Goal: Task Accomplishment & Management: Complete application form

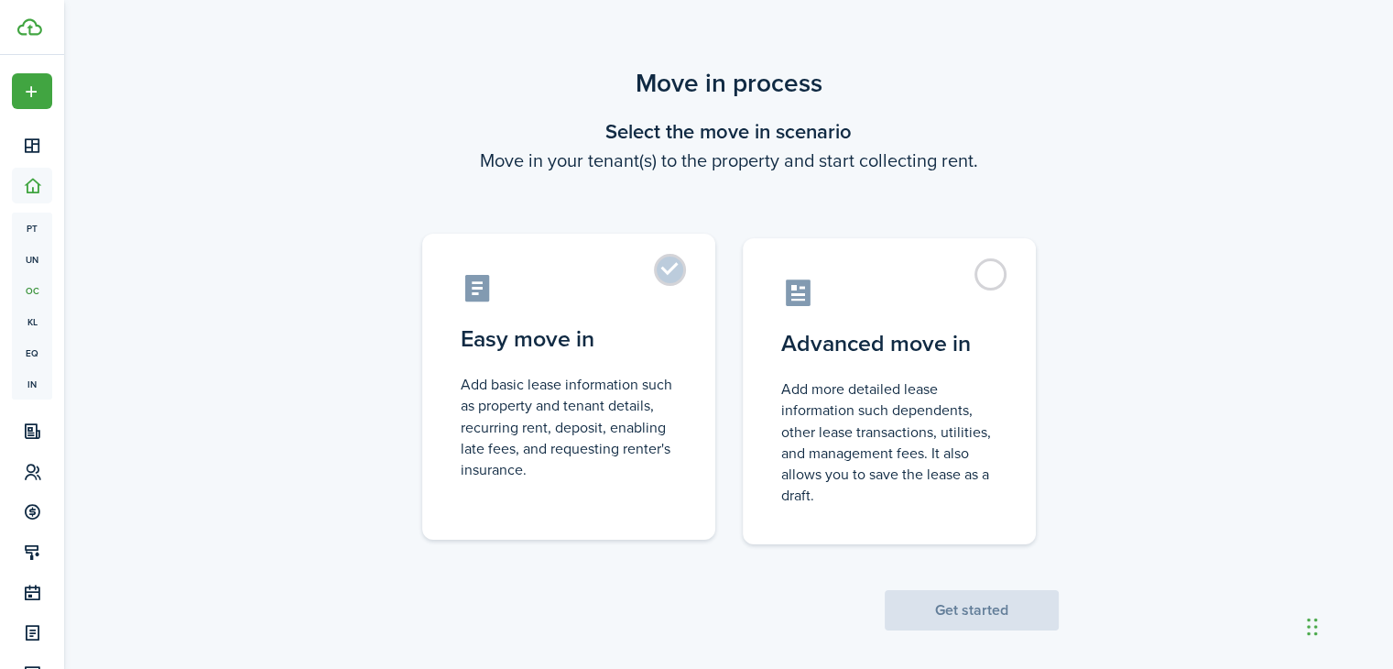
click at [629, 381] on control-radio-card-description "Add basic lease information such as property and tenant details, recurring rent…" at bounding box center [569, 427] width 216 height 106
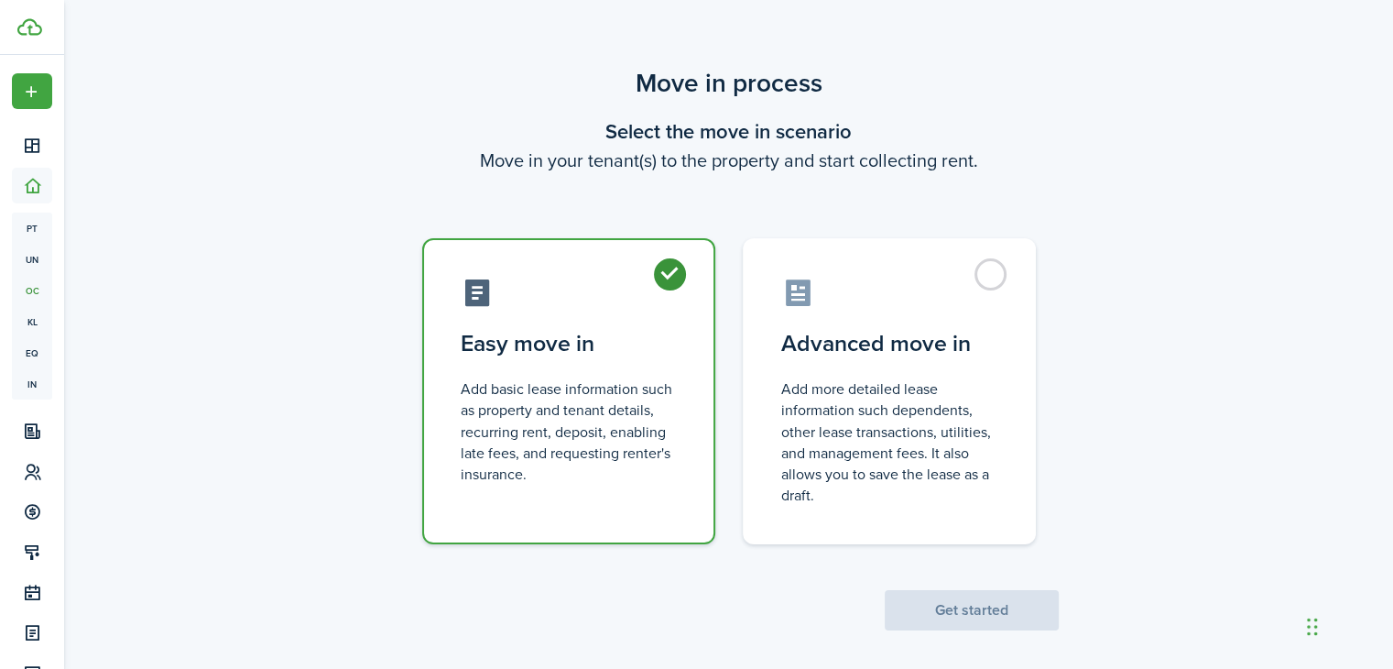
radio input "true"
click at [1017, 620] on button "Get started" at bounding box center [972, 610] width 174 height 40
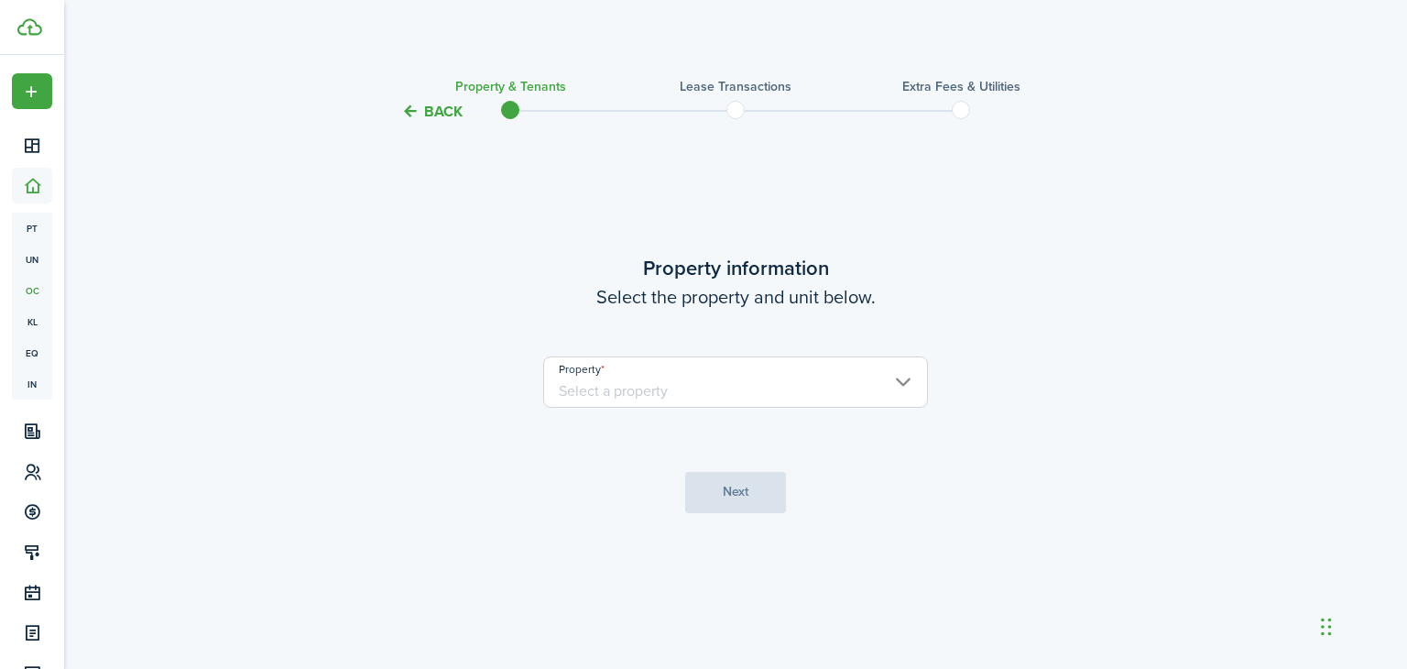
click at [829, 372] on input "Property" at bounding box center [735, 381] width 385 height 51
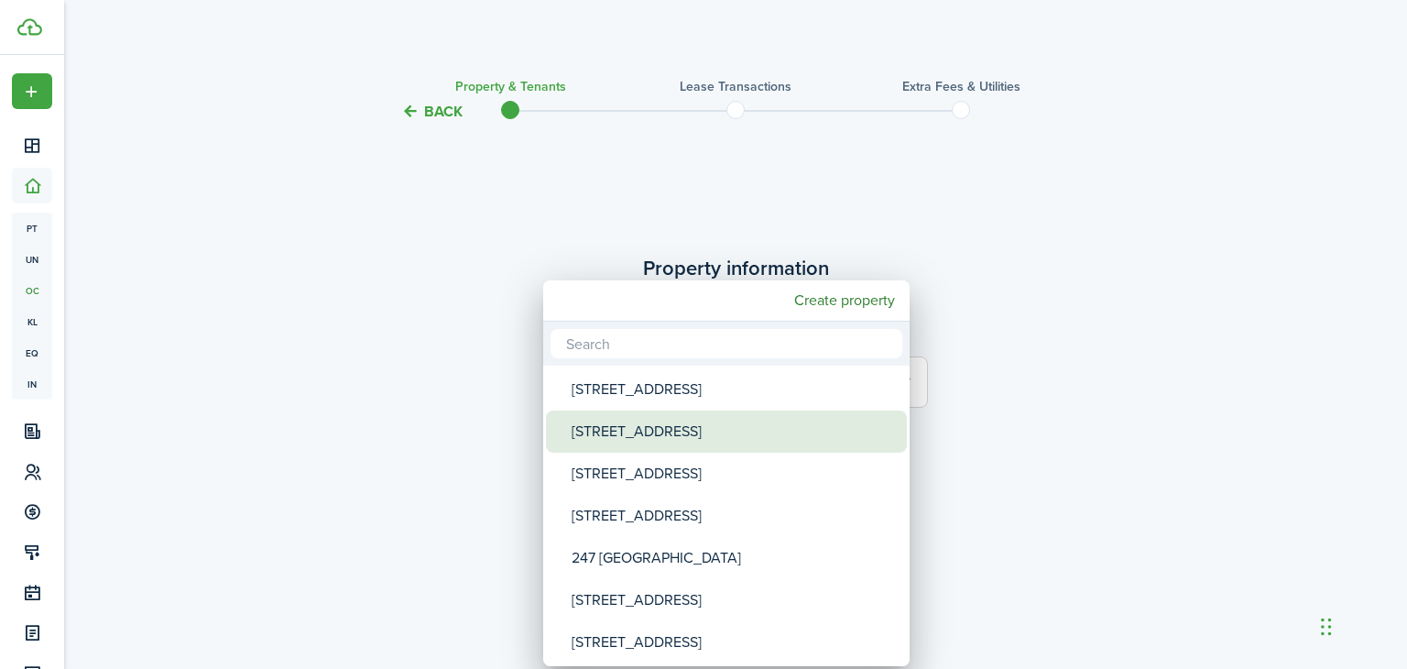
click at [746, 441] on div "[STREET_ADDRESS]" at bounding box center [734, 431] width 324 height 42
type input "[STREET_ADDRESS]"
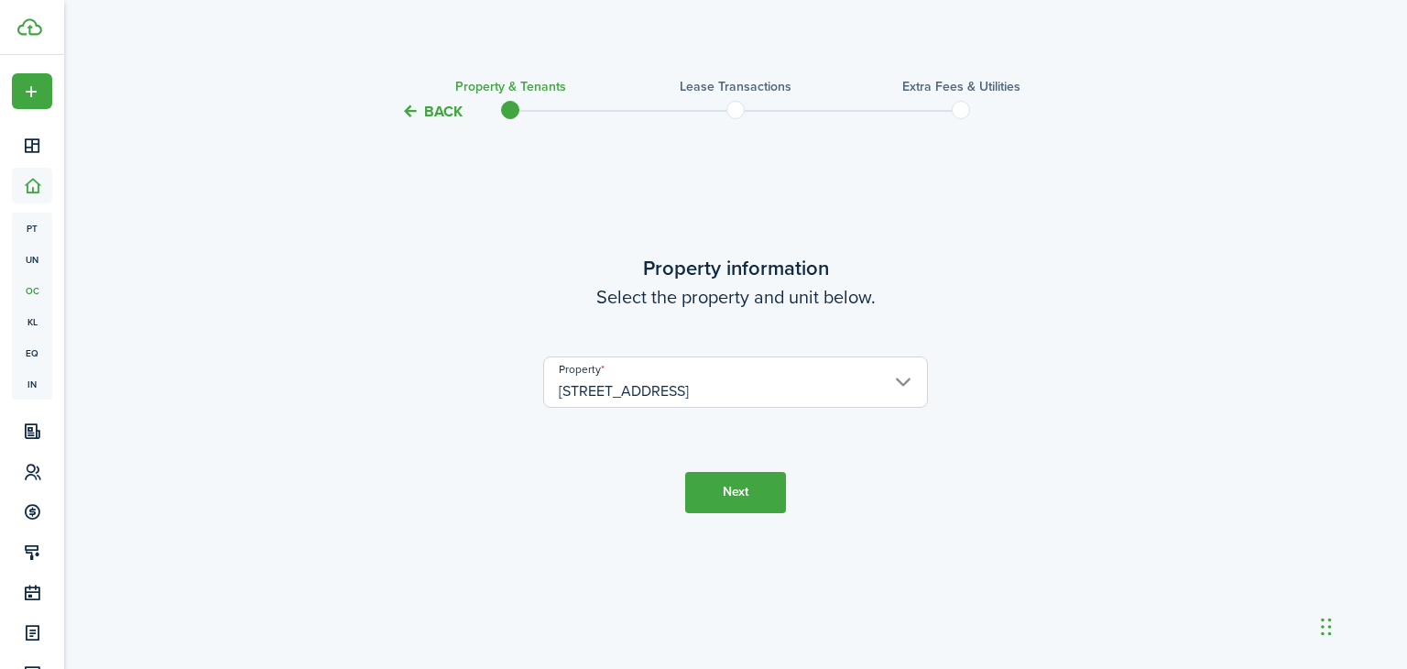
click at [764, 485] on button "Next" at bounding box center [735, 492] width 101 height 41
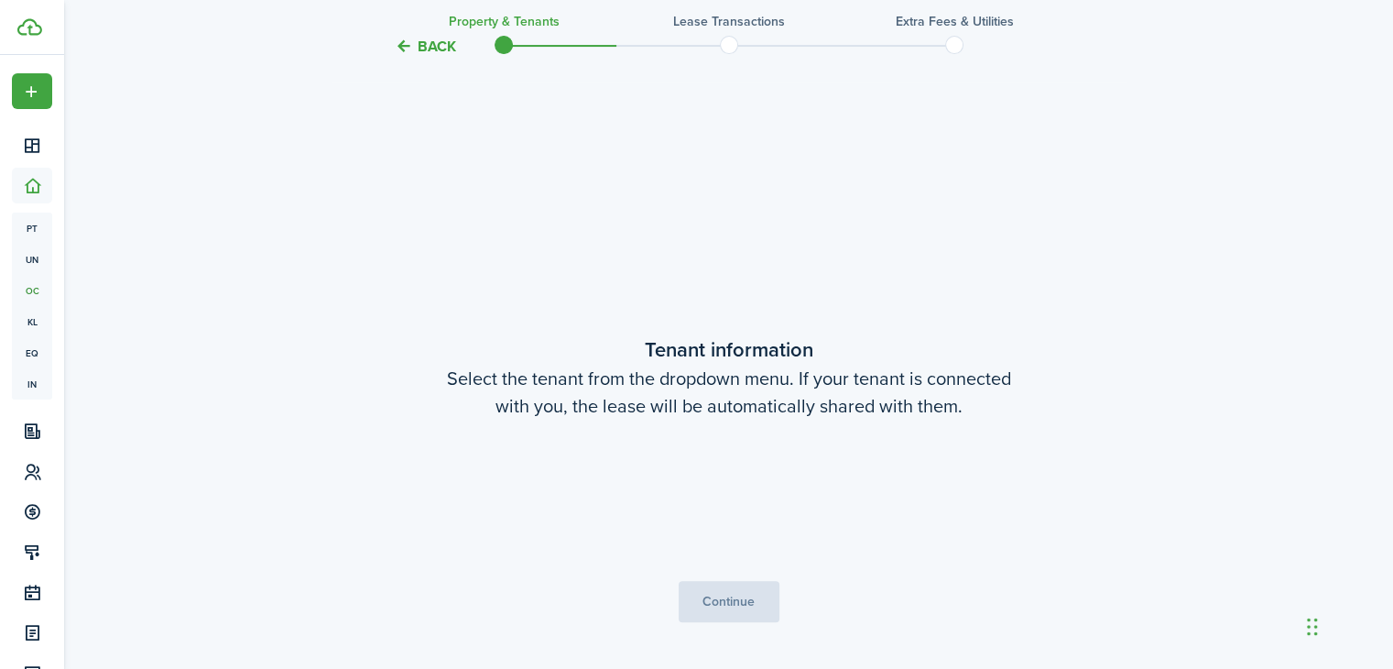
scroll to position [546, 0]
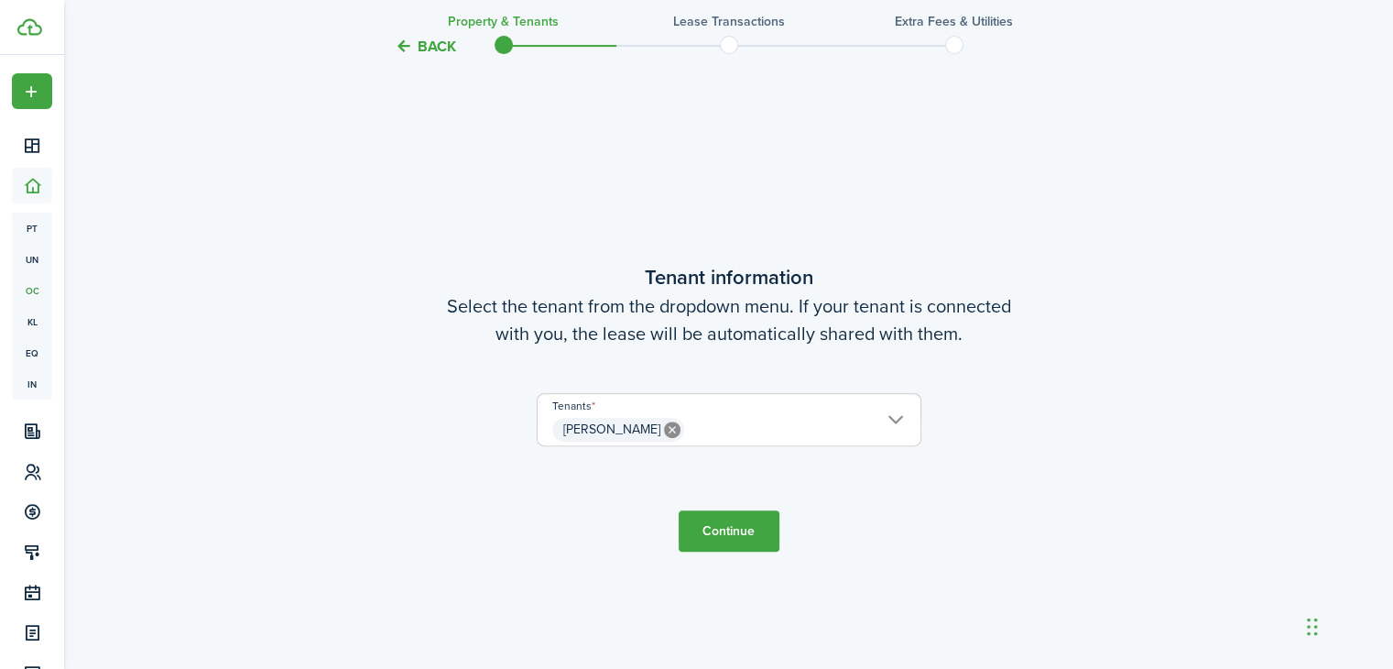
click at [790, 427] on span "[PERSON_NAME]" at bounding box center [729, 429] width 383 height 31
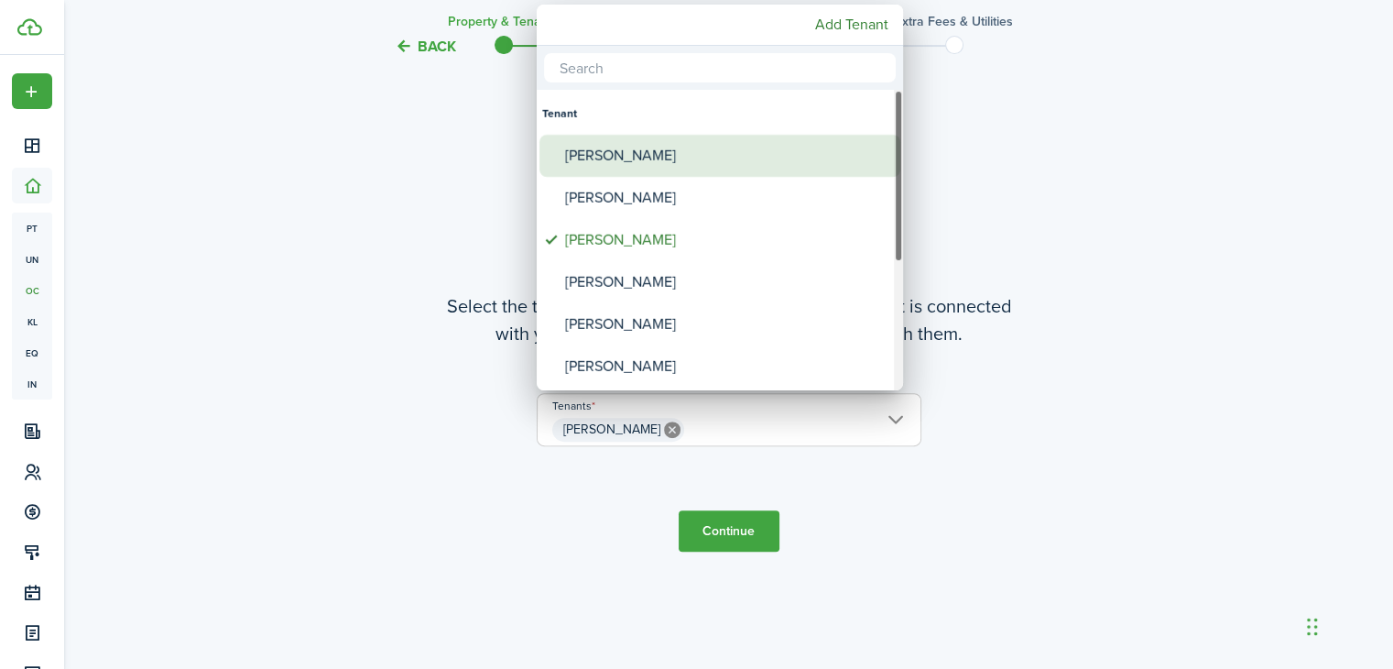
click at [709, 161] on div "[PERSON_NAME]" at bounding box center [727, 156] width 324 height 42
type input "[PERSON_NAME], [PERSON_NAME]"
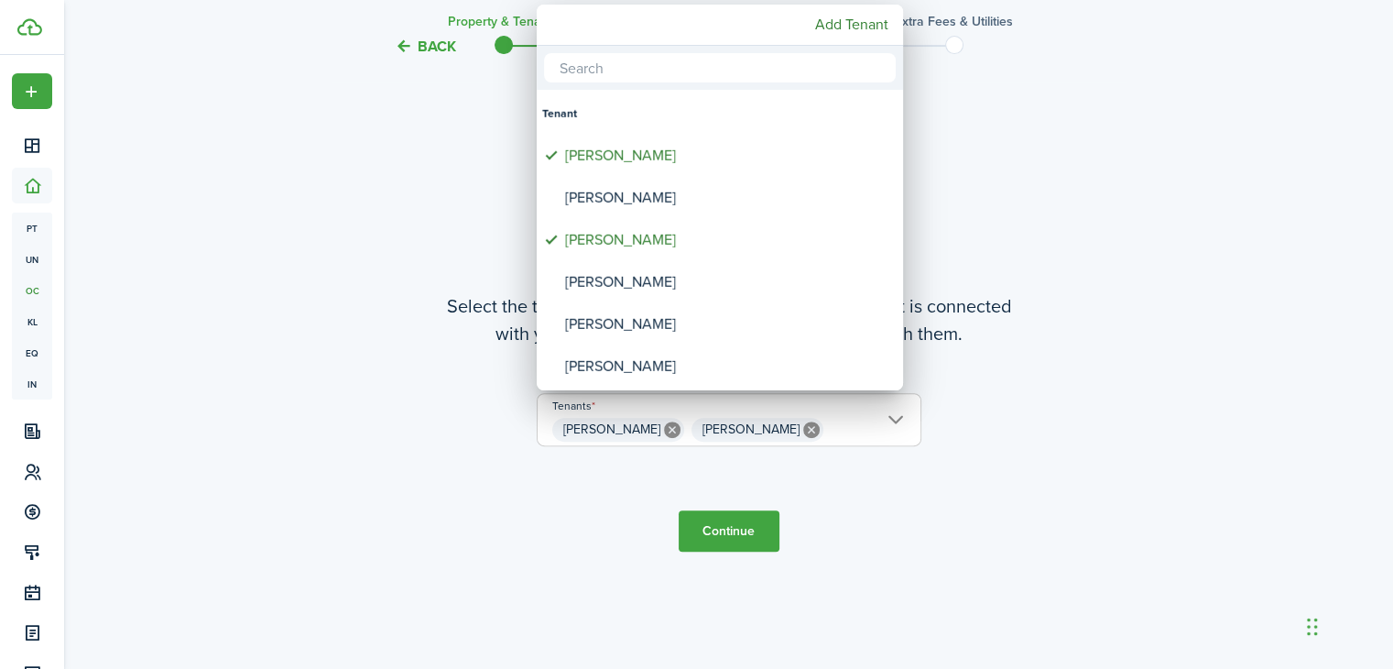
click at [736, 536] on div at bounding box center [696, 334] width 1686 height 962
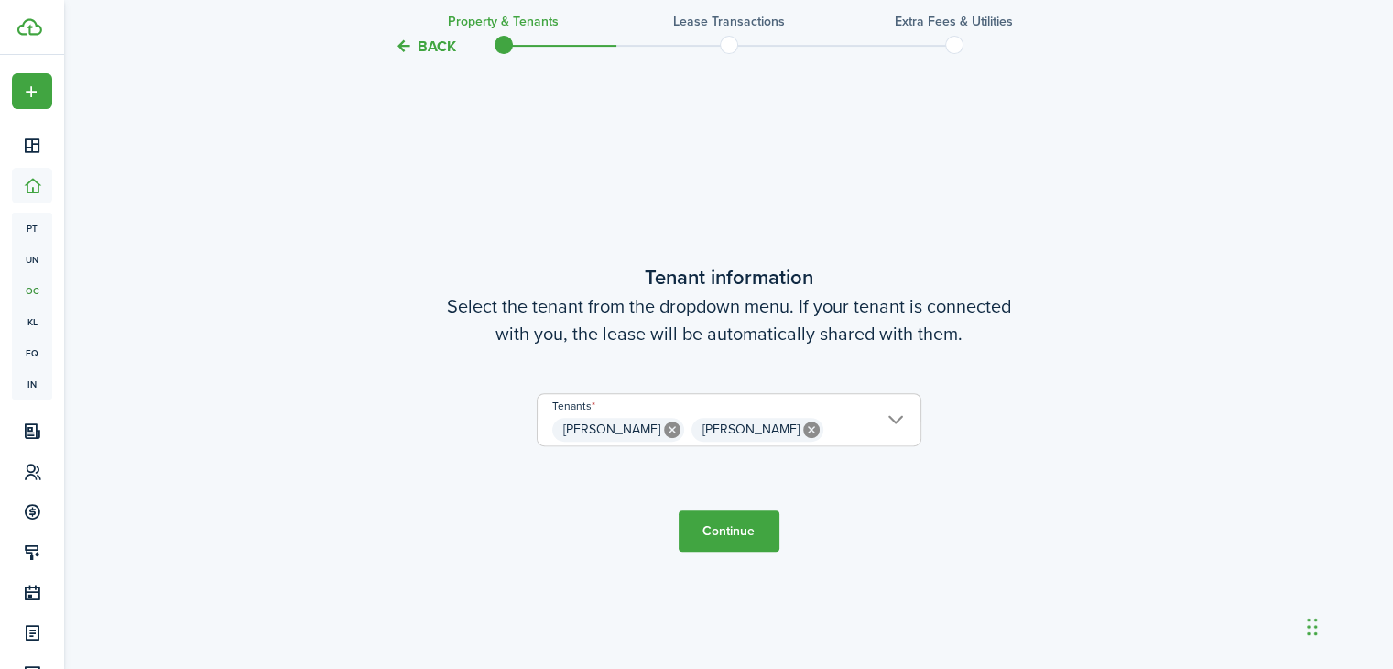
click at [736, 536] on button "Continue" at bounding box center [729, 530] width 101 height 41
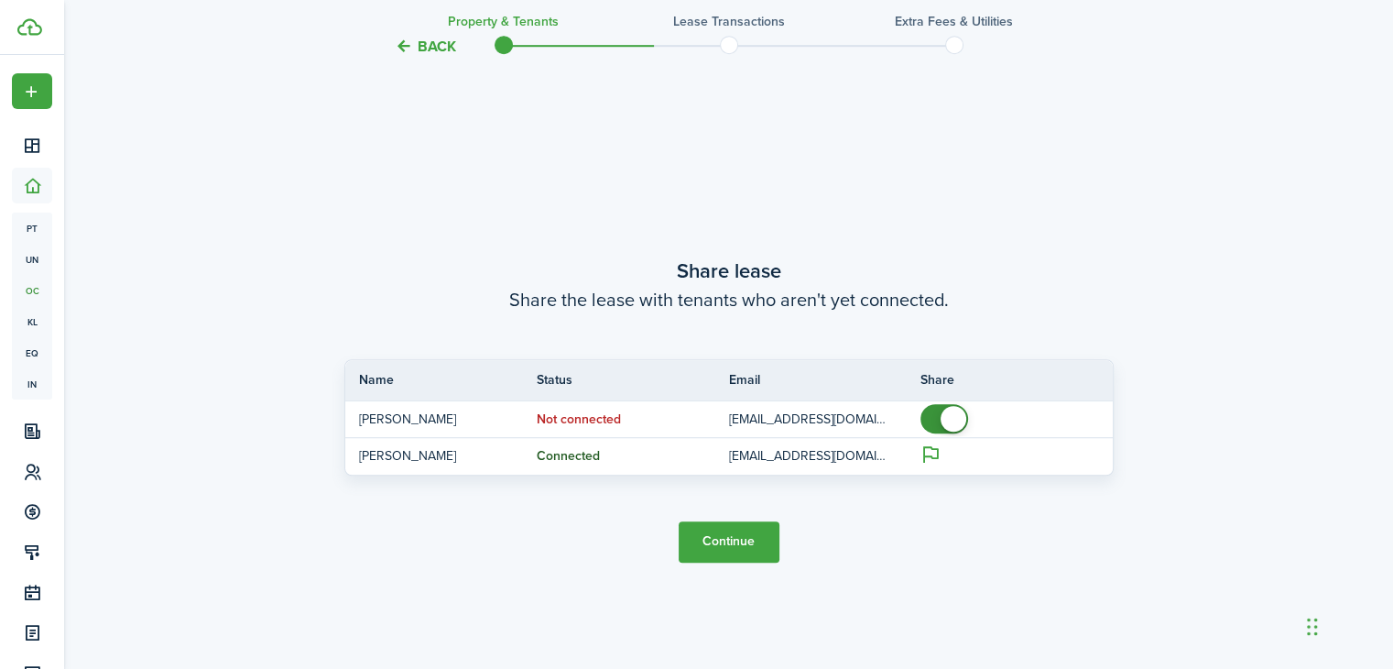
scroll to position [1214, 0]
click at [763, 541] on button "Continue" at bounding box center [729, 540] width 101 height 41
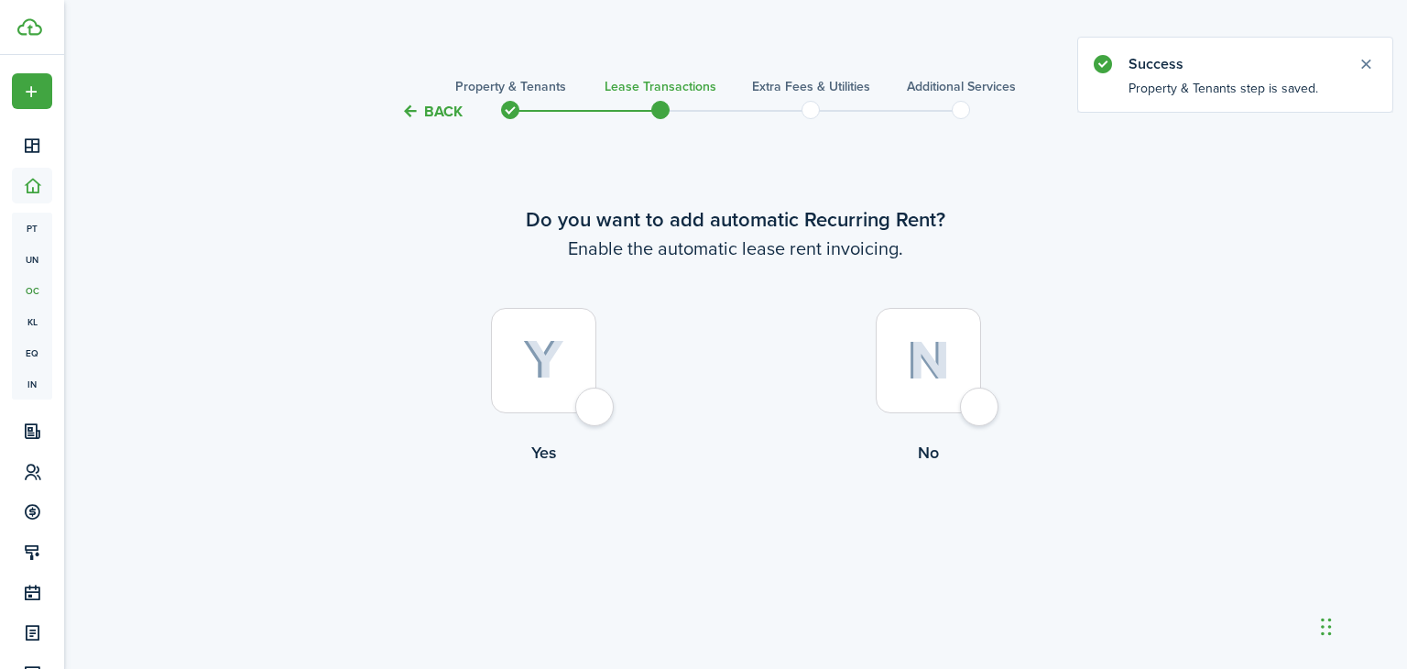
click at [587, 397] on div at bounding box center [543, 360] width 105 height 105
radio input "true"
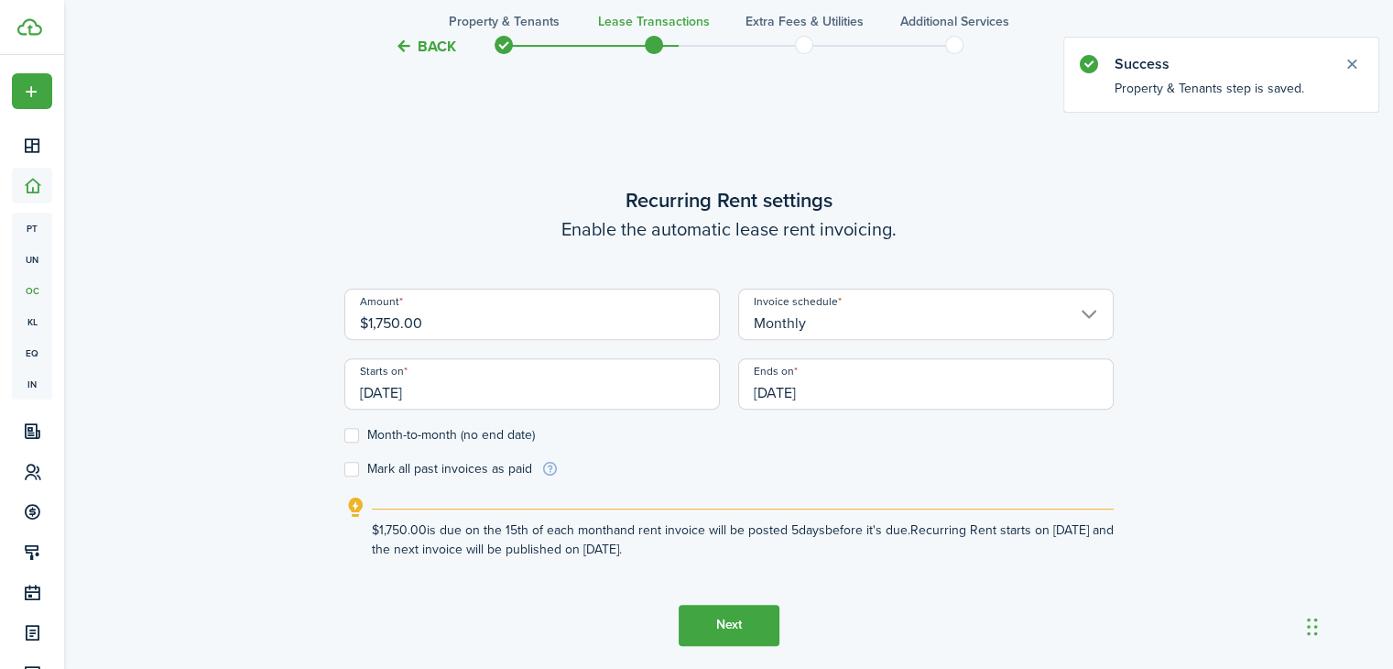
scroll to position [546, 0]
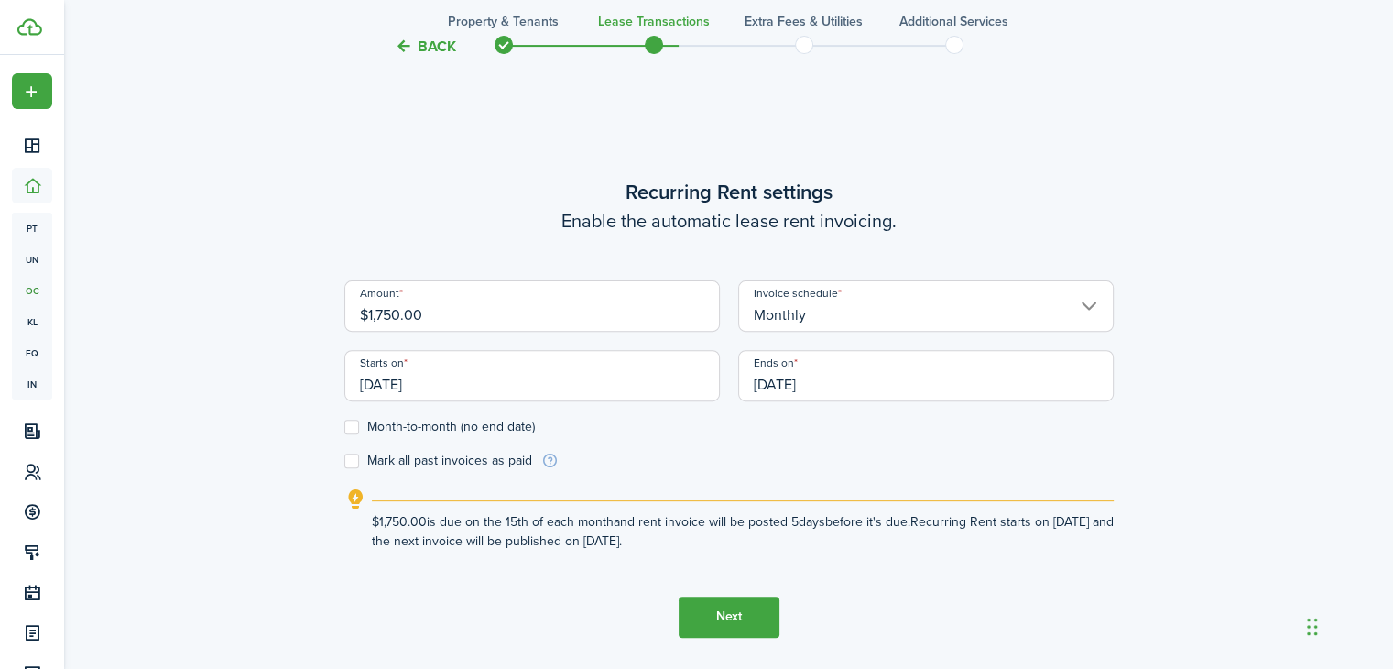
drag, startPoint x: 454, startPoint y: 305, endPoint x: 275, endPoint y: 309, distance: 179.6
click at [275, 309] on div "Back Property & Tenants Lease Transactions Extra fees & Utilities Additional Se…" at bounding box center [729, 129] width 1063 height 1223
drag, startPoint x: 446, startPoint y: 379, endPoint x: 215, endPoint y: 366, distance: 231.2
click at [215, 366] on div "Back Property & Tenants Lease Transactions Extra fees & Utilities Additional Se…" at bounding box center [729, 129] width 1063 height 1223
drag, startPoint x: 433, startPoint y: 379, endPoint x: 326, endPoint y: 384, distance: 107.3
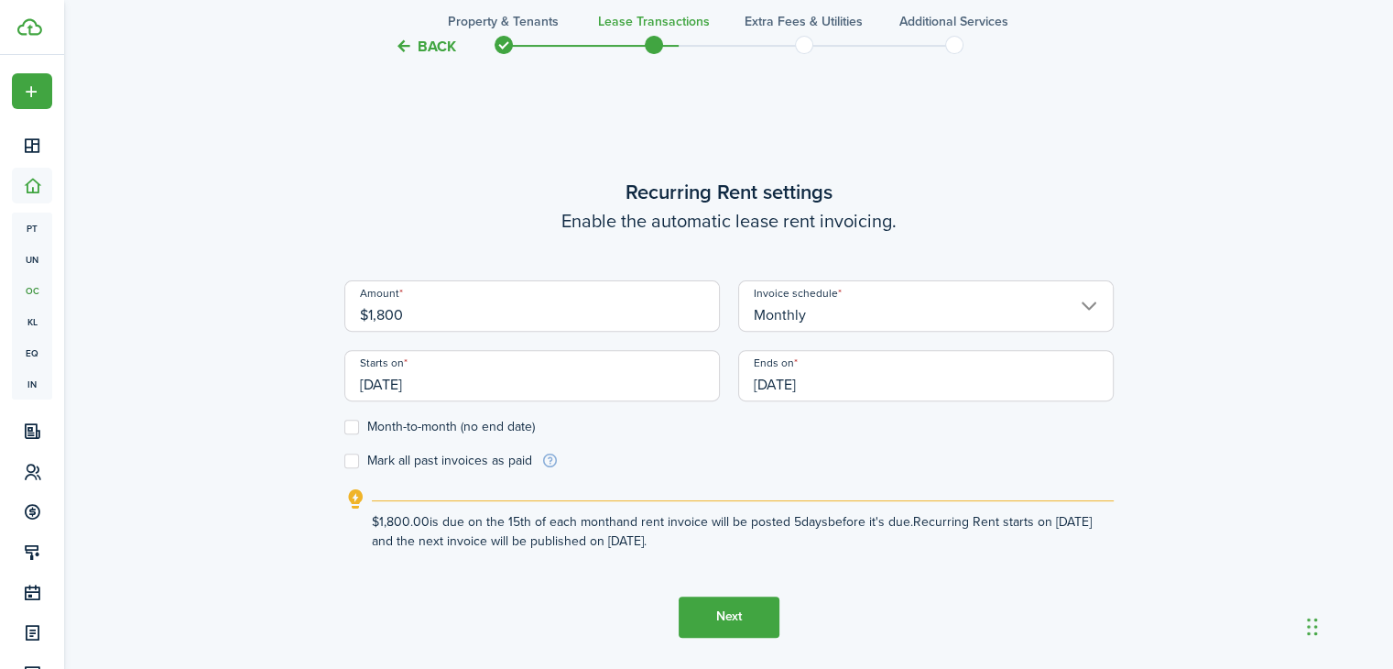
click at [326, 384] on div "Back Property & Tenants Lease Transactions Extra fees & Utilities Additional Se…" at bounding box center [729, 129] width 1063 height 1223
click at [409, 381] on input "[DATE]" at bounding box center [532, 375] width 376 height 51
type input "$1,800.00"
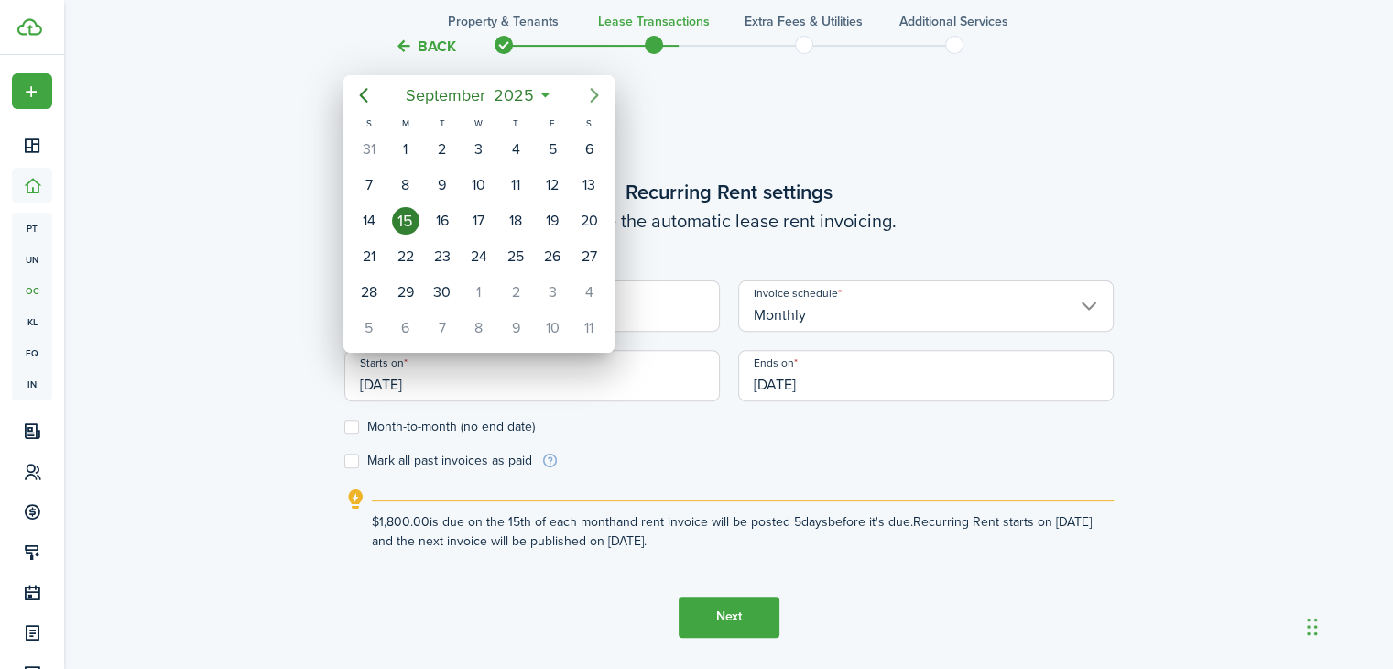
click at [589, 98] on icon "Next page" at bounding box center [594, 95] width 22 height 22
click at [484, 147] on div "1" at bounding box center [478, 149] width 27 height 27
type input "[DATE]"
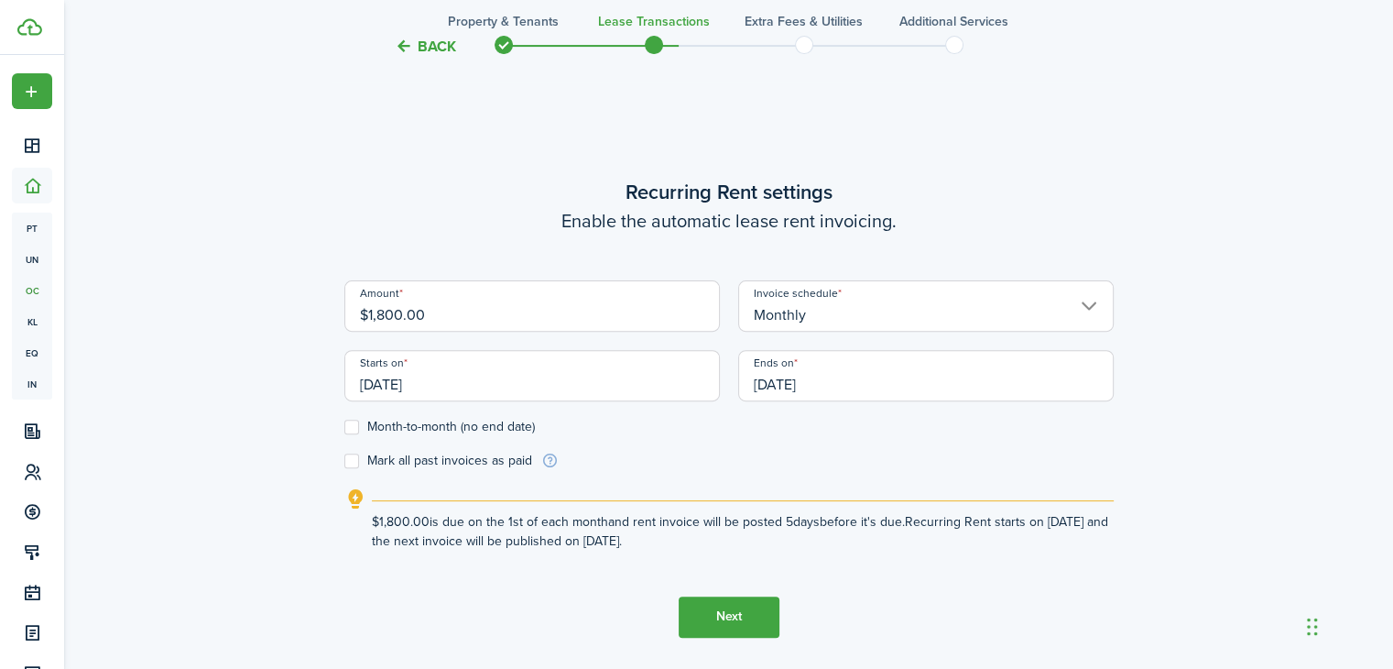
click at [803, 397] on input "[DATE]" at bounding box center [926, 375] width 376 height 51
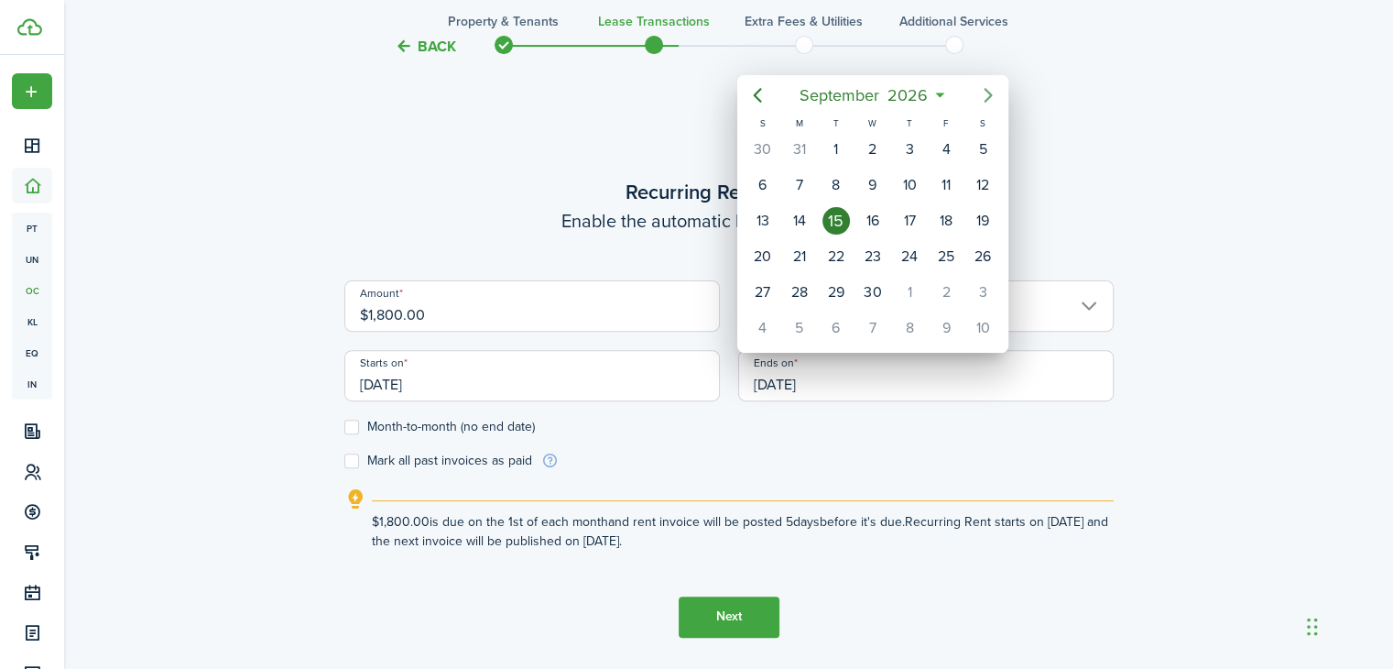
click at [983, 107] on mbsc-button "Next page" at bounding box center [988, 95] width 37 height 37
click at [911, 151] on div "1" at bounding box center [909, 149] width 27 height 27
type input "[DATE]"
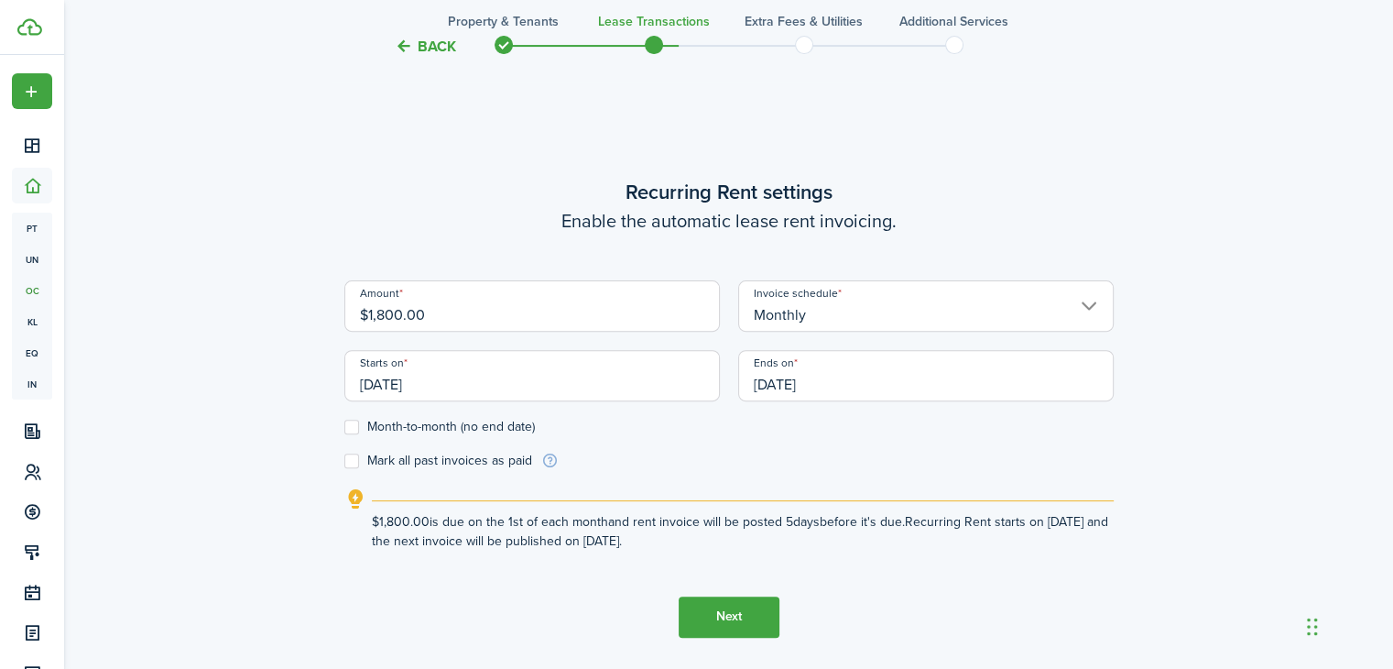
click at [719, 466] on form "Amount $1,800.00 Invoice schedule Monthly Starts on [DATE] Ends on [DATE] Month…" at bounding box center [728, 375] width 769 height 190
click at [746, 605] on button "Next" at bounding box center [729, 616] width 101 height 41
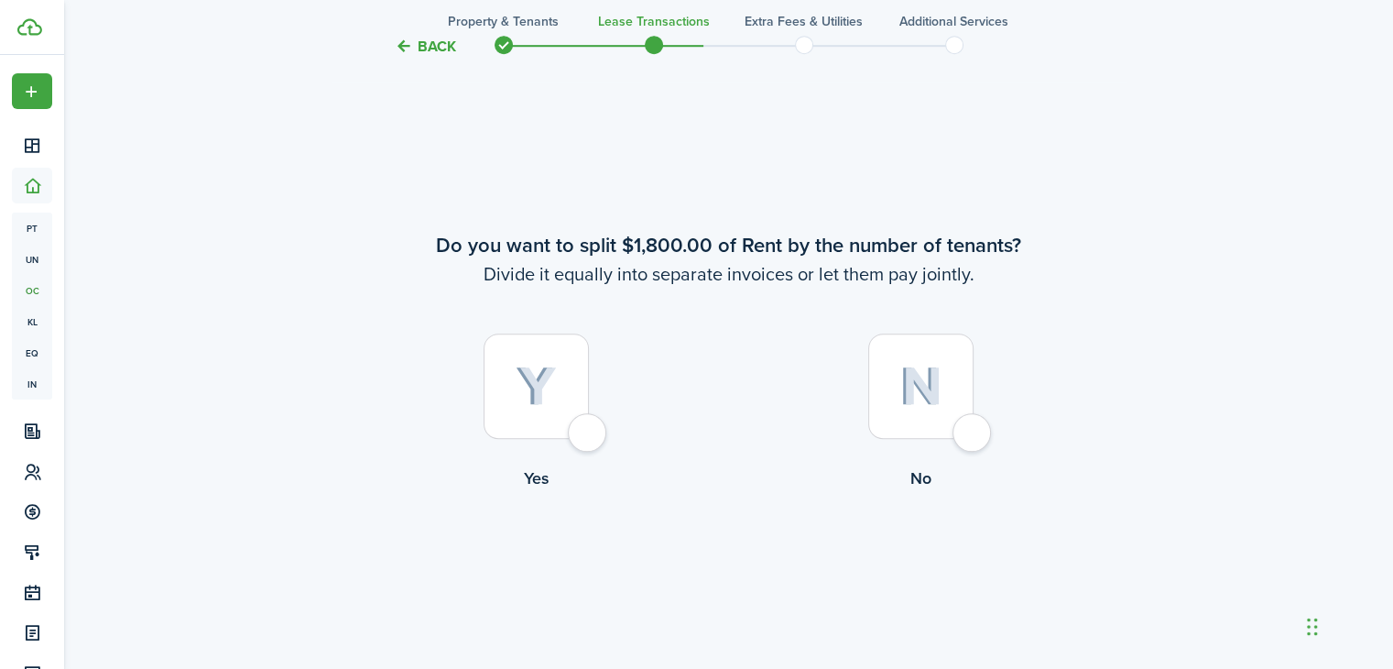
scroll to position [1214, 0]
click at [974, 420] on div at bounding box center [920, 384] width 105 height 105
radio input "true"
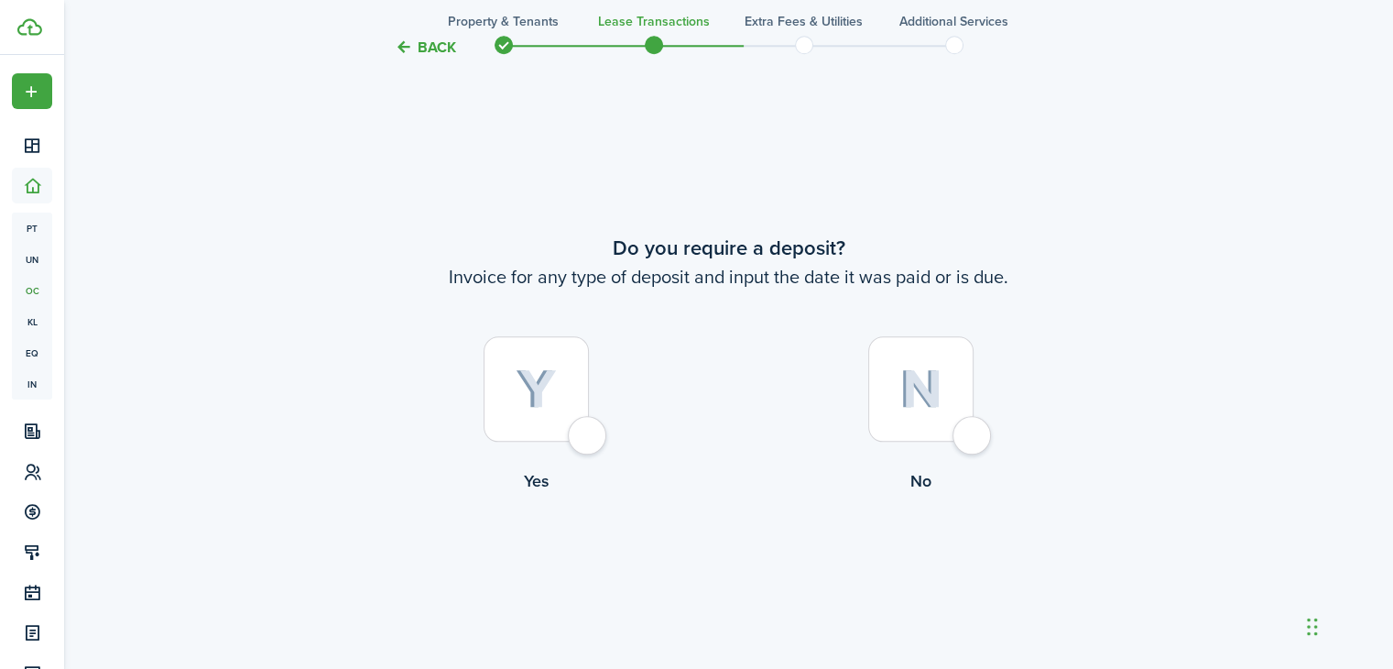
scroll to position [1882, 0]
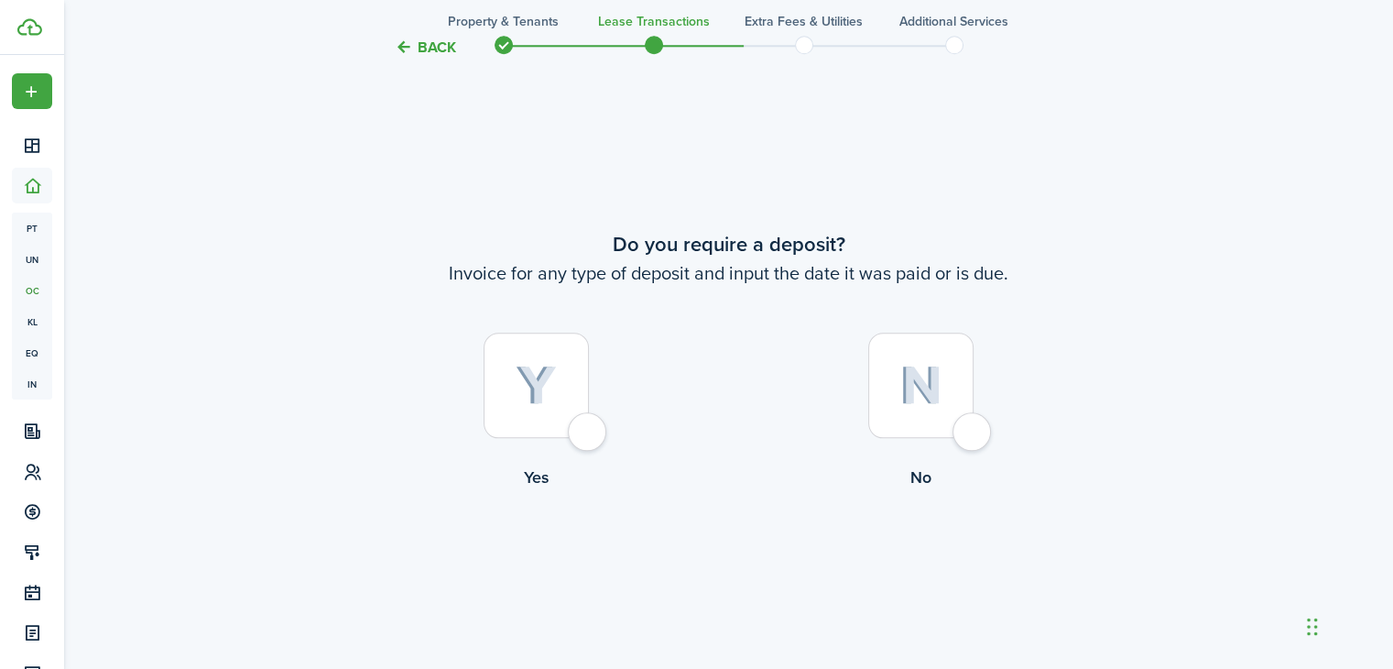
click at [589, 438] on div at bounding box center [536, 384] width 105 height 105
radio input "true"
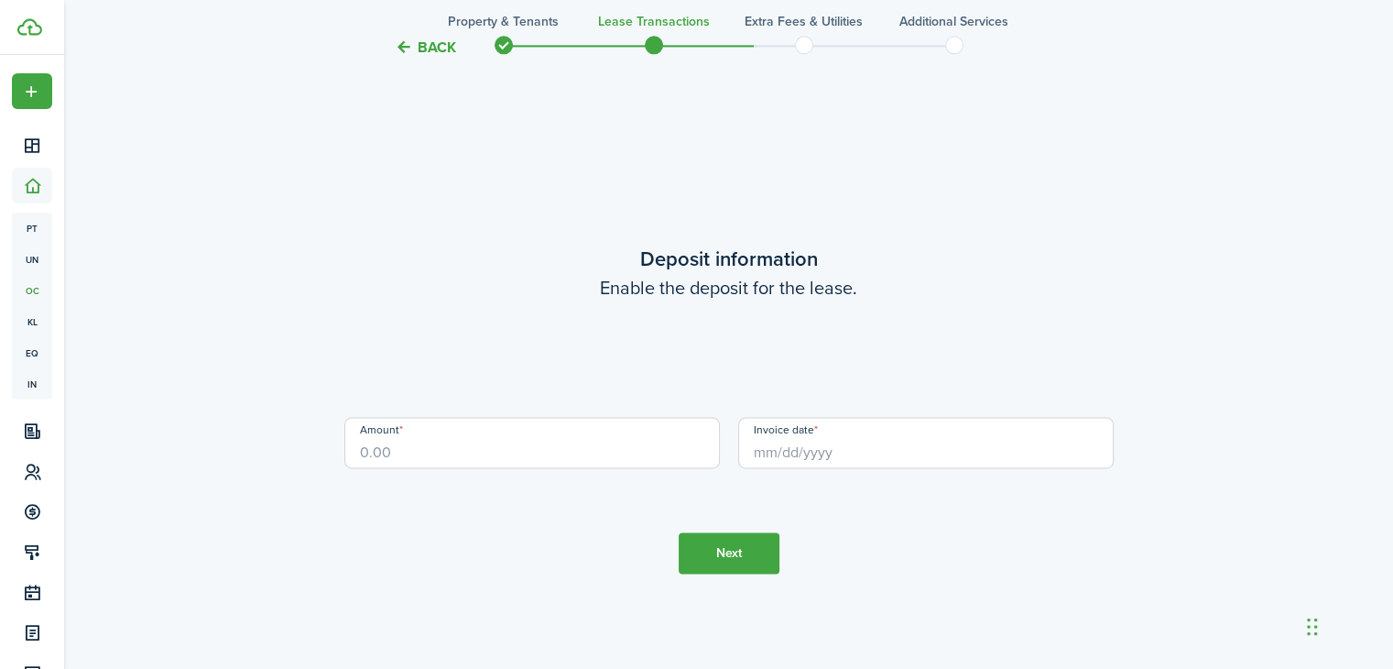
scroll to position [2550, 0]
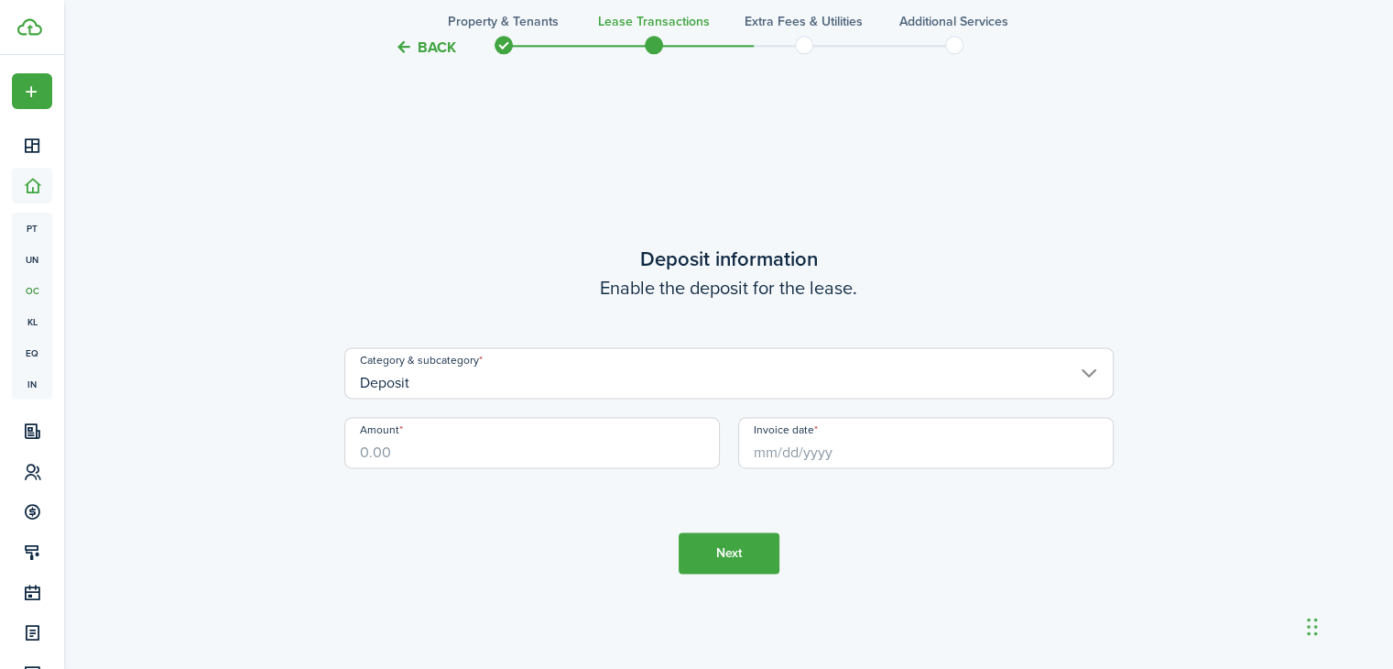
click at [556, 441] on input "Amount" at bounding box center [532, 442] width 376 height 51
click at [776, 454] on input "Invoice date" at bounding box center [926, 442] width 376 height 51
type input "$3,600.00"
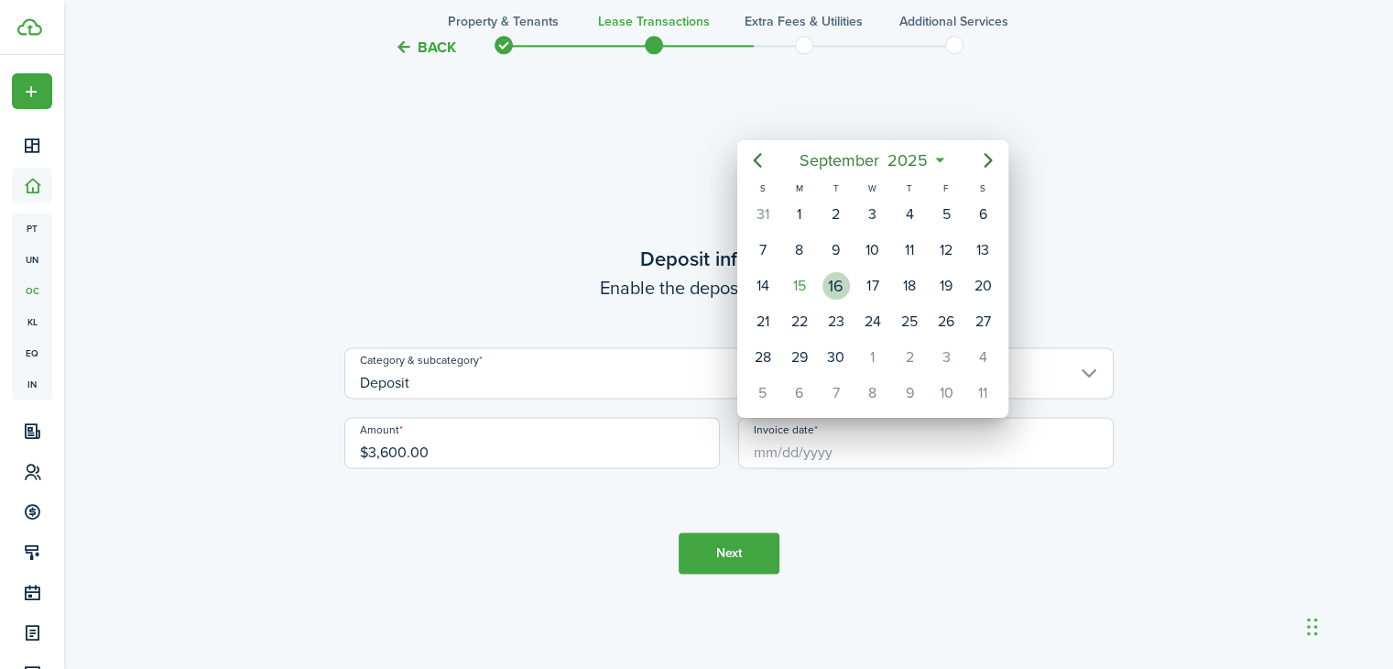
click at [829, 279] on div "16" at bounding box center [836, 285] width 27 height 27
type input "[DATE]"
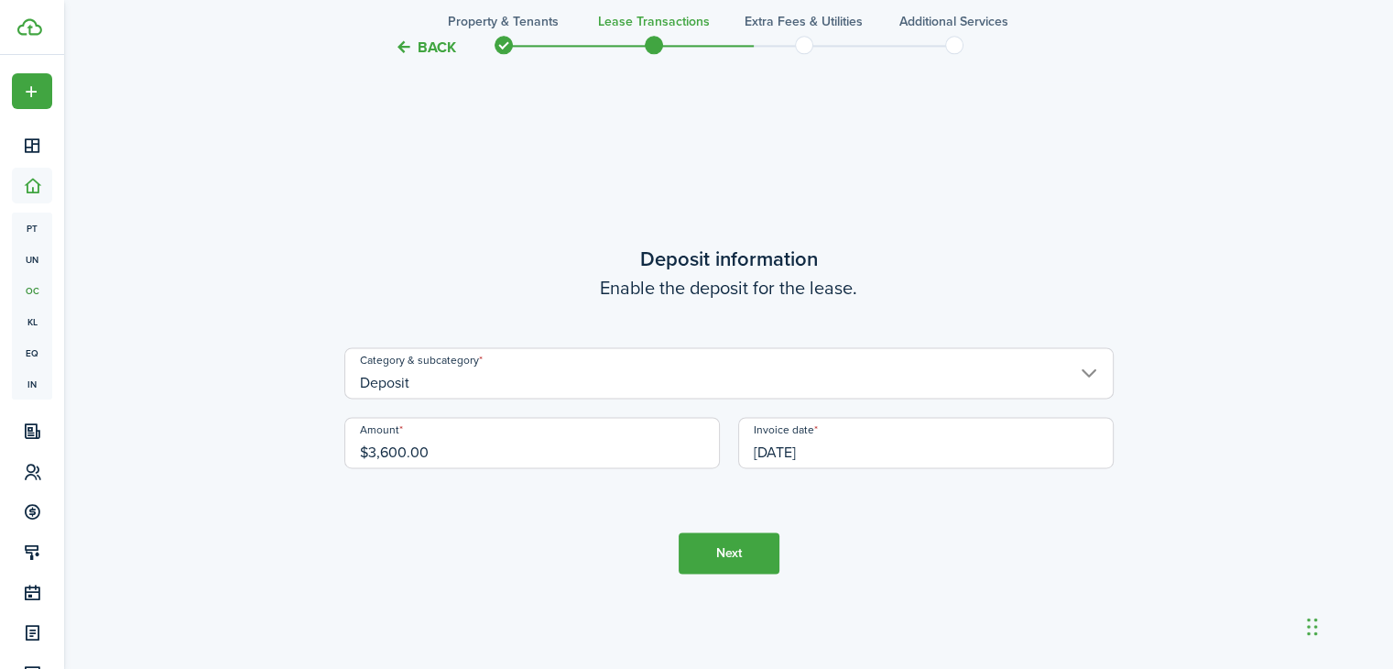
click at [745, 559] on button "Next" at bounding box center [729, 552] width 101 height 41
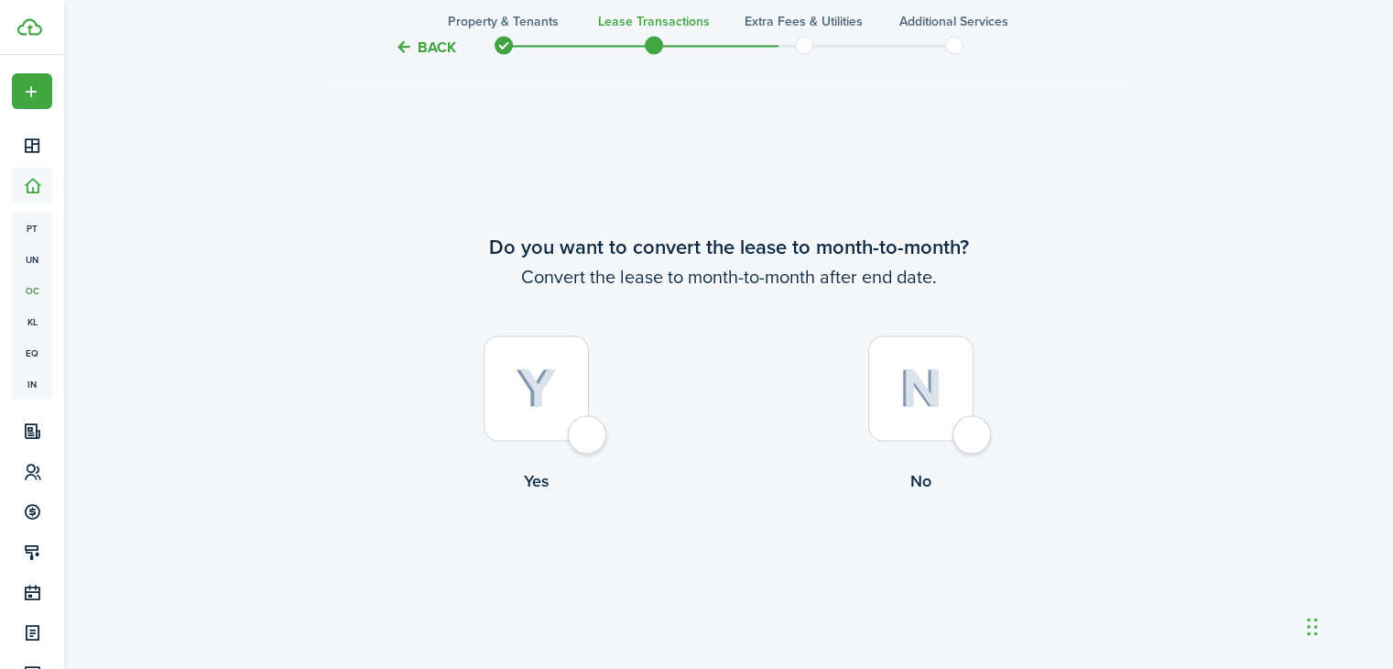
scroll to position [3219, 0]
click at [960, 419] on div at bounding box center [920, 385] width 105 height 105
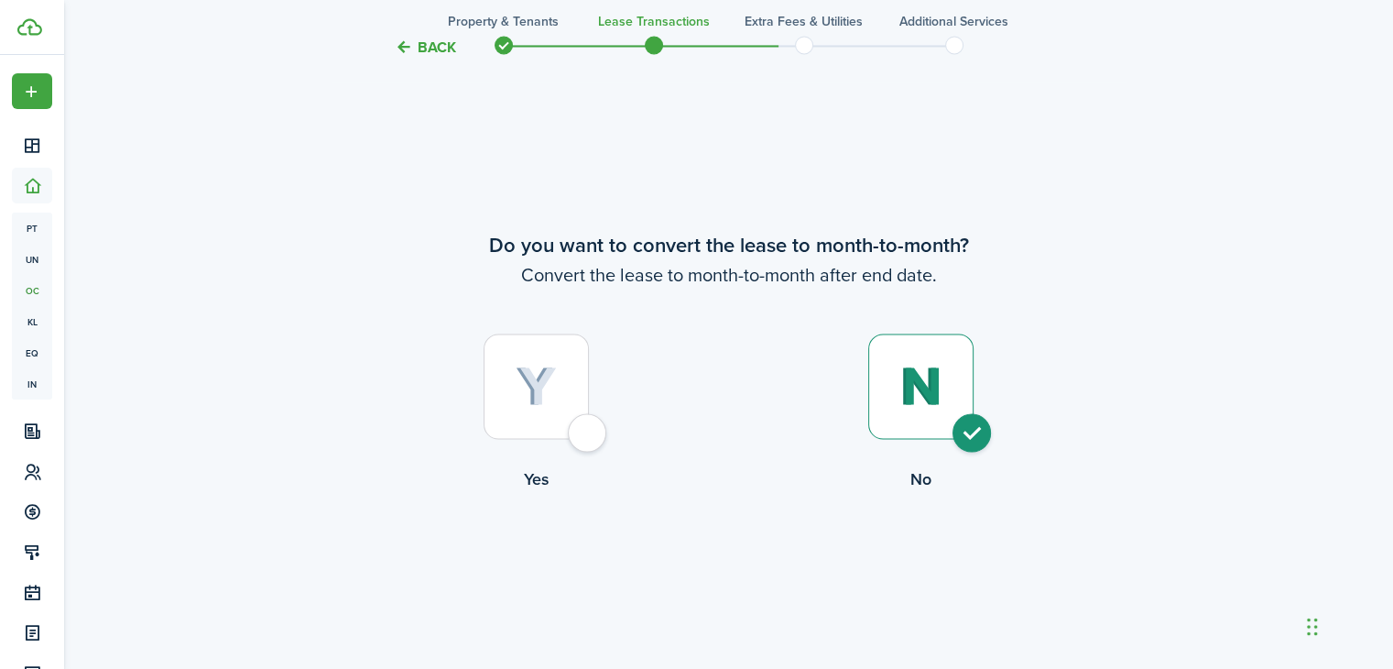
radio input "true"
click at [765, 560] on button "Continue" at bounding box center [729, 566] width 101 height 41
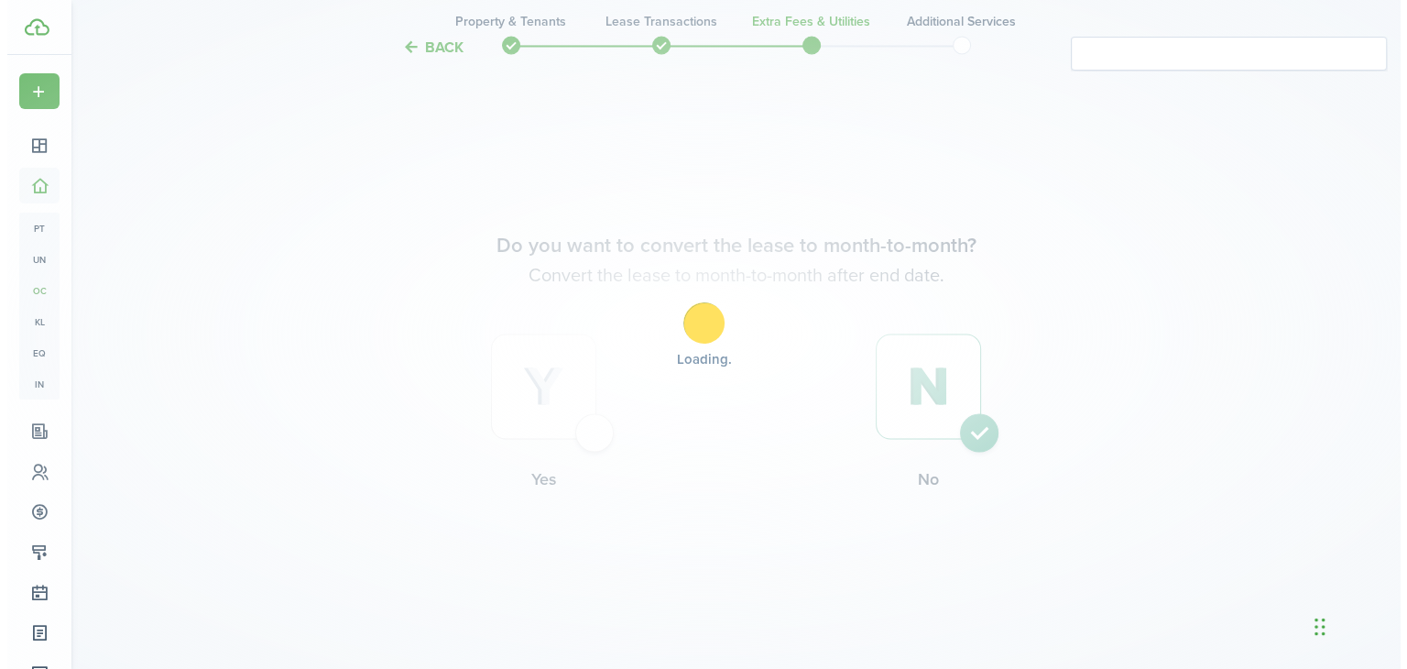
scroll to position [0, 0]
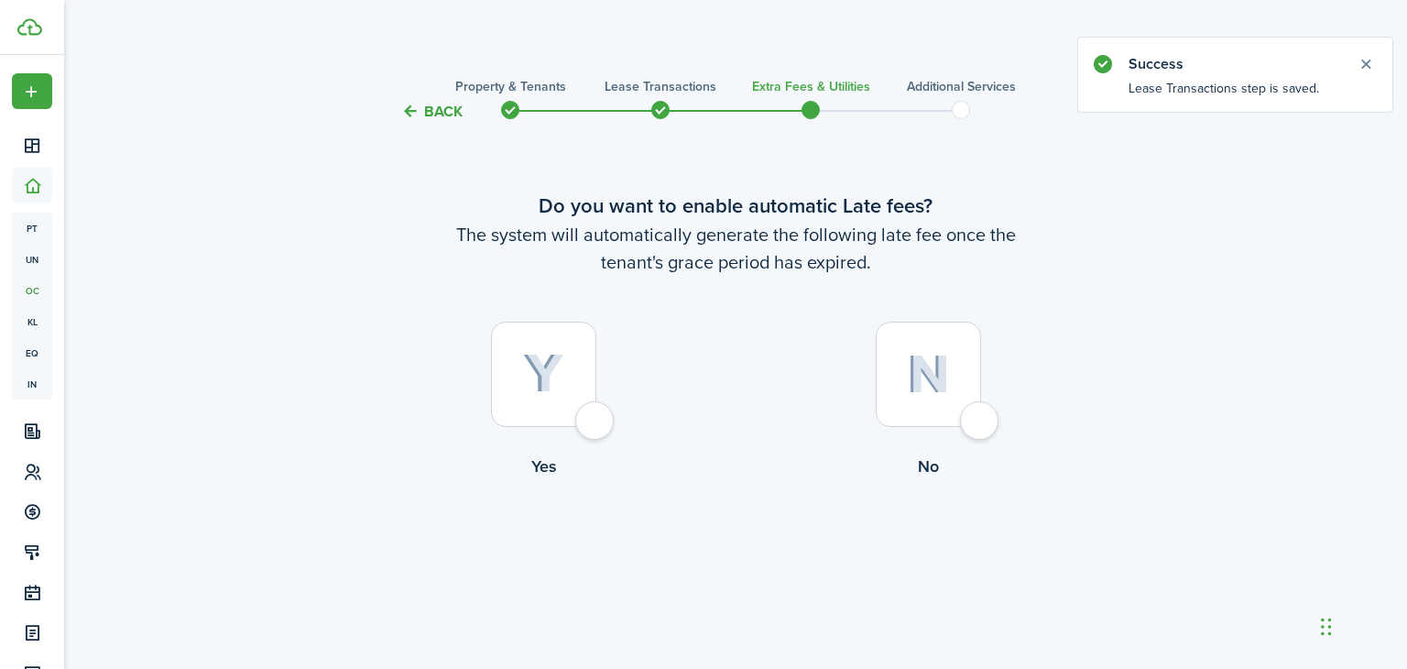
click at [594, 419] on div at bounding box center [543, 374] width 105 height 105
radio input "true"
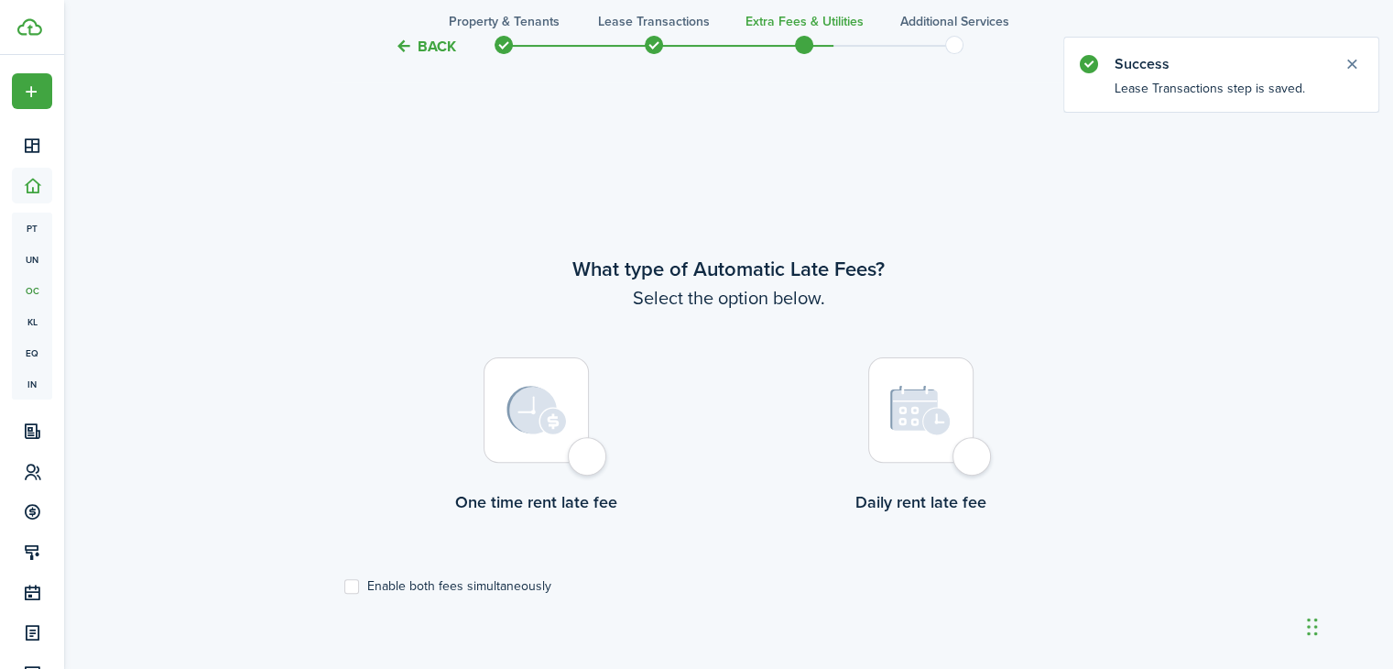
scroll to position [546, 0]
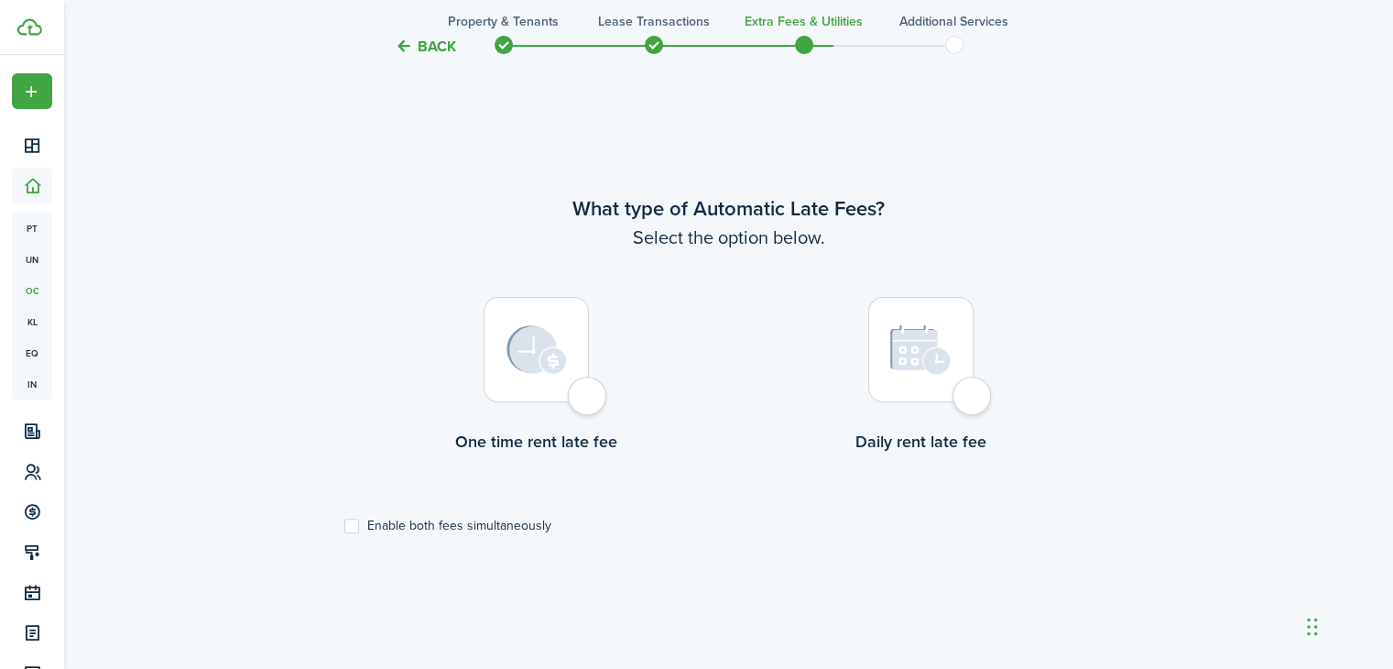
click at [971, 402] on div at bounding box center [920, 349] width 105 height 105
radio input "true"
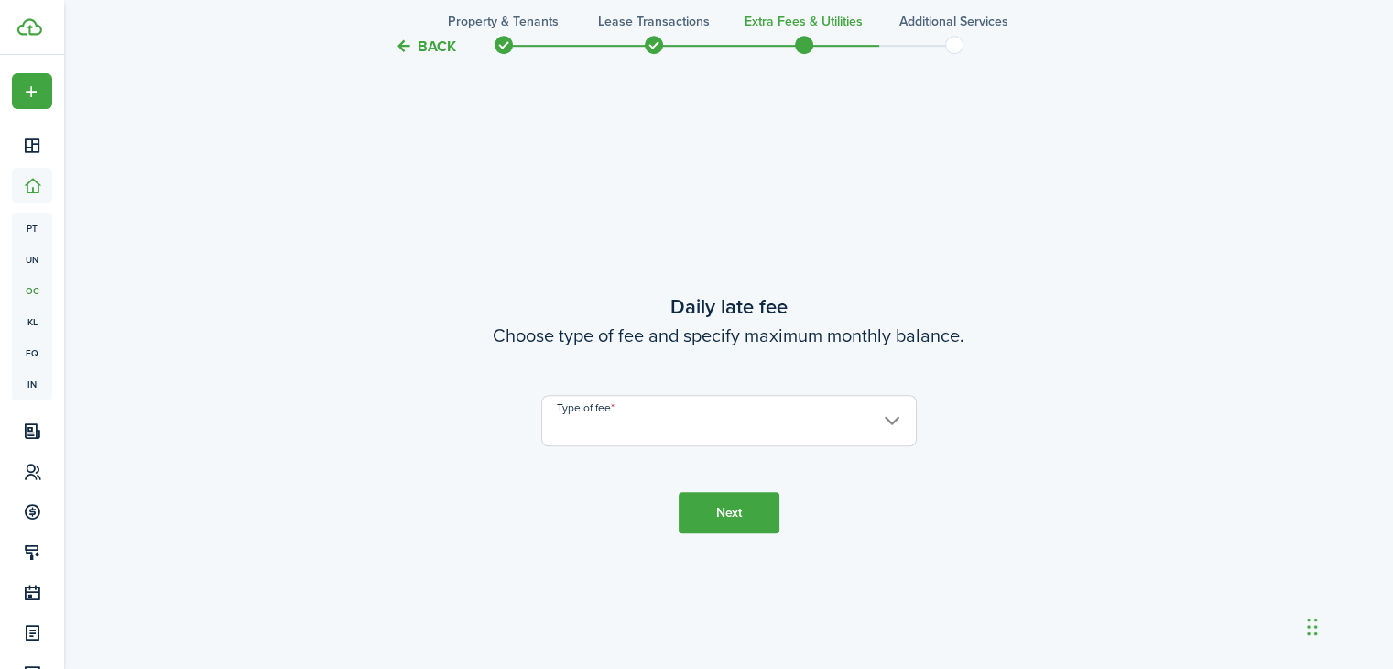
scroll to position [1214, 0]
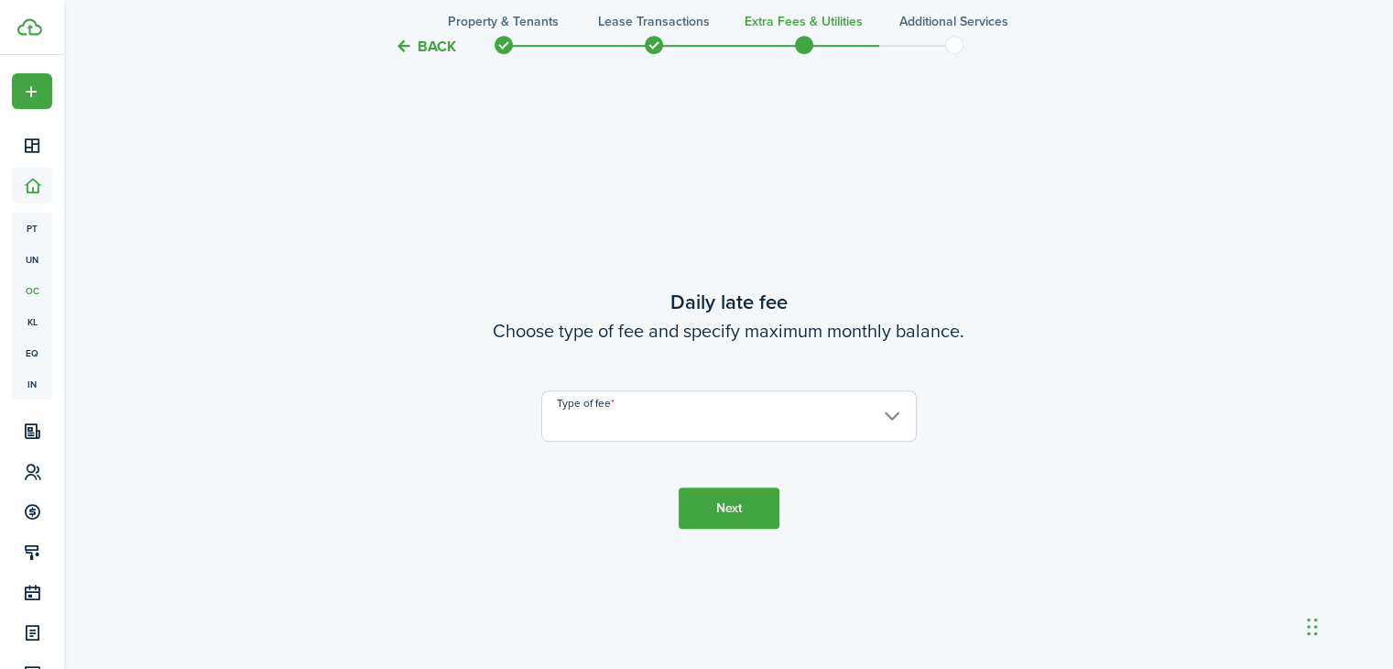
click at [769, 408] on input "Type of fee" at bounding box center [729, 415] width 376 height 51
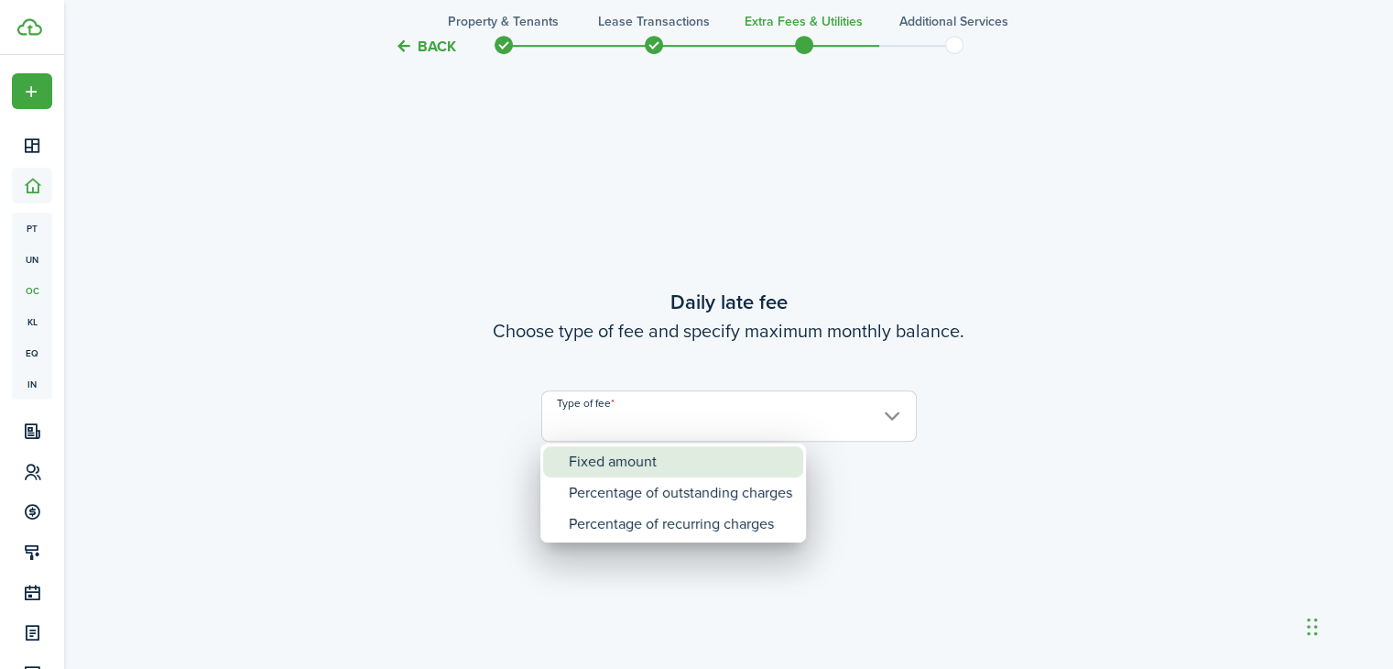
click at [731, 455] on div "Fixed amount" at bounding box center [680, 461] width 223 height 31
type input "Fixed amount"
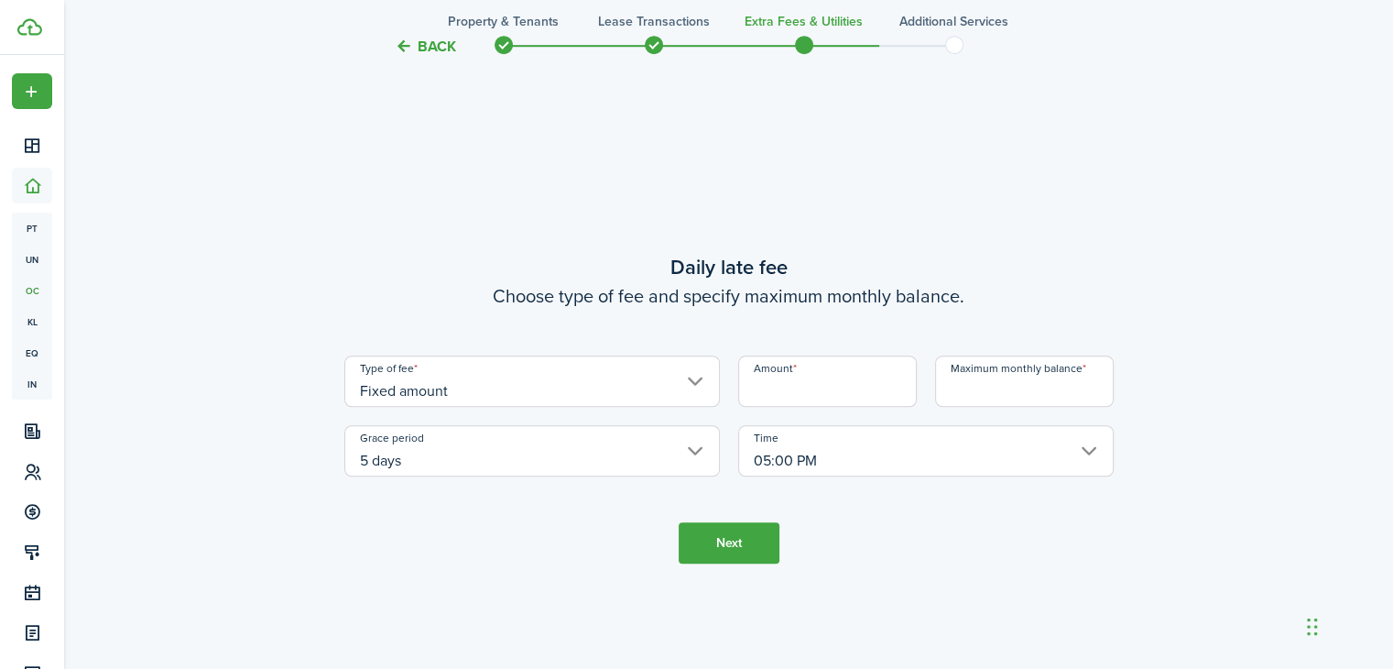
click at [799, 371] on input "Amount" at bounding box center [827, 380] width 179 height 51
type input "$20.00"
click at [978, 398] on input "Maximum monthly balance" at bounding box center [1024, 380] width 179 height 51
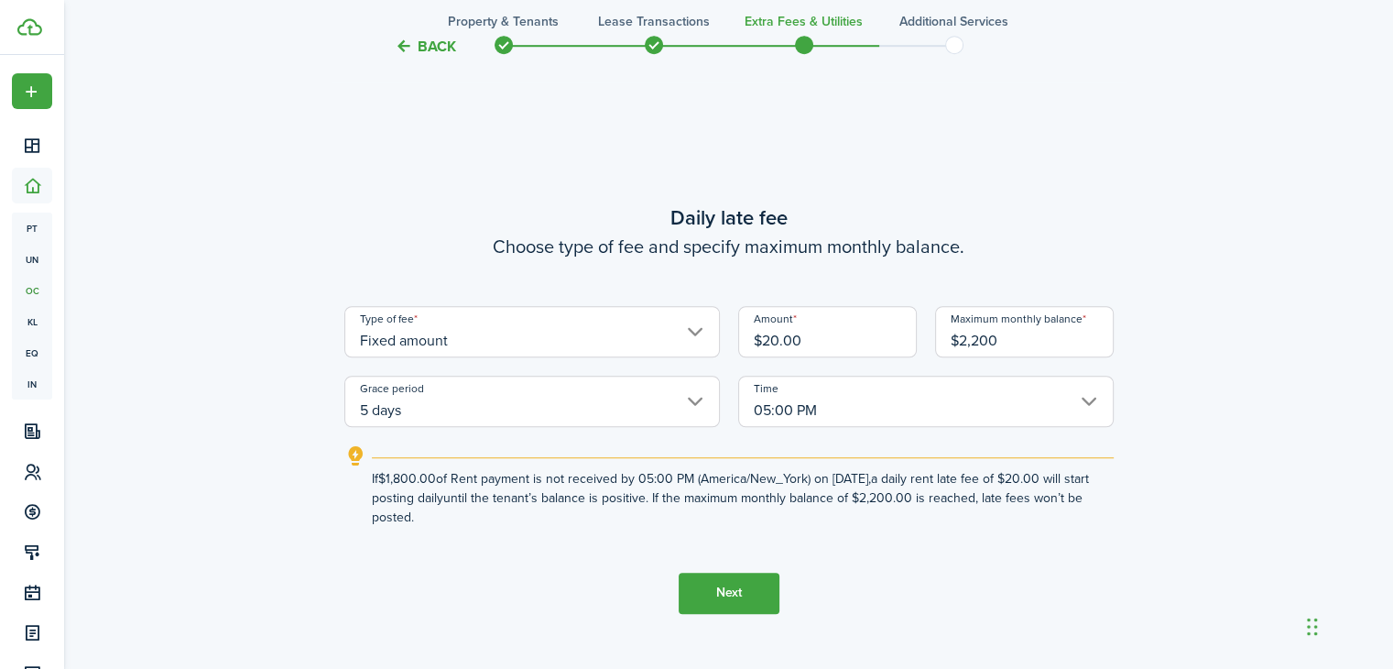
type input "$2,200.00"
click at [747, 600] on button "Next" at bounding box center [729, 592] width 101 height 41
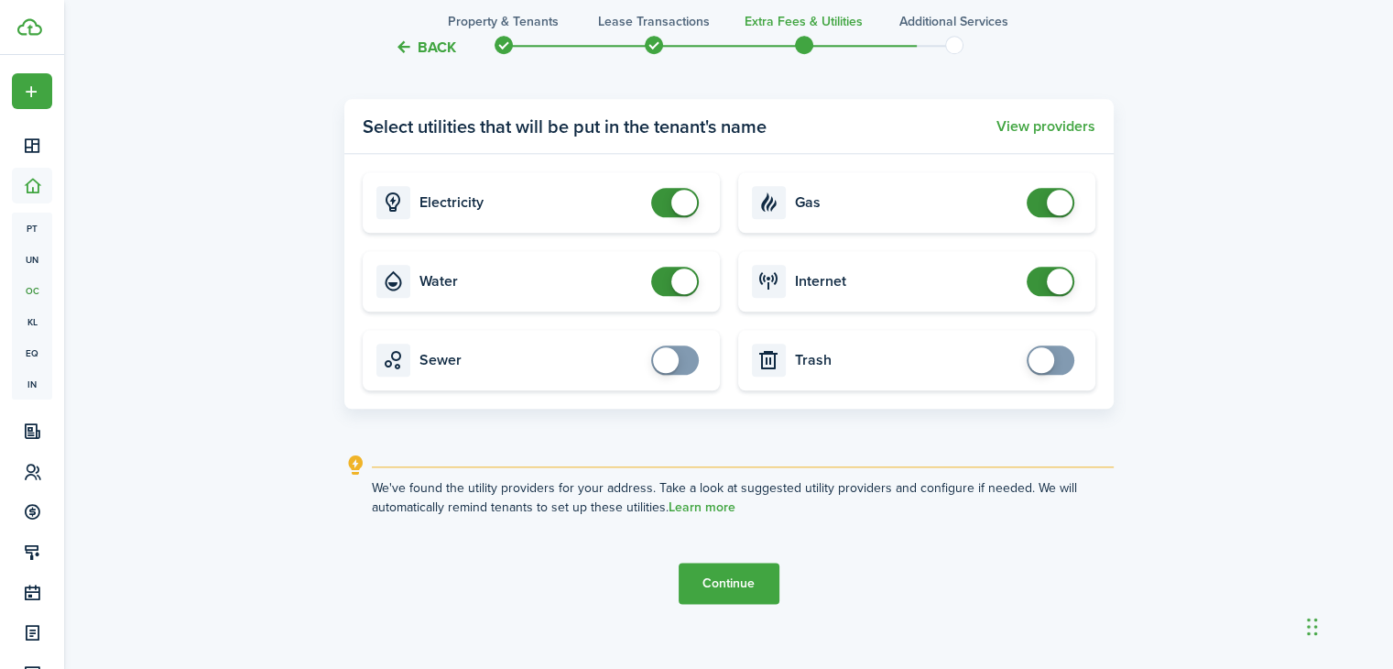
scroll to position [2053, 0]
click at [738, 580] on button "Continue" at bounding box center [729, 581] width 101 height 41
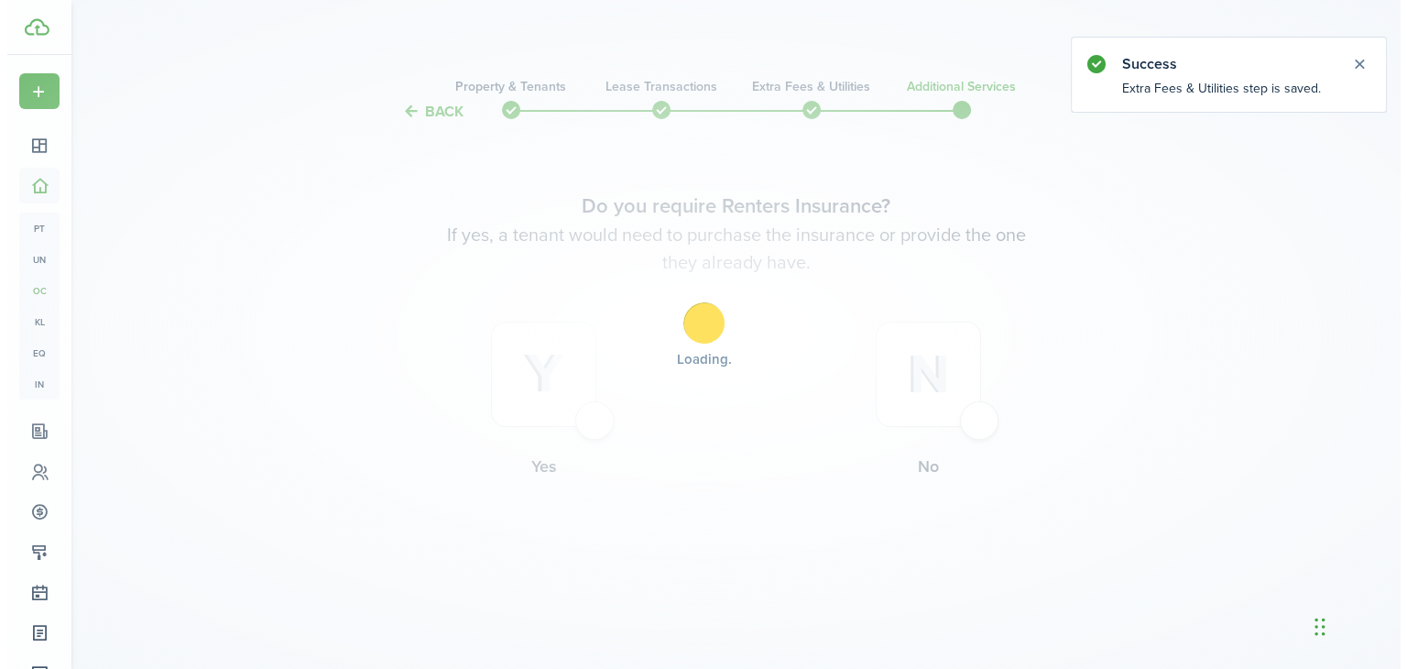
scroll to position [0, 0]
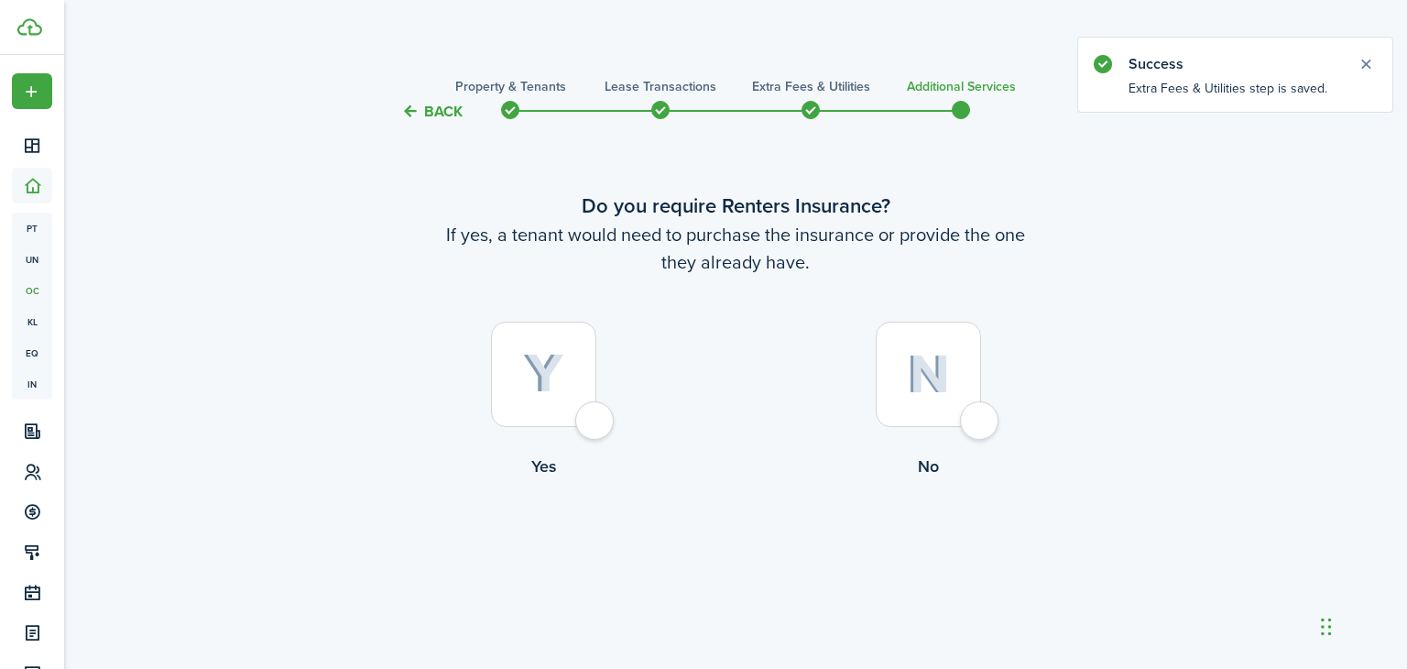
click at [596, 425] on div at bounding box center [543, 374] width 105 height 105
radio input "true"
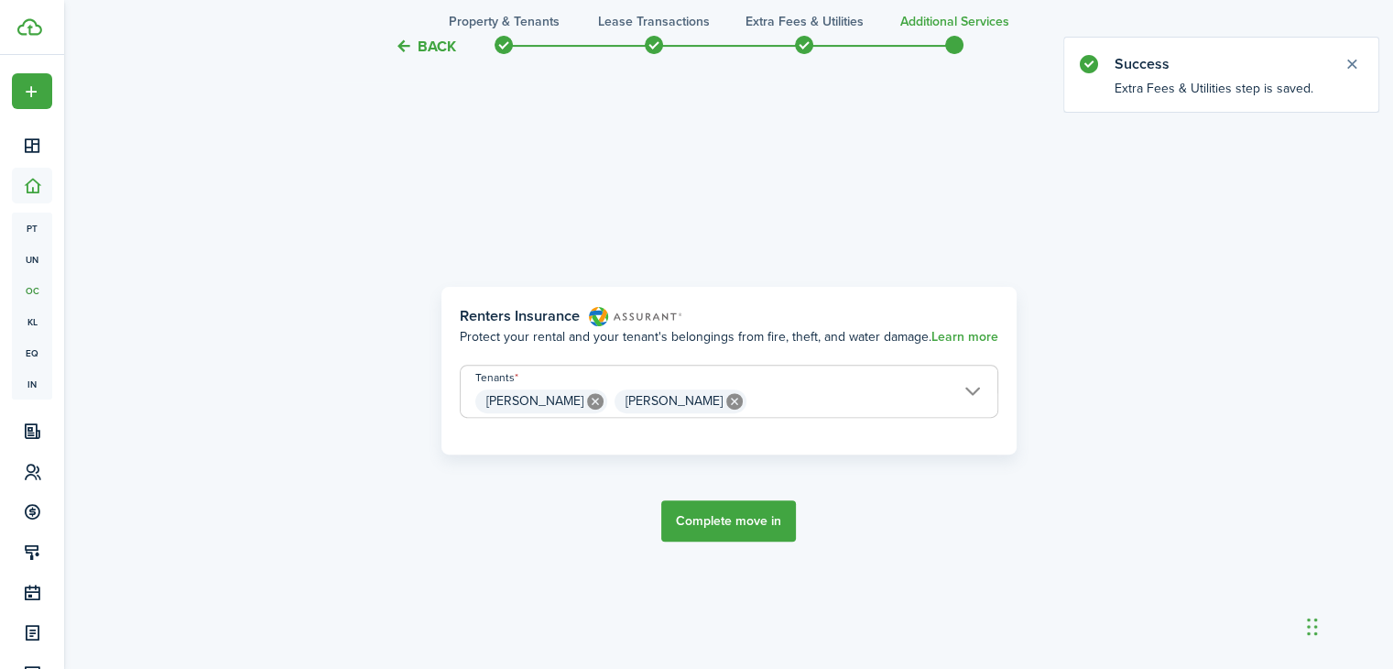
scroll to position [546, 0]
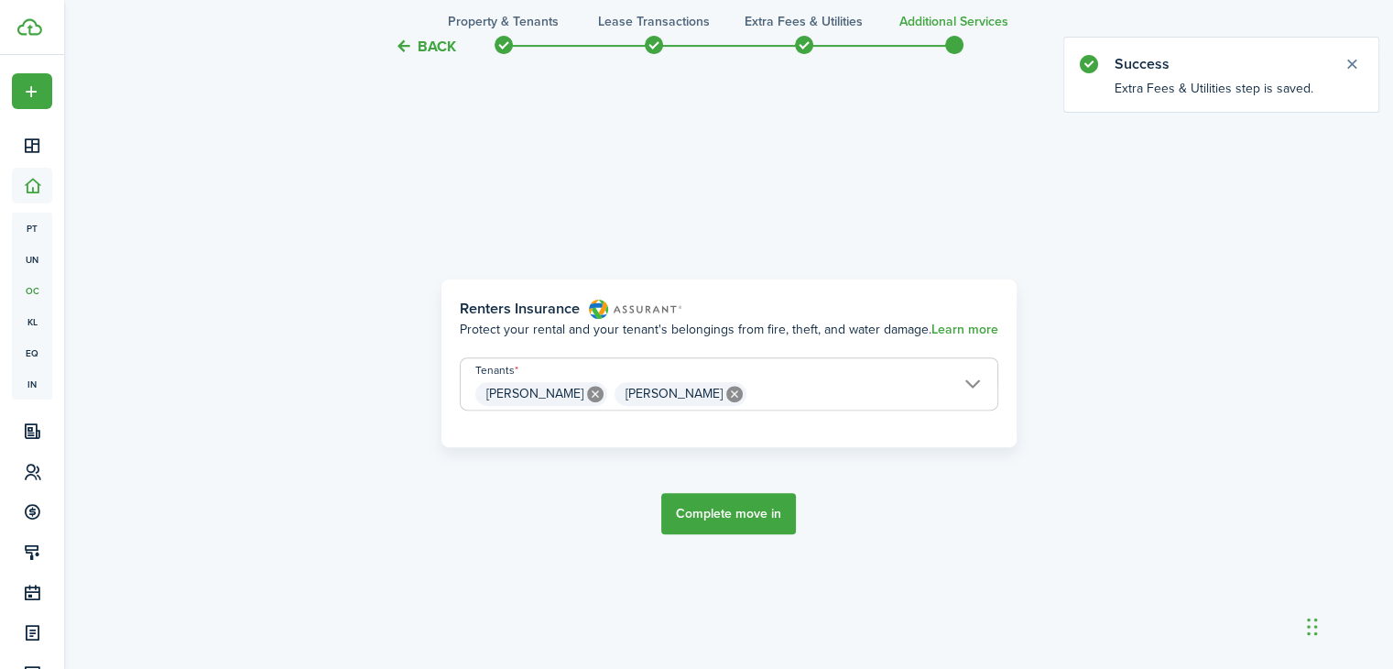
click at [746, 506] on button "Complete move in" at bounding box center [728, 513] width 135 height 41
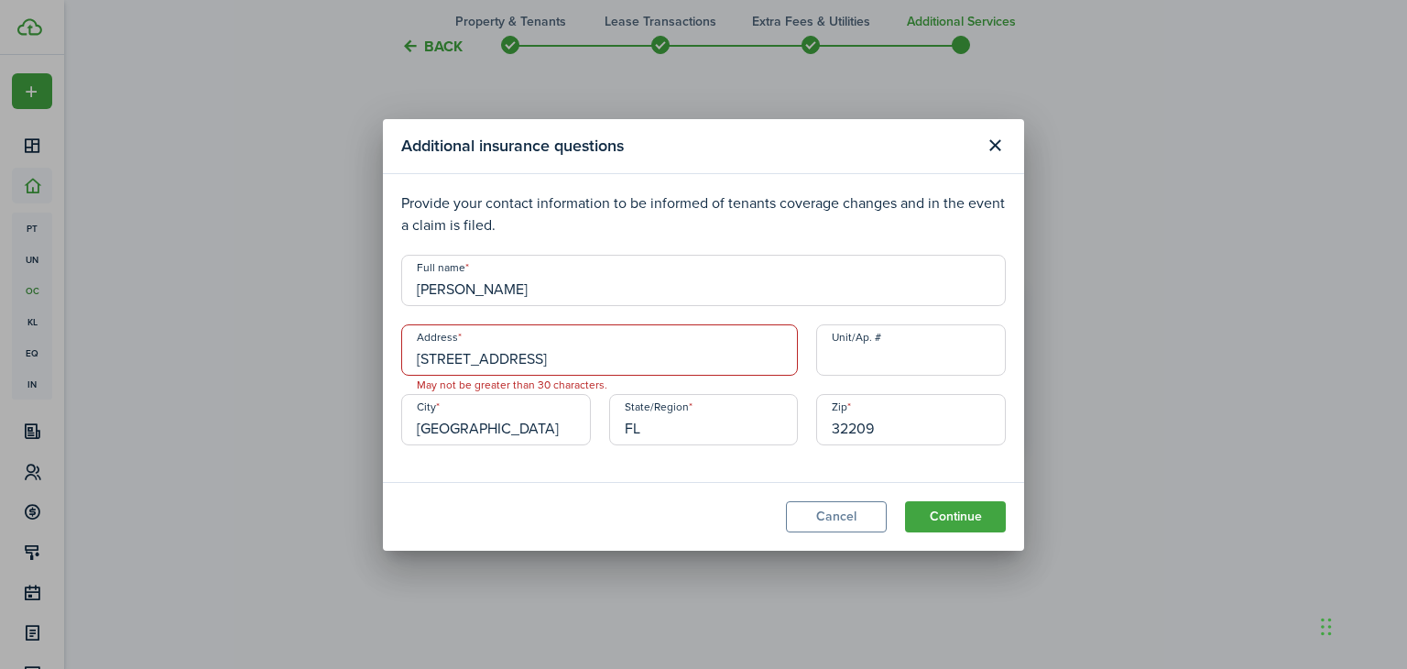
click at [692, 357] on input "[STREET_ADDRESS]" at bounding box center [599, 349] width 397 height 51
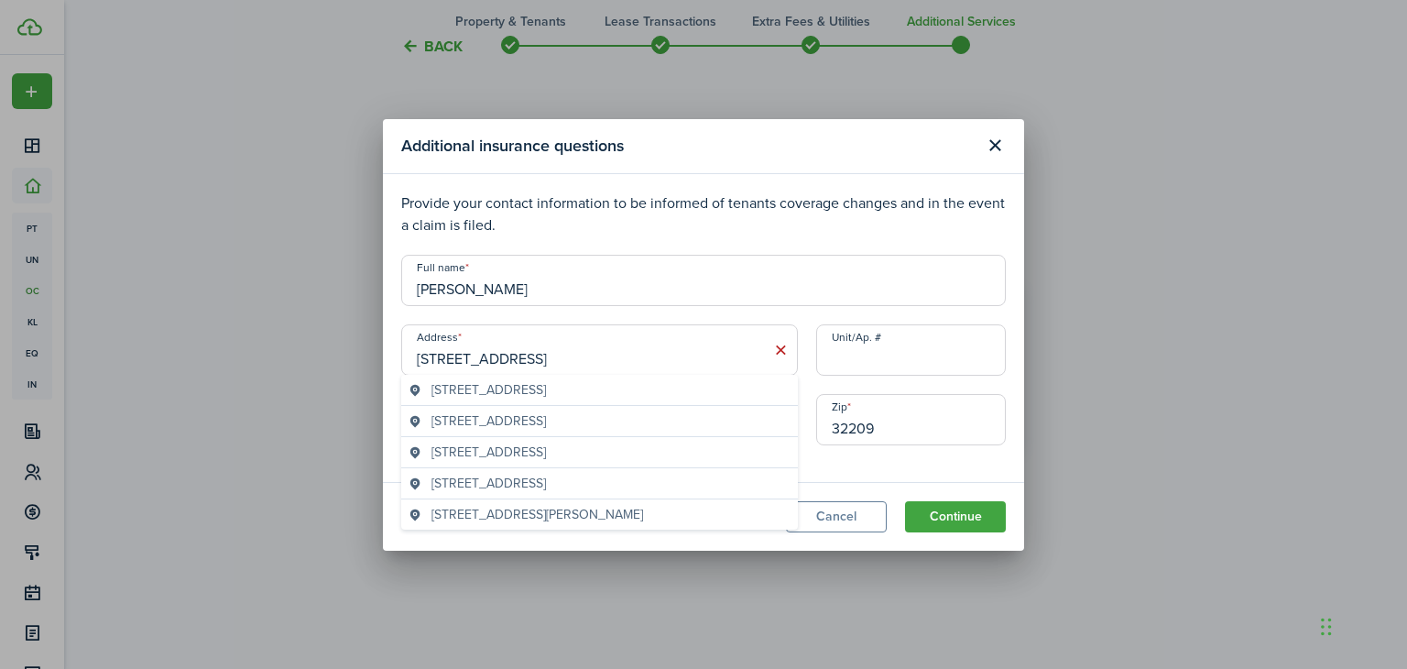
type input "[STREET_ADDRESS]"
click at [816, 217] on p "Provide your contact information to be informed of tenants coverage changes and…" at bounding box center [703, 214] width 605 height 44
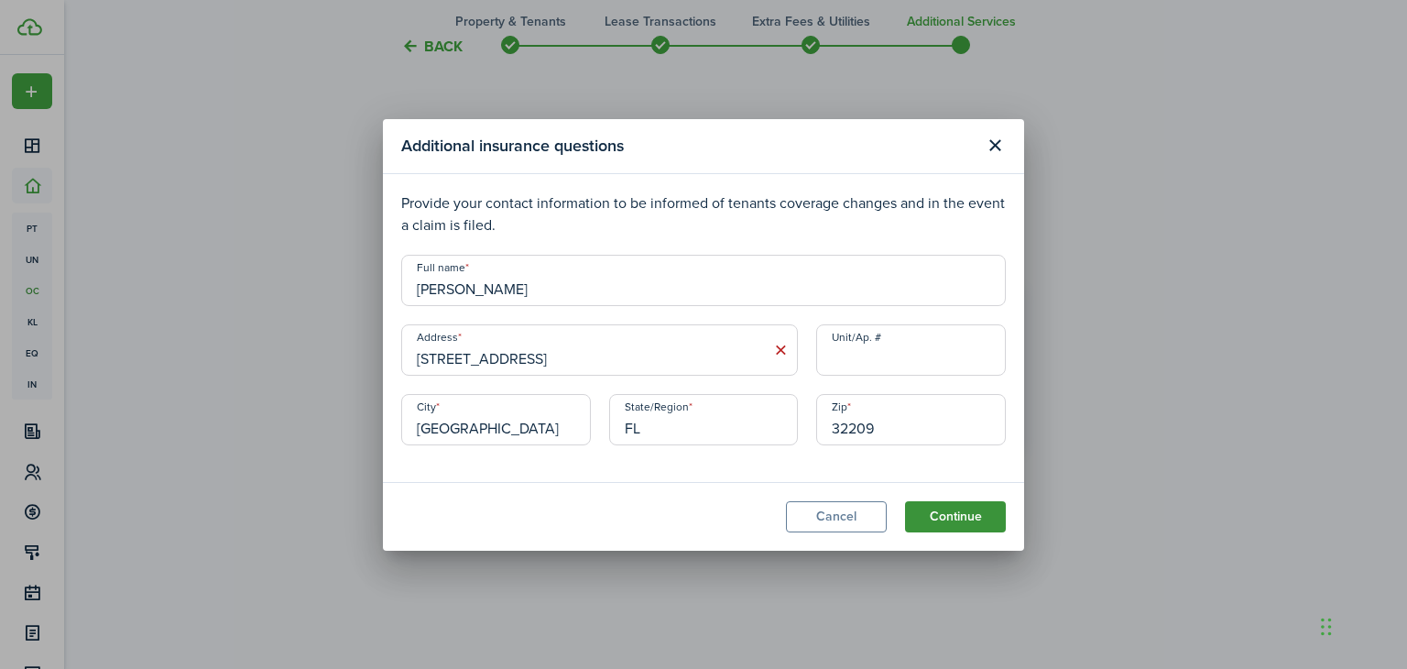
click at [976, 510] on button "Continue" at bounding box center [955, 516] width 101 height 31
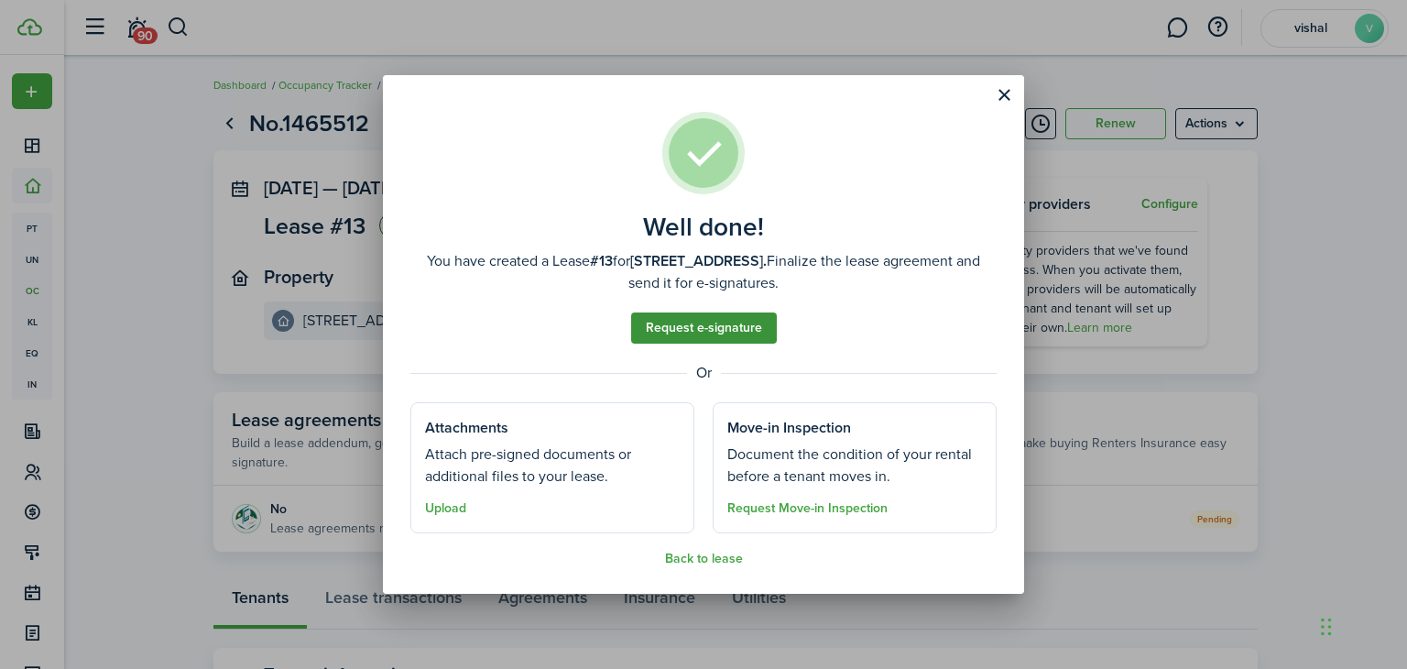
click at [707, 339] on link "Request e-signature" at bounding box center [704, 327] width 146 height 31
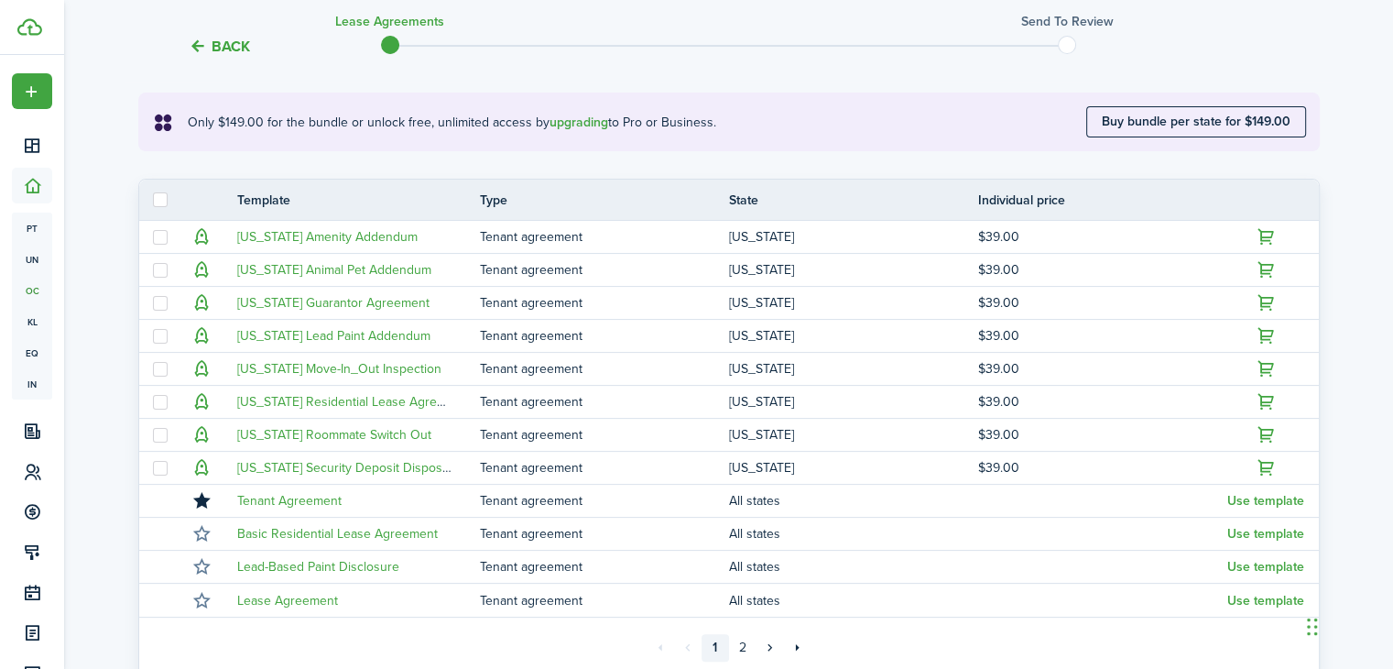
scroll to position [318, 0]
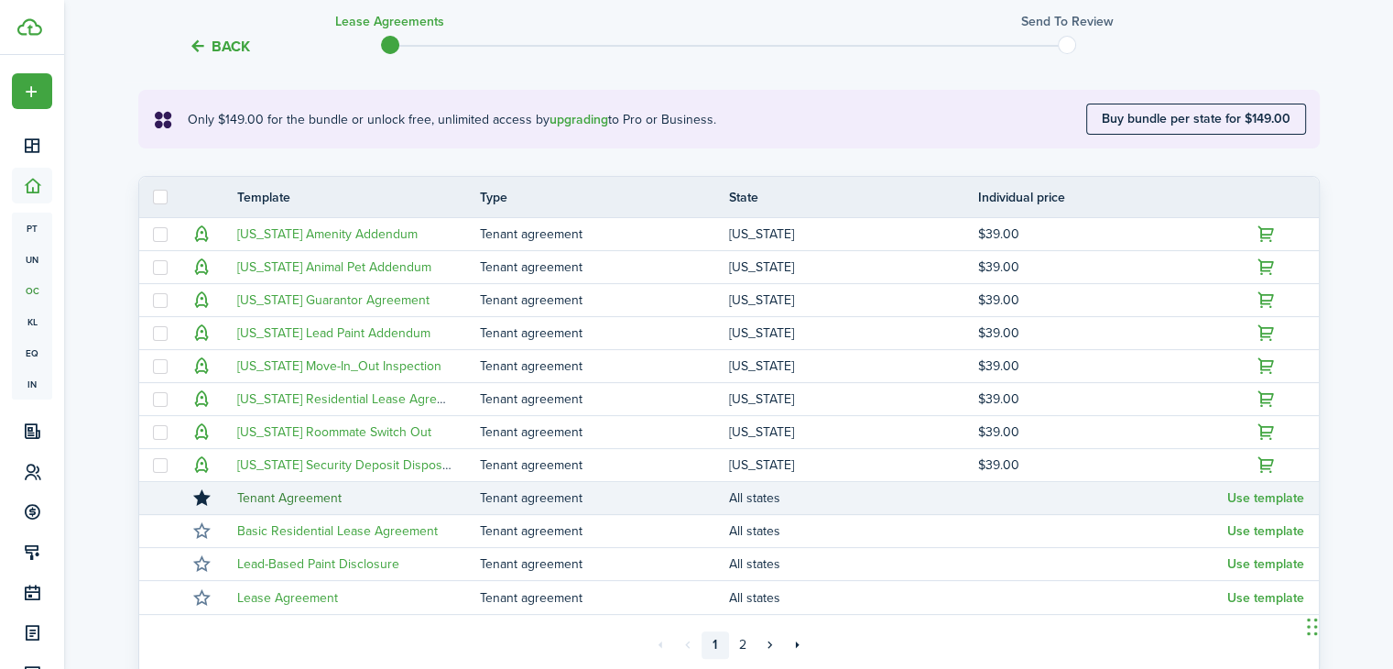
click at [301, 498] on link "Tenant Agreement" at bounding box center [289, 497] width 104 height 19
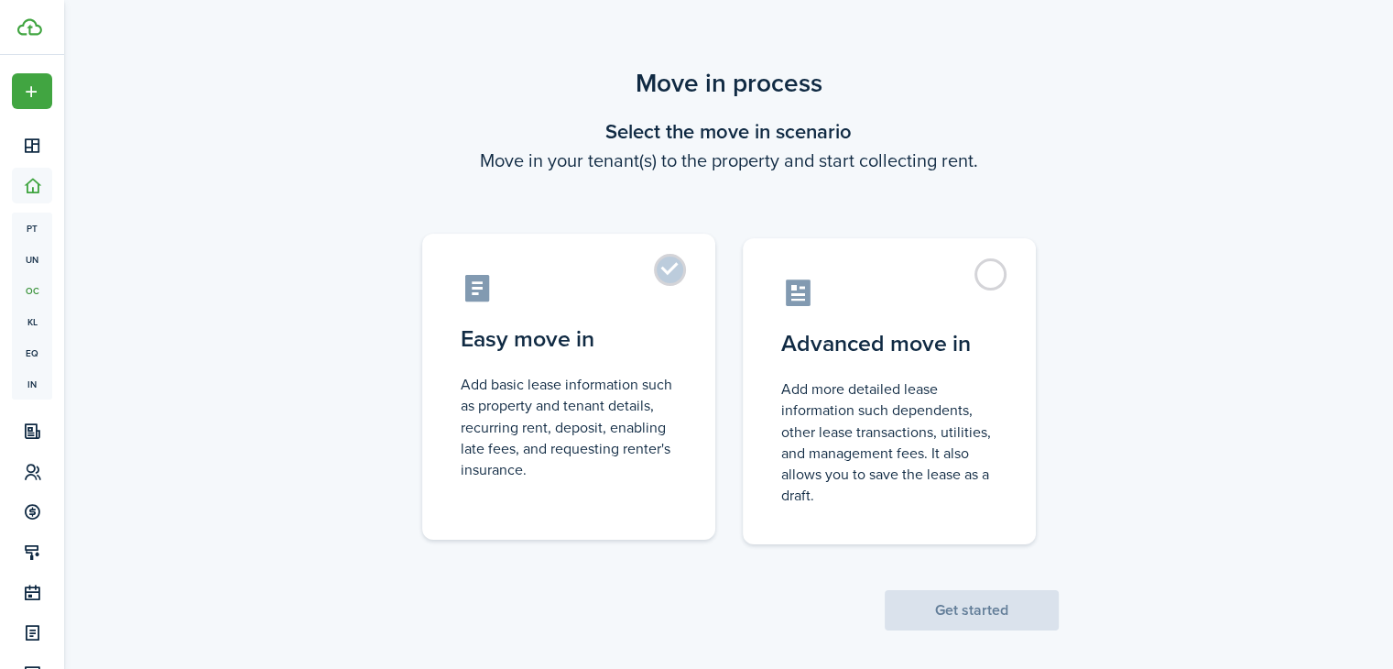
click at [674, 293] on control-radio-card-icon at bounding box center [569, 288] width 216 height 32
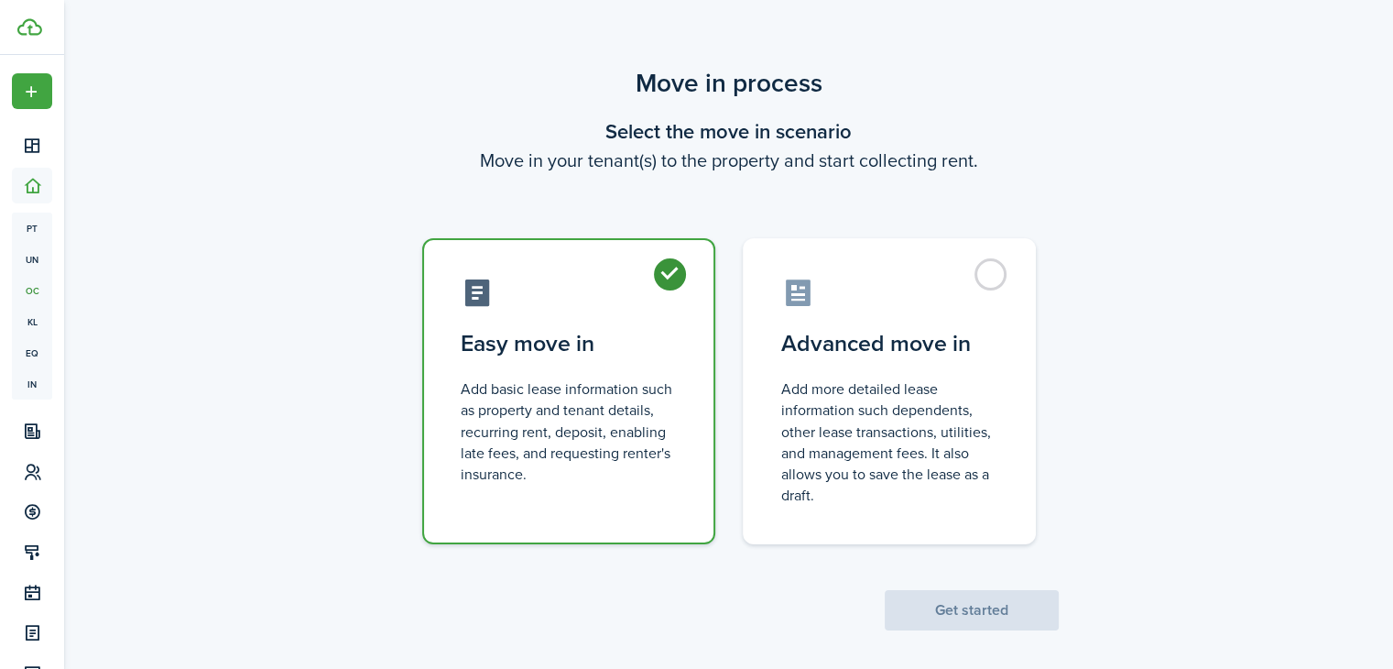
radio input "true"
click at [1022, 614] on button "Get started" at bounding box center [972, 610] width 174 height 40
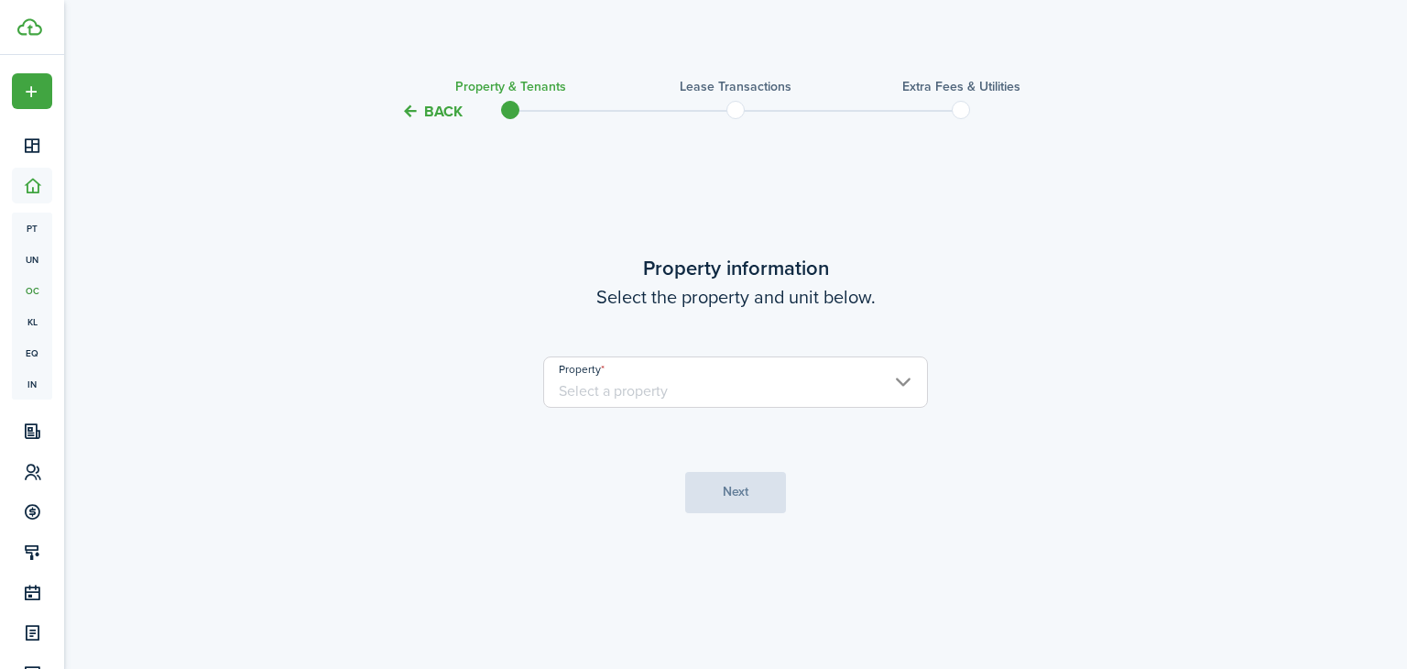
click at [831, 387] on input "Property" at bounding box center [735, 381] width 385 height 51
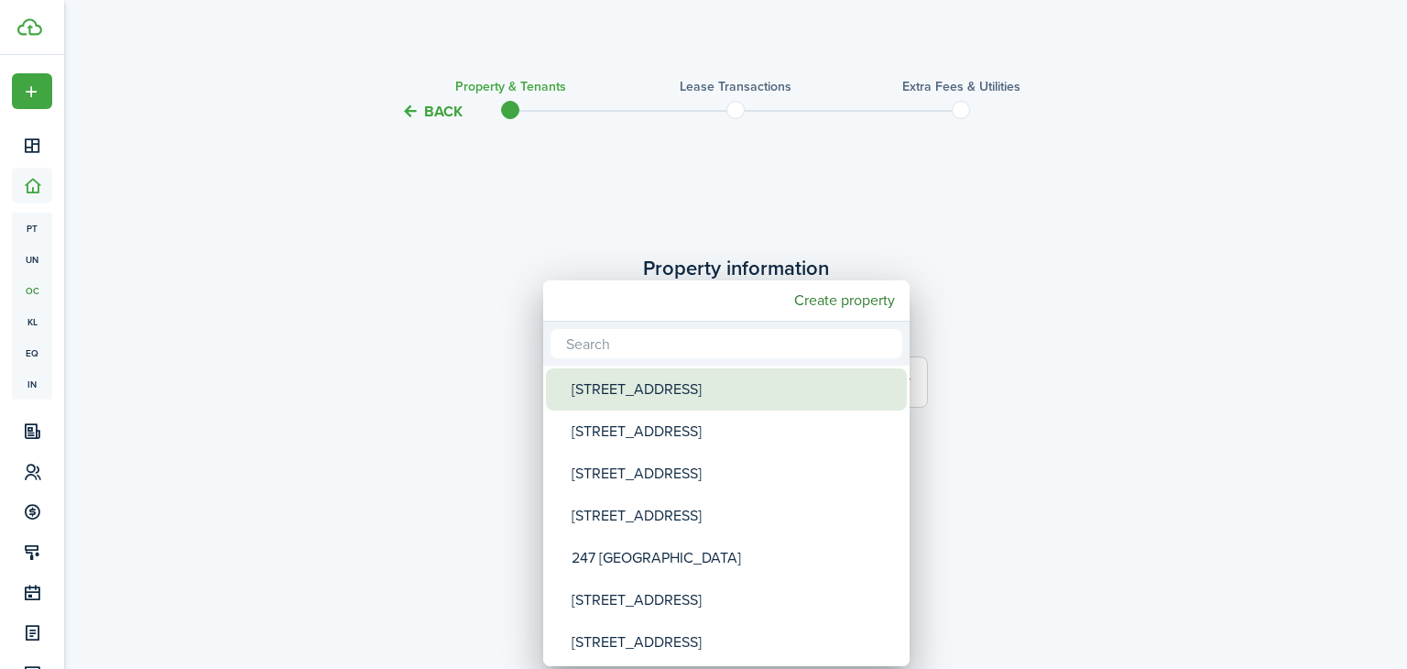
click at [796, 402] on div "[STREET_ADDRESS]" at bounding box center [734, 389] width 324 height 42
type input "[STREET_ADDRESS]"
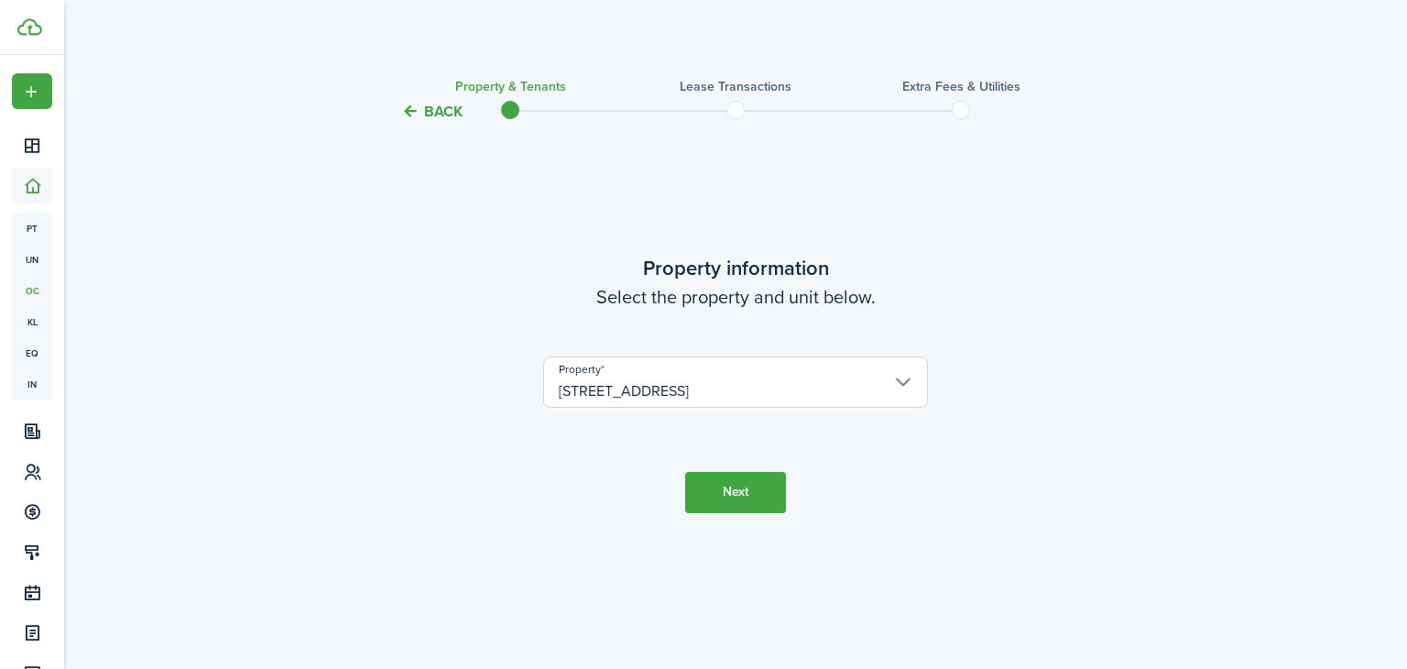
click at [751, 488] on button "Next" at bounding box center [735, 492] width 101 height 41
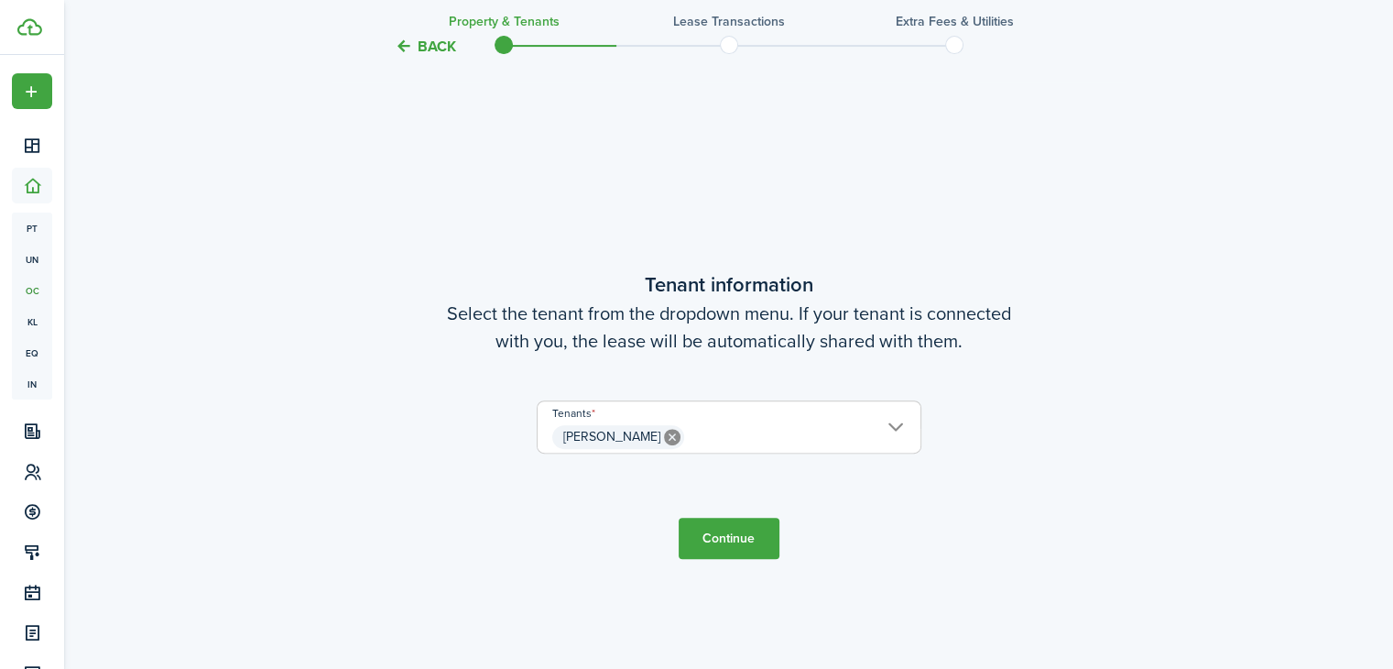
scroll to position [546, 0]
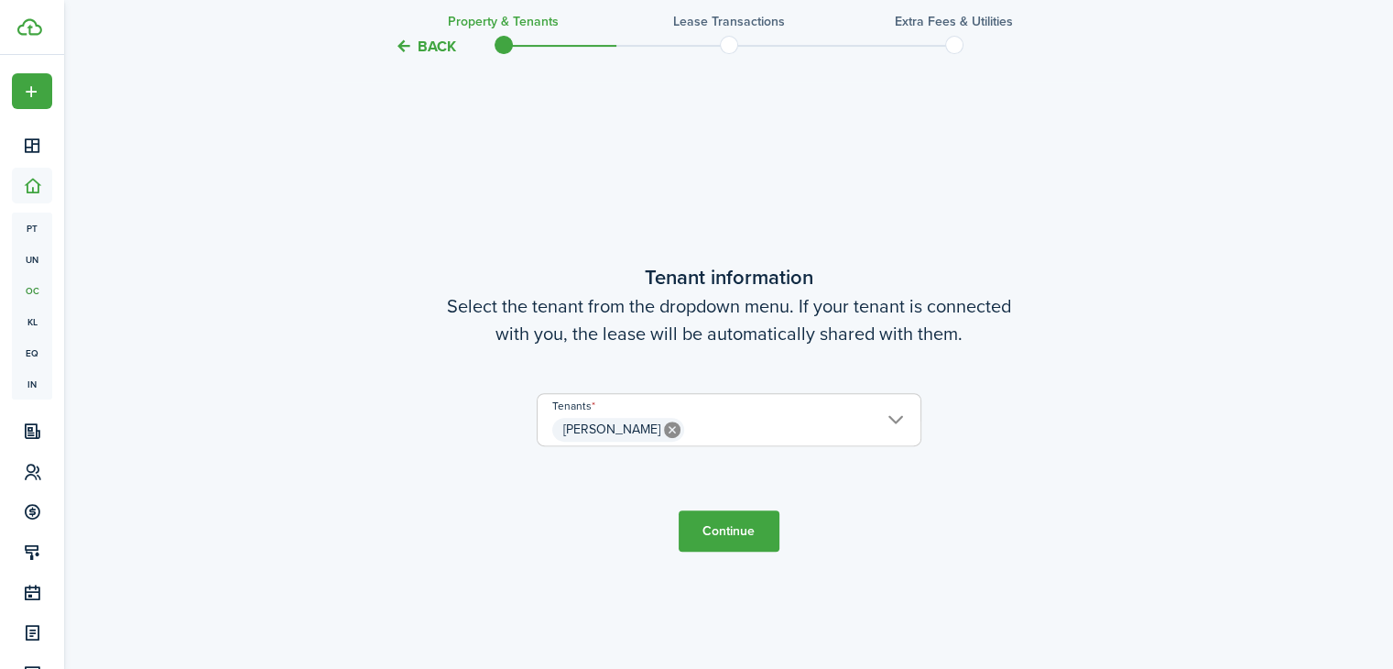
click at [746, 536] on button "Continue" at bounding box center [729, 530] width 101 height 41
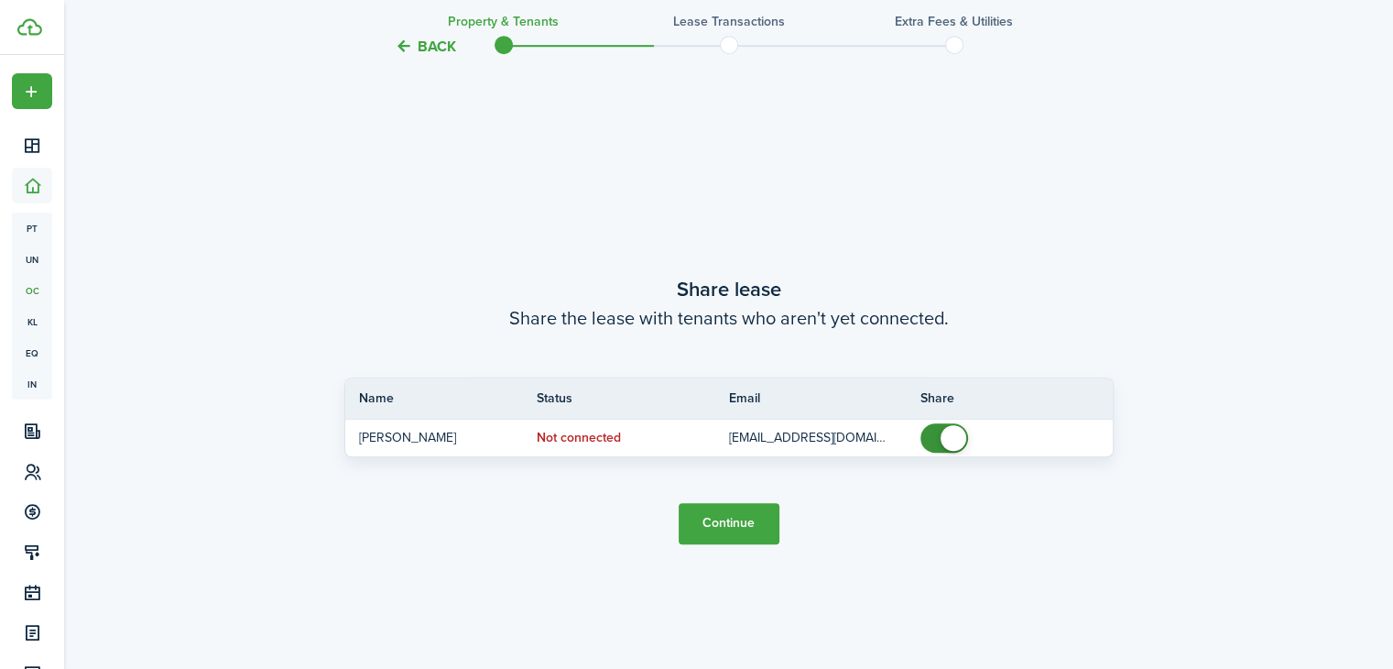
scroll to position [1214, 0]
click at [746, 533] on button "Continue" at bounding box center [729, 522] width 101 height 41
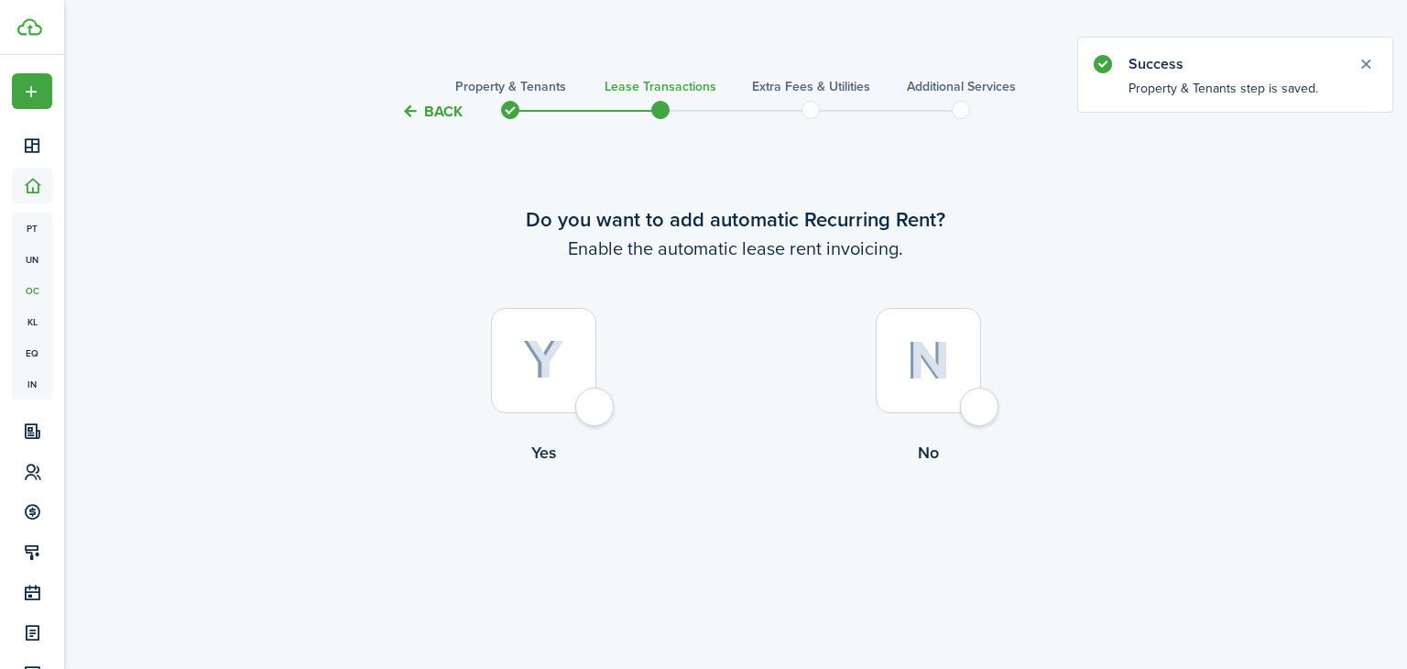
click at [596, 413] on div at bounding box center [543, 360] width 105 height 105
radio input "true"
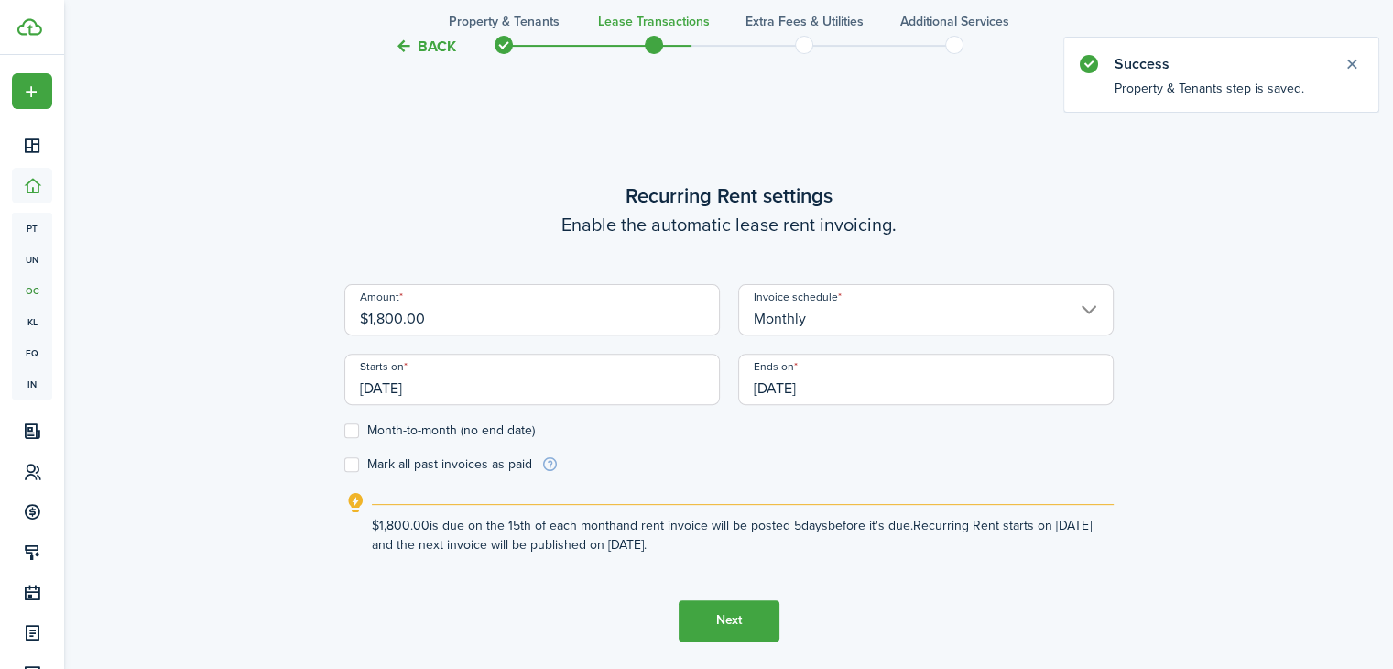
scroll to position [546, 0]
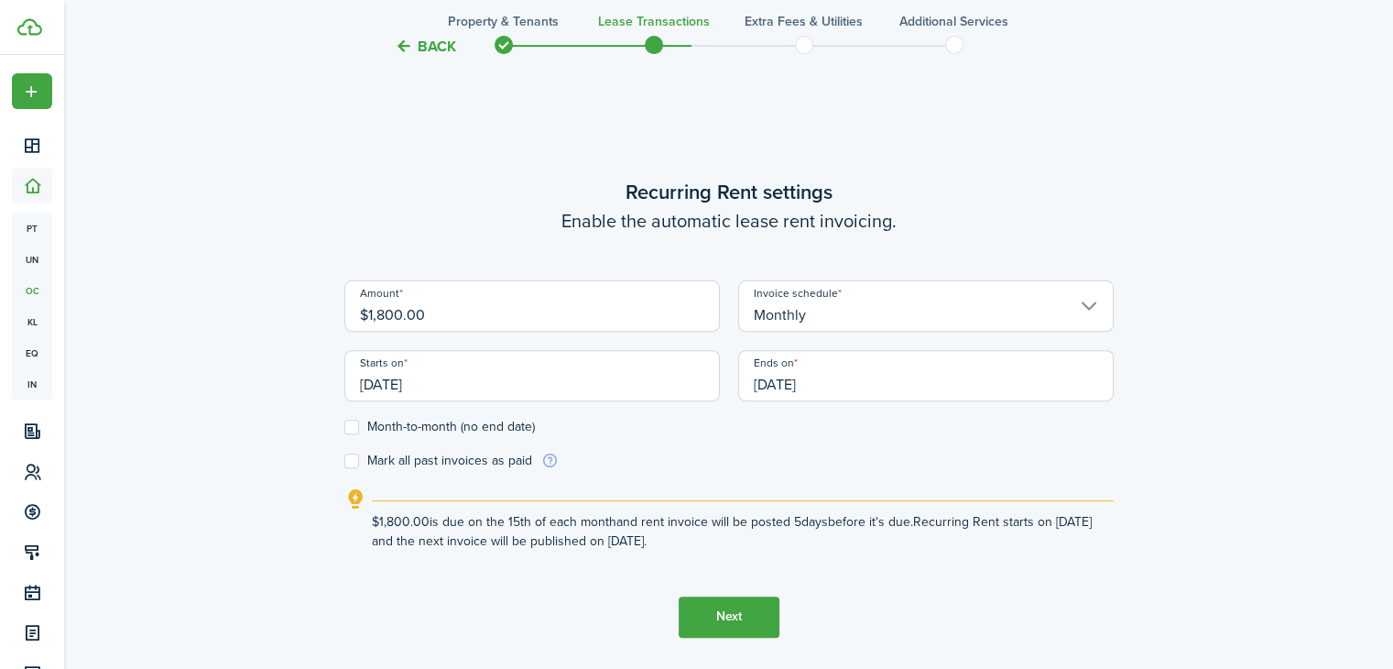
click at [529, 322] on input "$1,800.00" at bounding box center [532, 305] width 376 height 51
type input "$1,975.00"
drag, startPoint x: 552, startPoint y: 387, endPoint x: 206, endPoint y: 382, distance: 346.3
click at [206, 382] on div "Back Property & Tenants Lease Transactions Extra fees & Utilities Additional Se…" at bounding box center [729, 129] width 1063 height 1223
click at [395, 394] on input "[DATE]" at bounding box center [532, 375] width 376 height 51
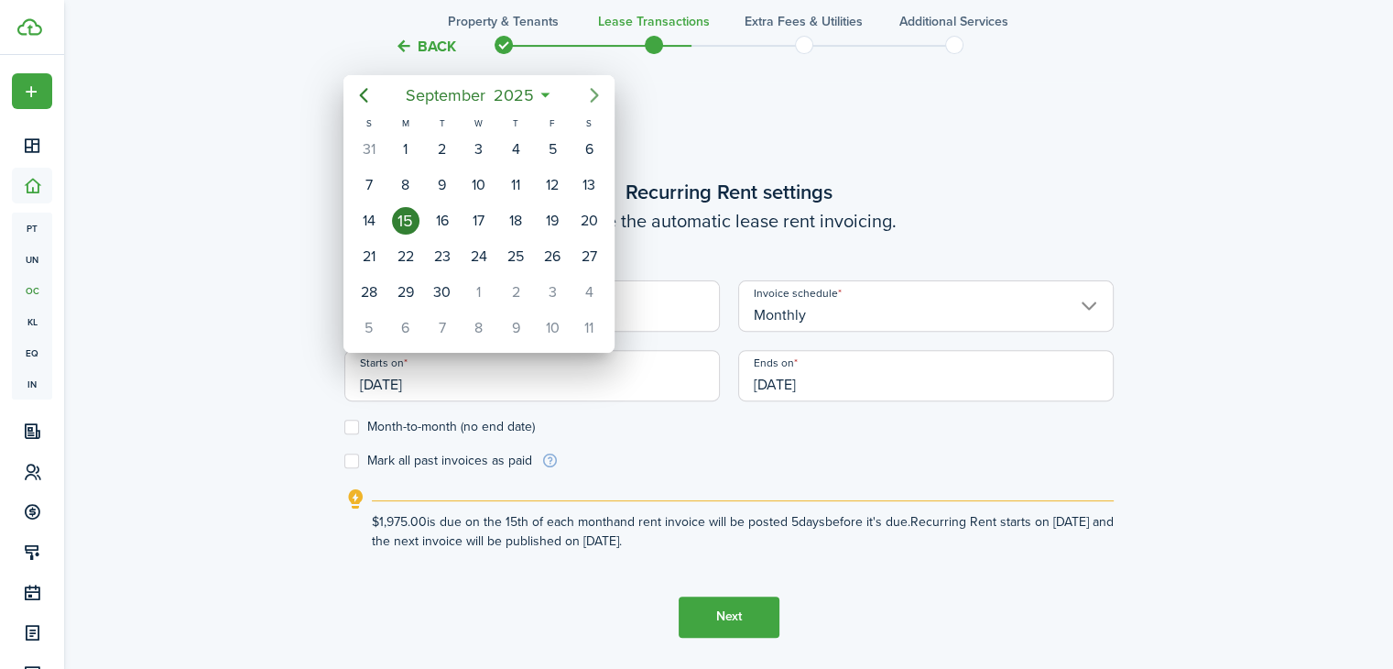
click at [594, 98] on icon "Next page" at bounding box center [595, 95] width 8 height 15
click at [485, 154] on div "1" at bounding box center [478, 149] width 27 height 27
type input "[DATE]"
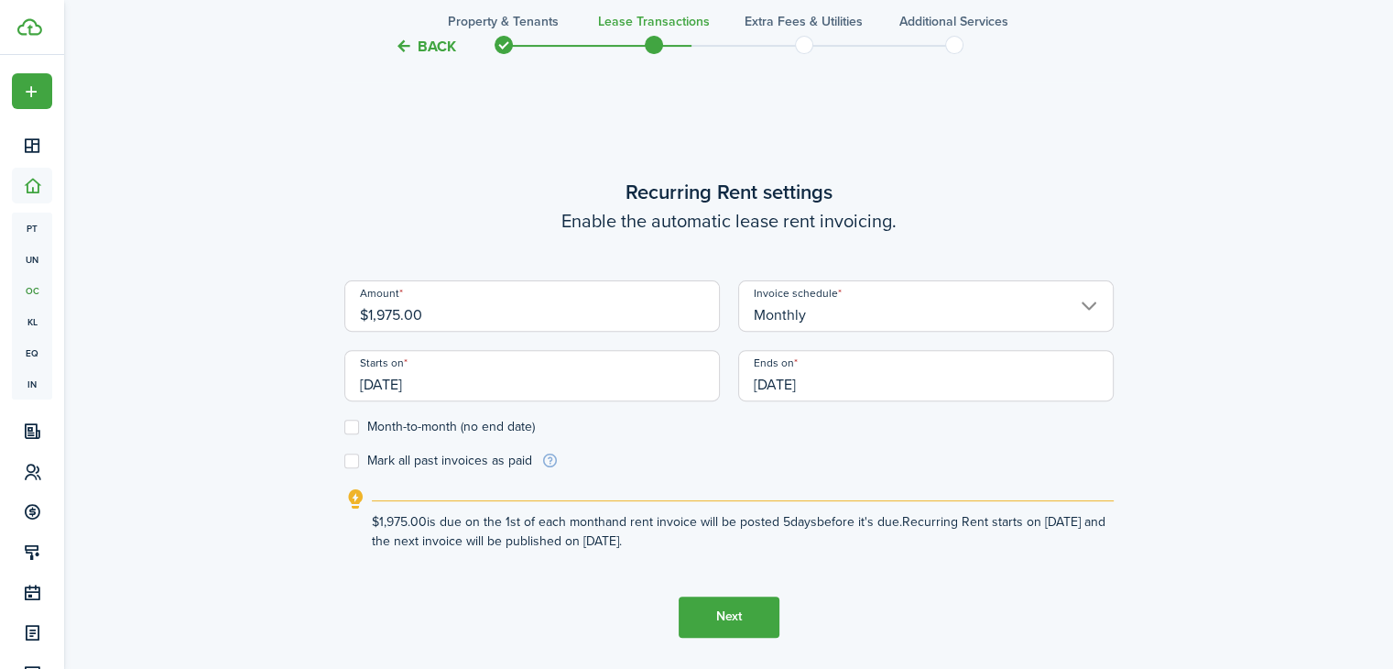
click at [809, 369] on input "[DATE]" at bounding box center [926, 375] width 376 height 51
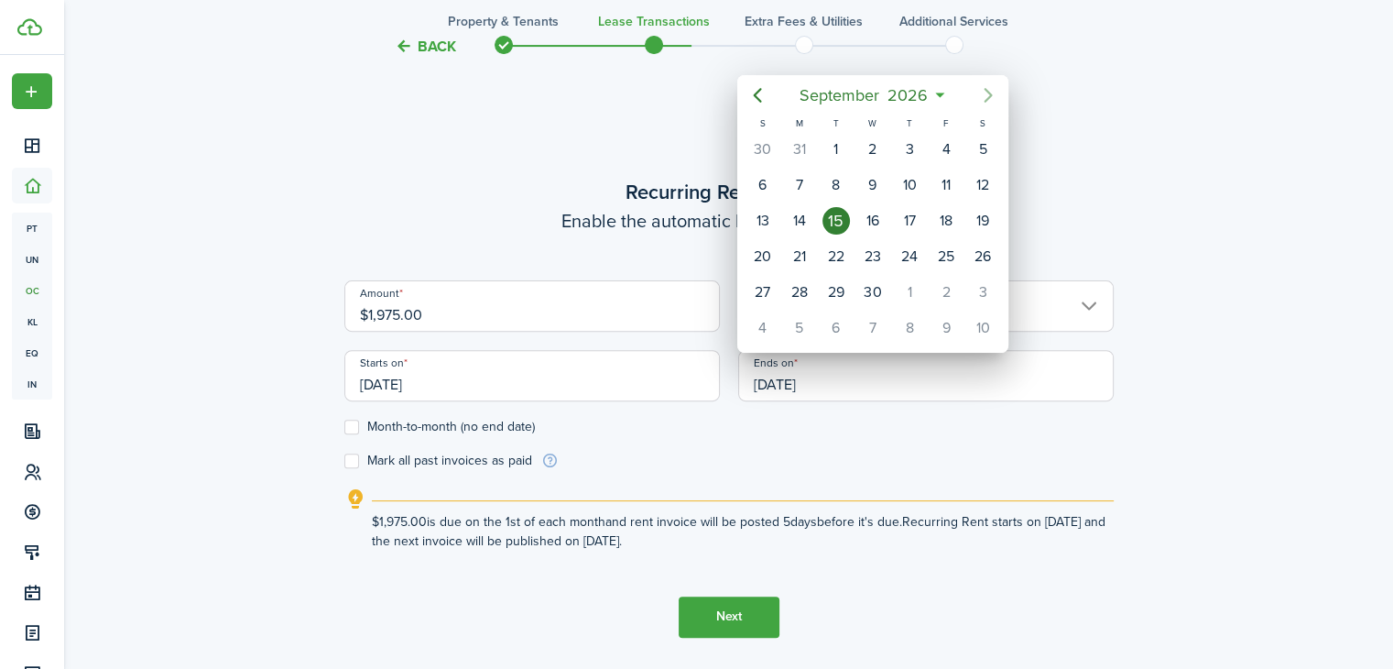
click at [986, 103] on icon "Next page" at bounding box center [988, 95] width 22 height 22
click at [912, 152] on div "1" at bounding box center [909, 149] width 27 height 27
type input "[DATE]"
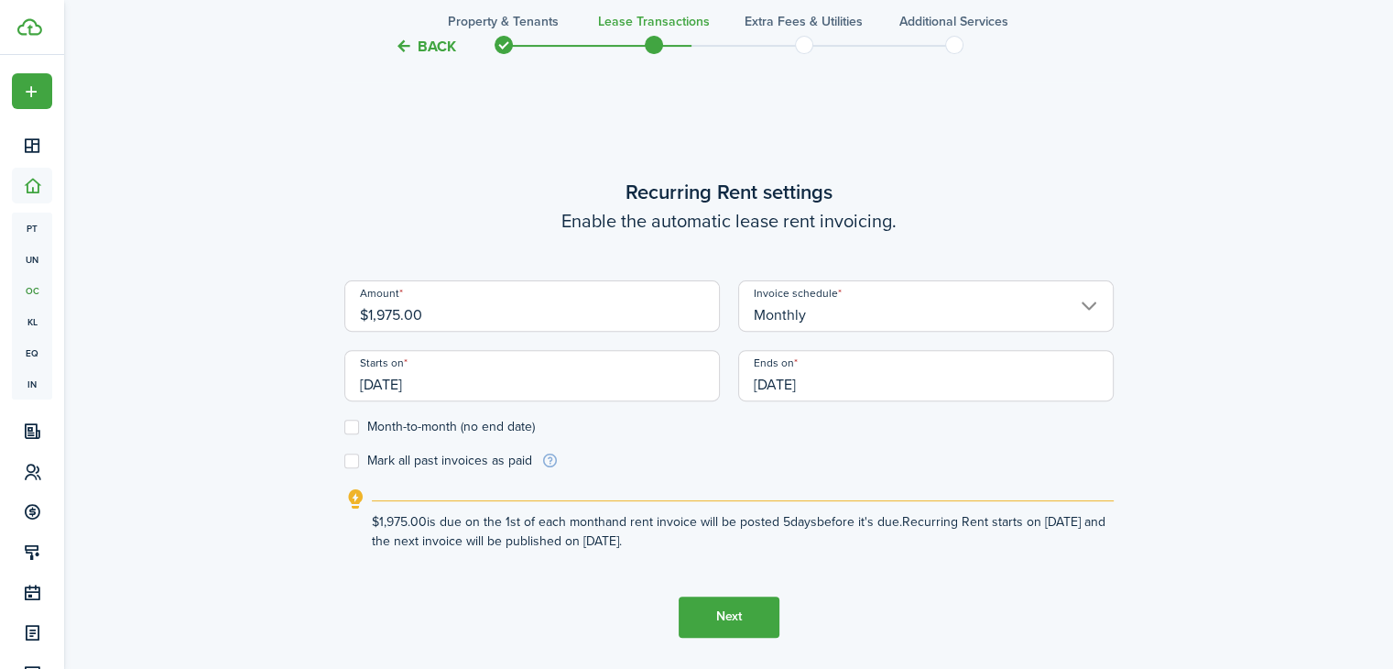
click at [737, 616] on button "Next" at bounding box center [729, 616] width 101 height 41
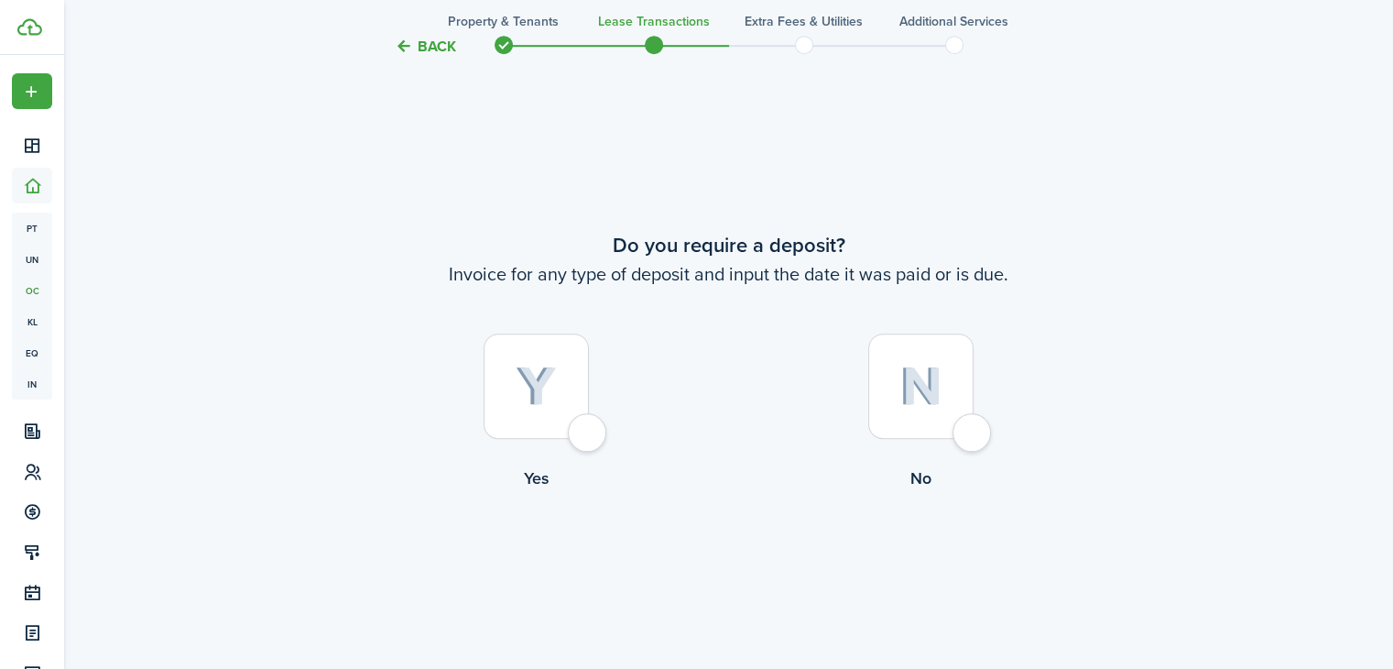
scroll to position [1214, 0]
click at [589, 438] on div at bounding box center [536, 384] width 105 height 105
radio input "true"
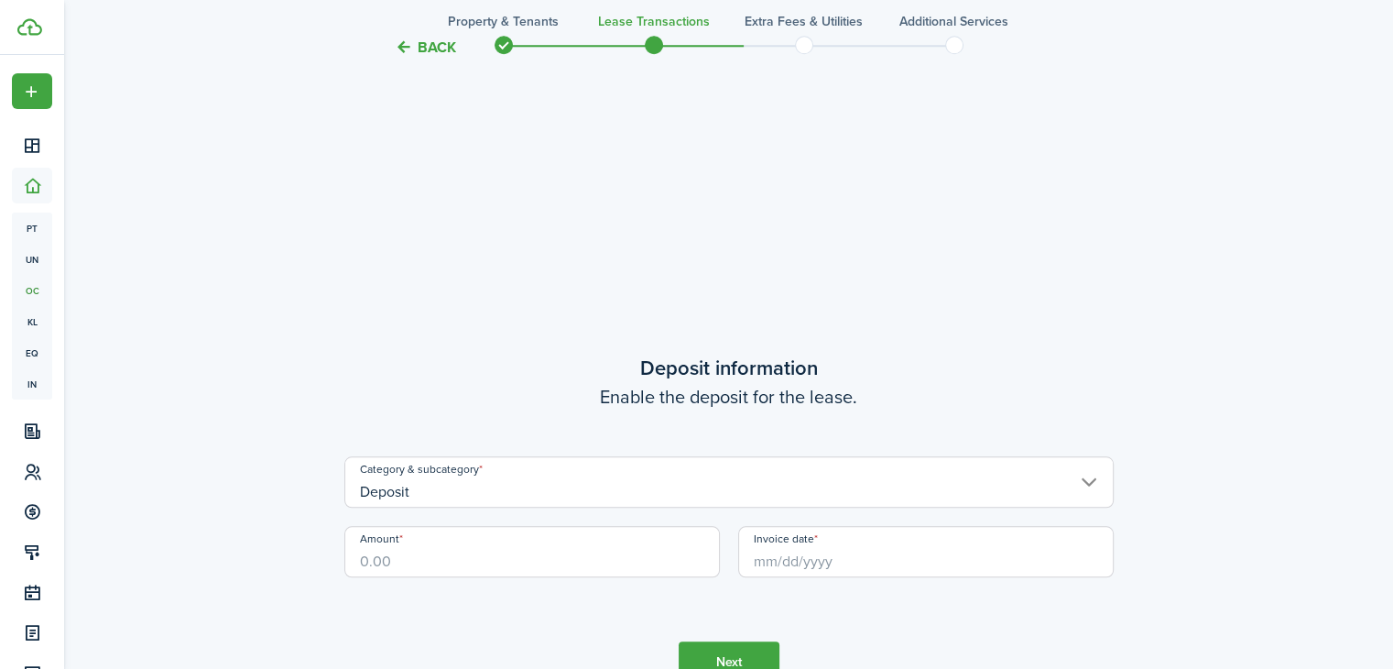
scroll to position [1882, 0]
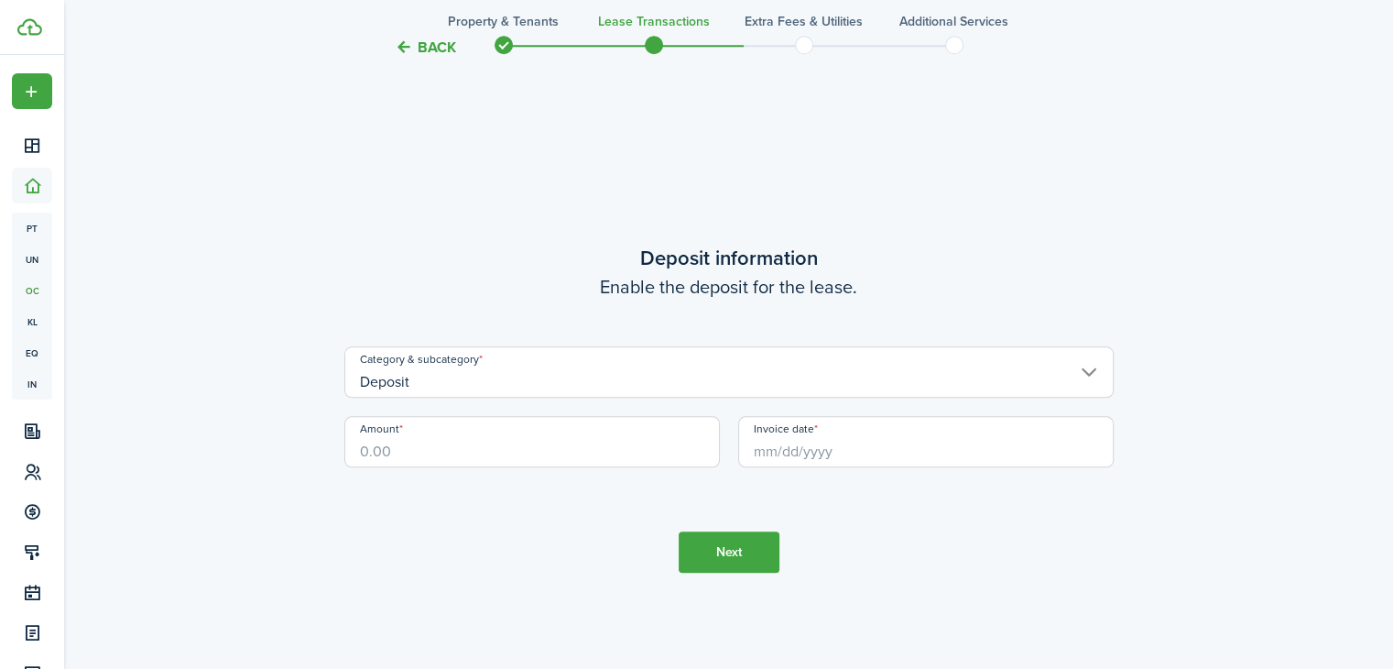
click at [420, 41] on button "Back" at bounding box center [425, 46] width 61 height 19
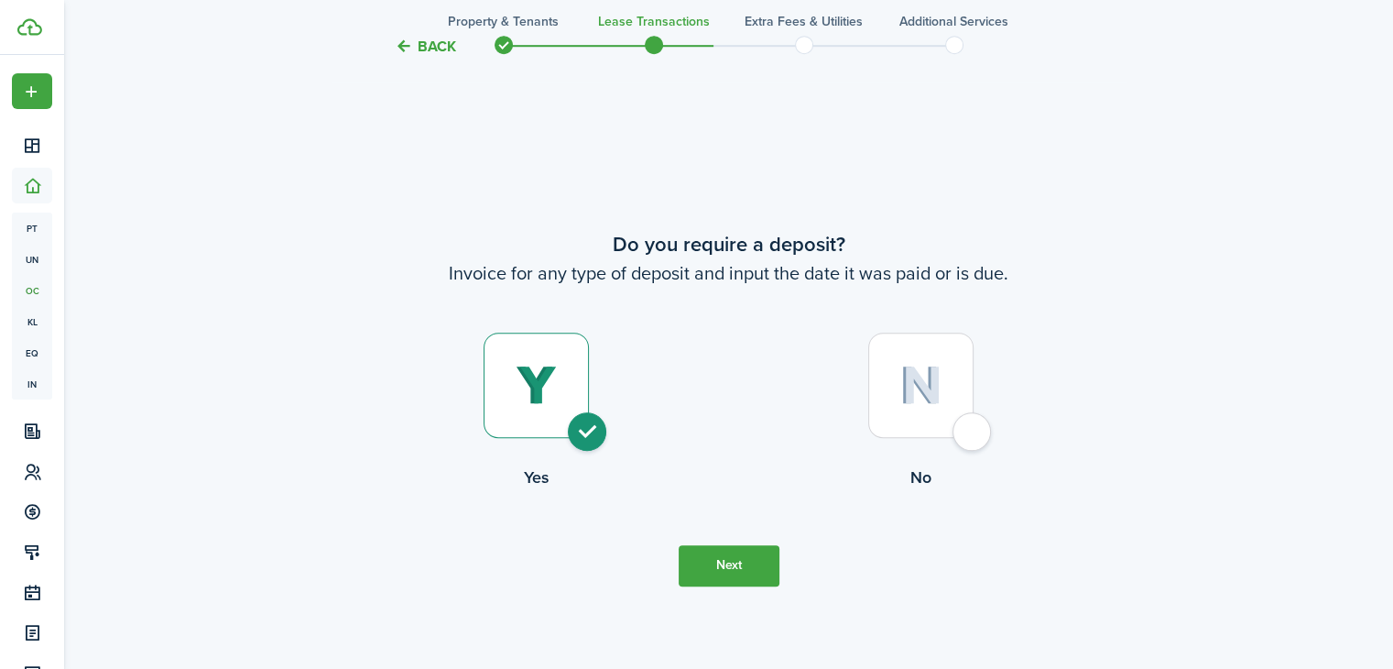
click at [420, 41] on button "Back" at bounding box center [425, 46] width 61 height 19
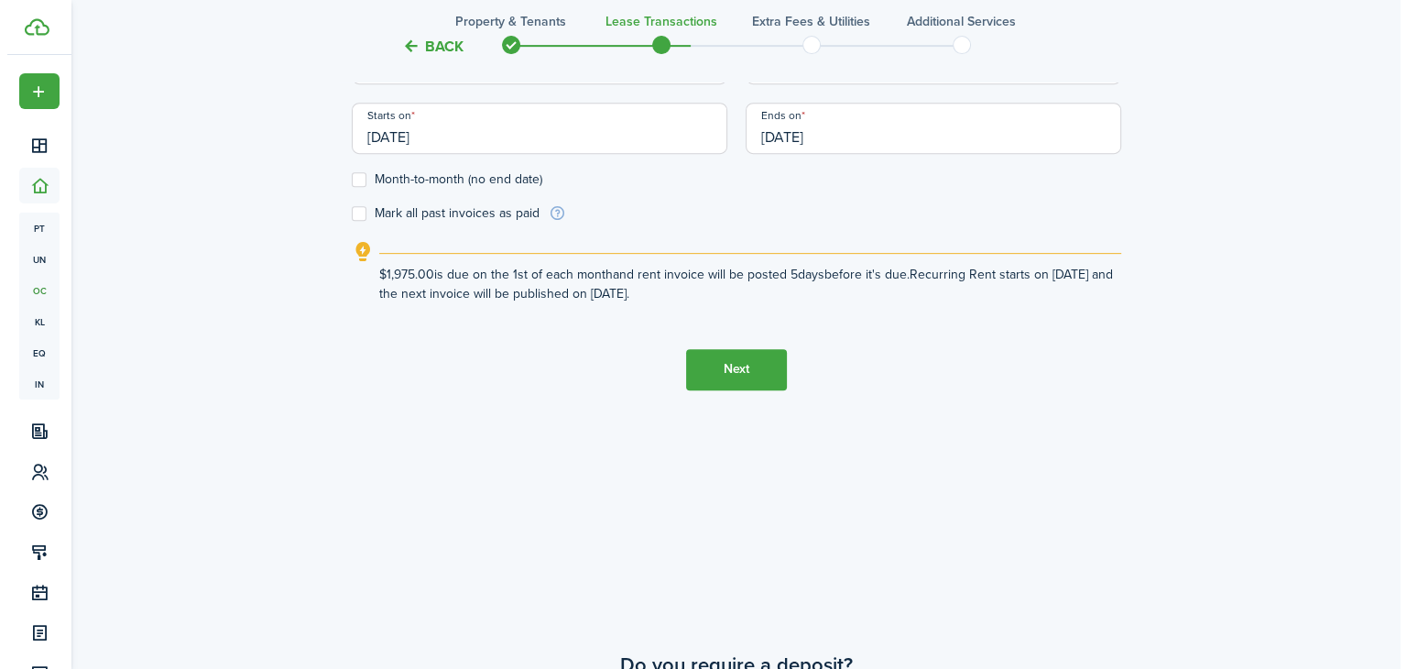
scroll to position [0, 0]
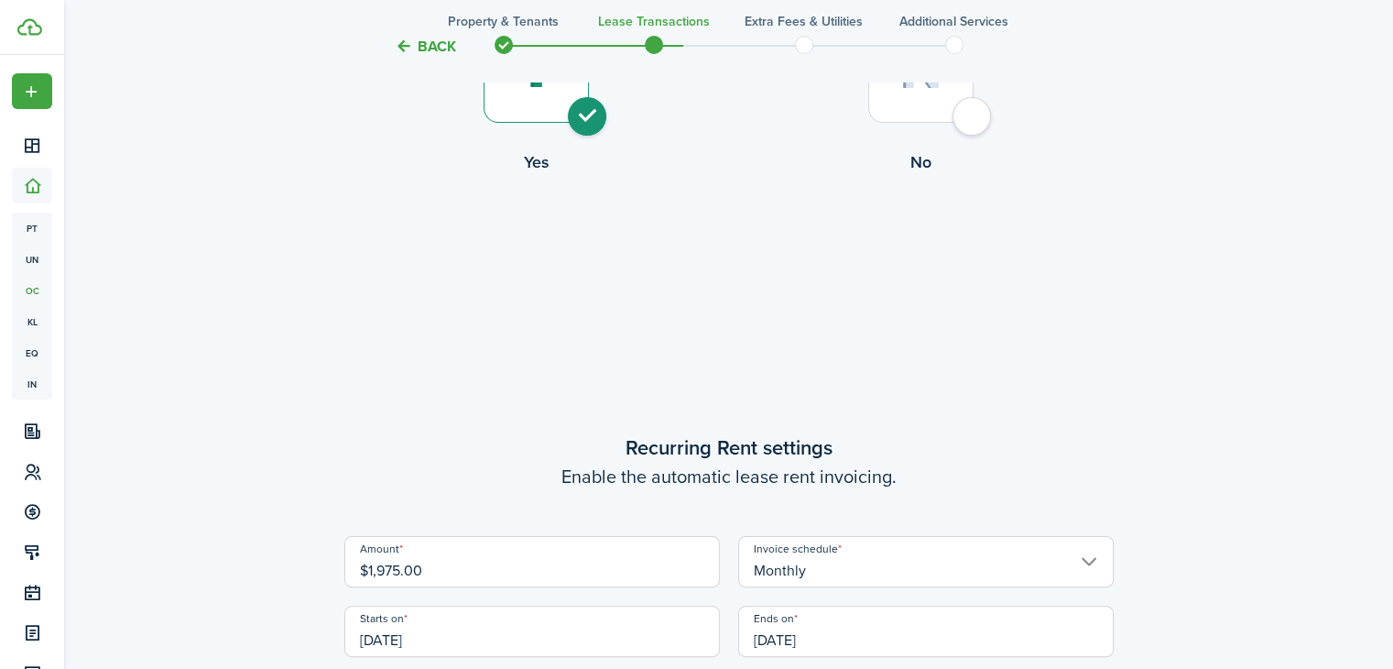
click at [420, 41] on button "Back" at bounding box center [425, 46] width 61 height 19
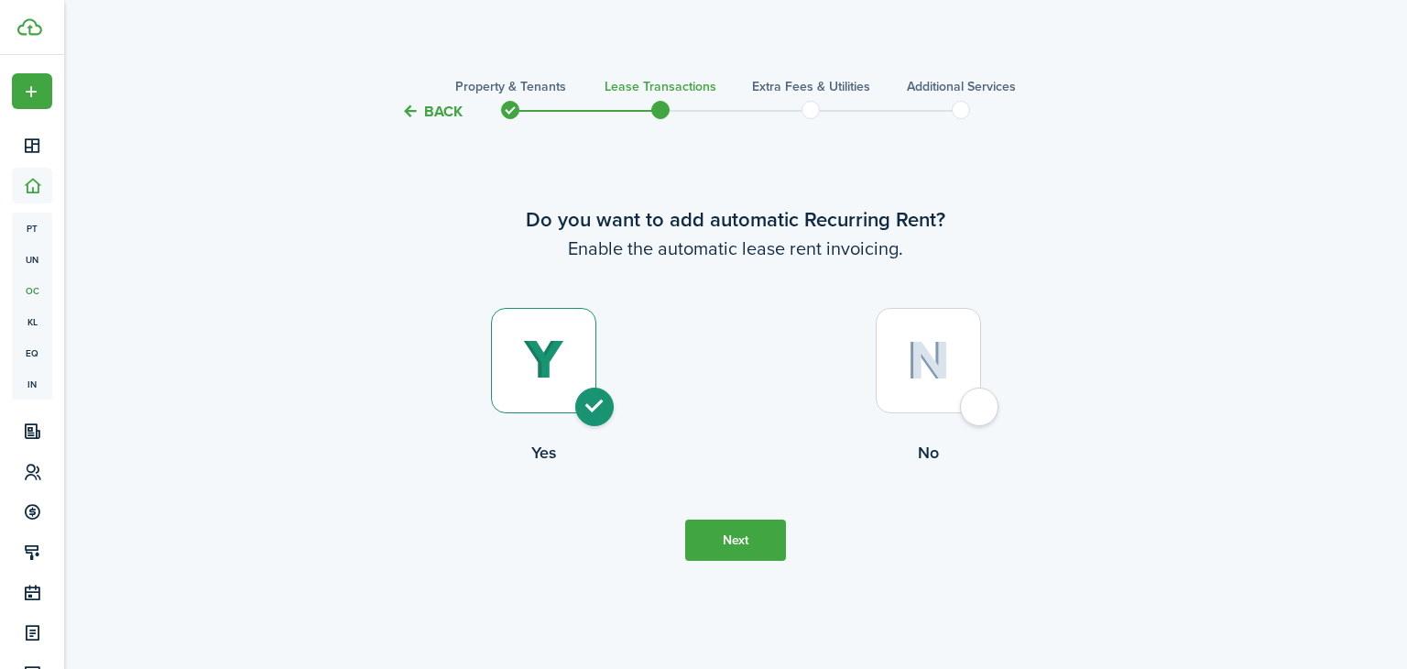
click at [420, 41] on dashboard-content "Back Property & Tenants Lease Transactions Extra fees & Utilities Additional Se…" at bounding box center [735, 334] width 1343 height 669
click at [410, 100] on tc-wizard-header "Back Property & Tenants Lease Transactions Extra fees & Utilities Additional Se…" at bounding box center [735, 105] width 797 height 82
click at [411, 122] on tc-wizard-header "Back Property & Tenants Lease Transactions Extra fees & Utilities Additional Se…" at bounding box center [735, 105] width 797 height 82
click at [417, 114] on button "Back" at bounding box center [431, 111] width 61 height 19
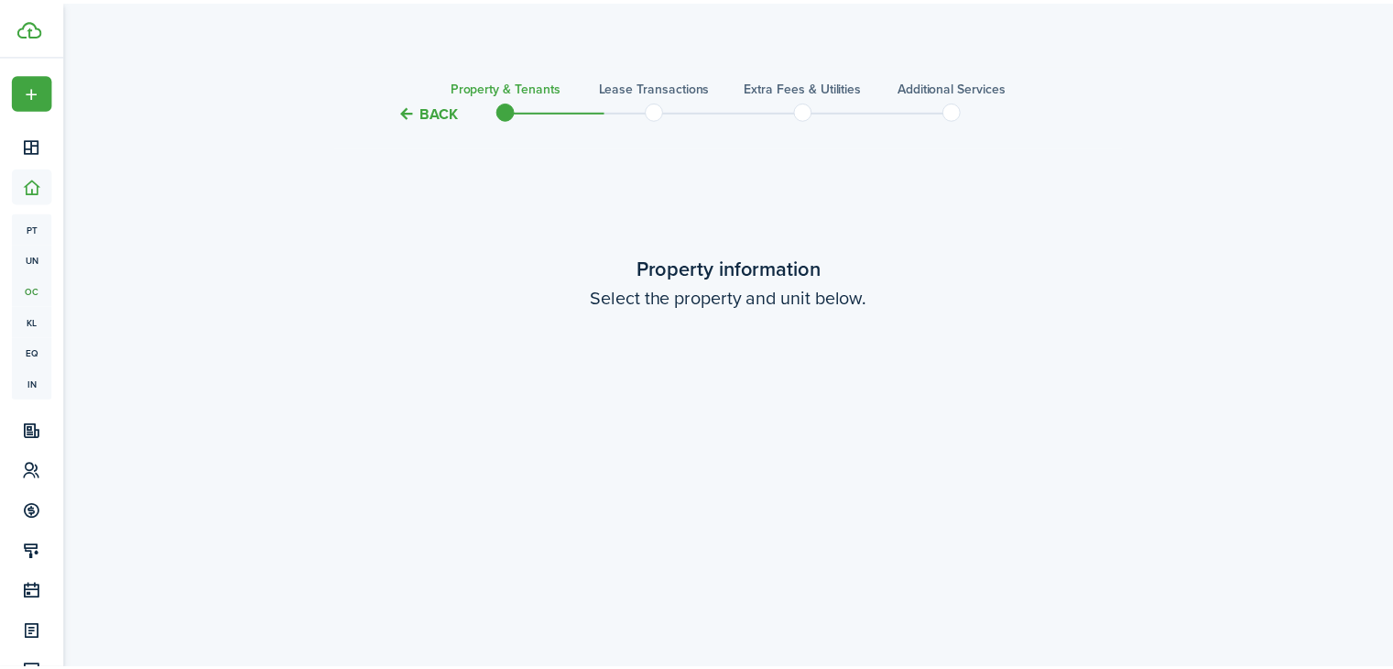
scroll to position [1214, 0]
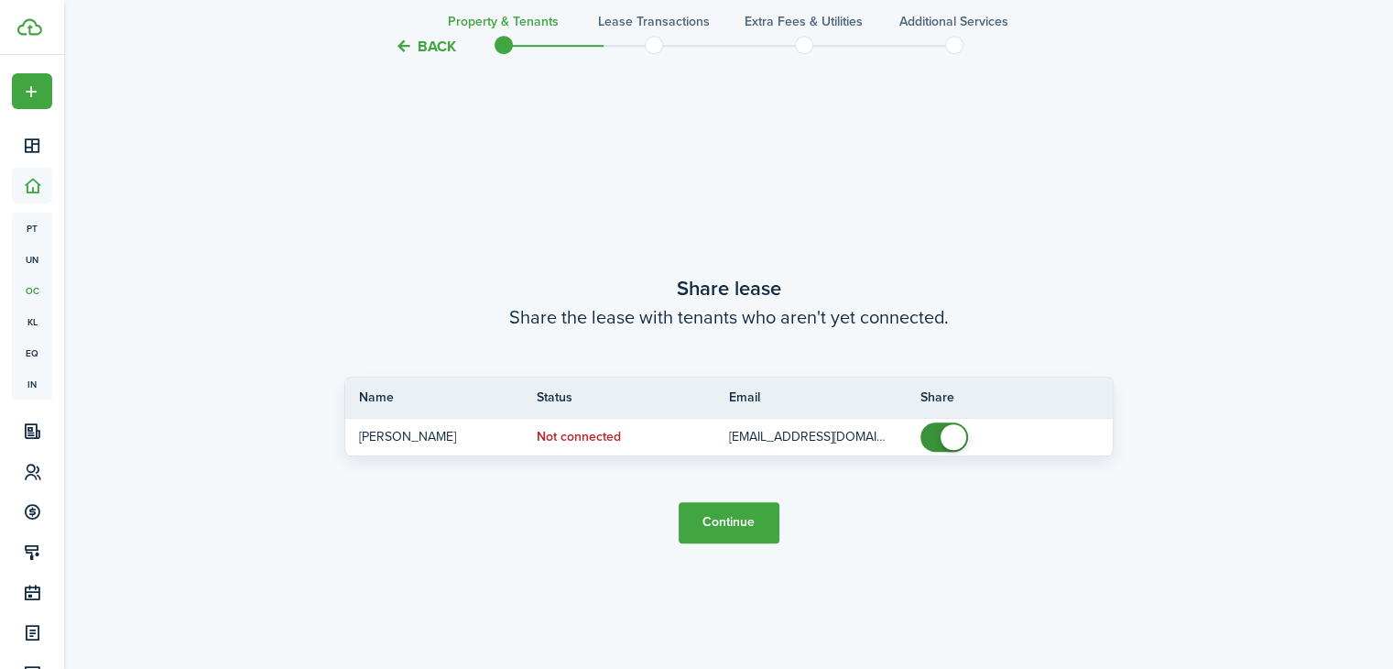
click at [417, 49] on button "Back" at bounding box center [425, 46] width 61 height 19
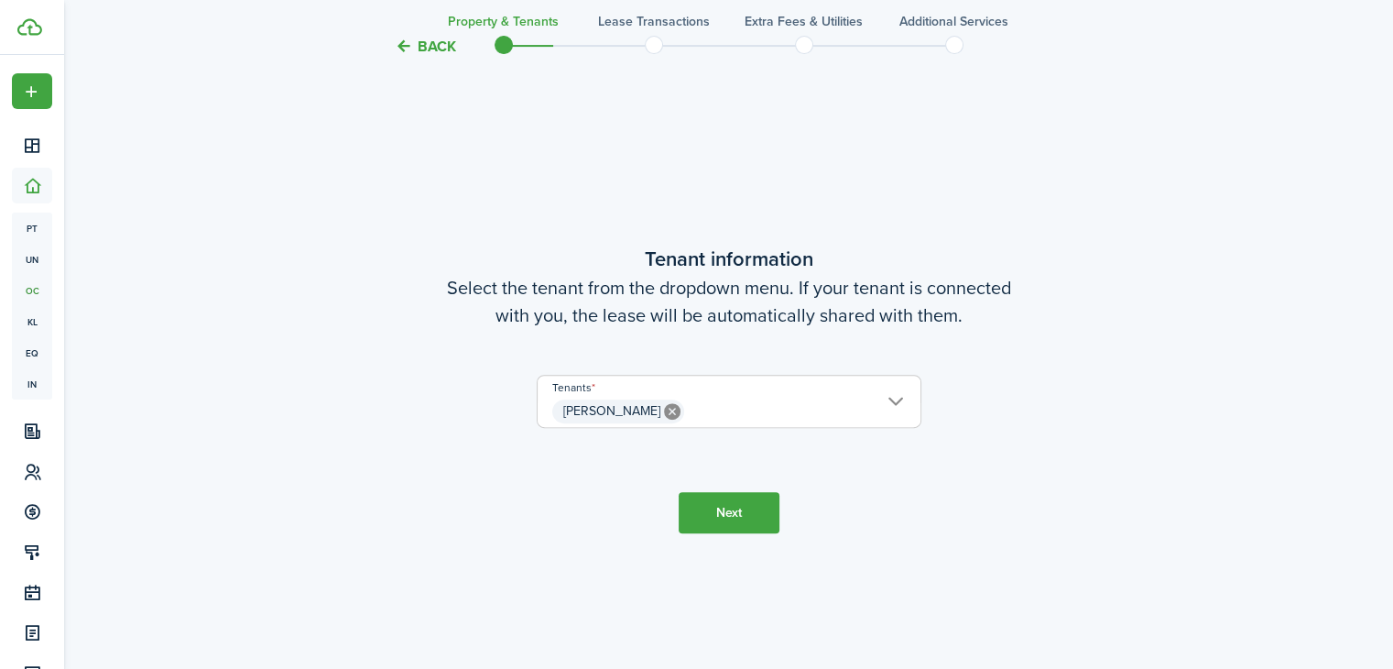
scroll to position [546, 0]
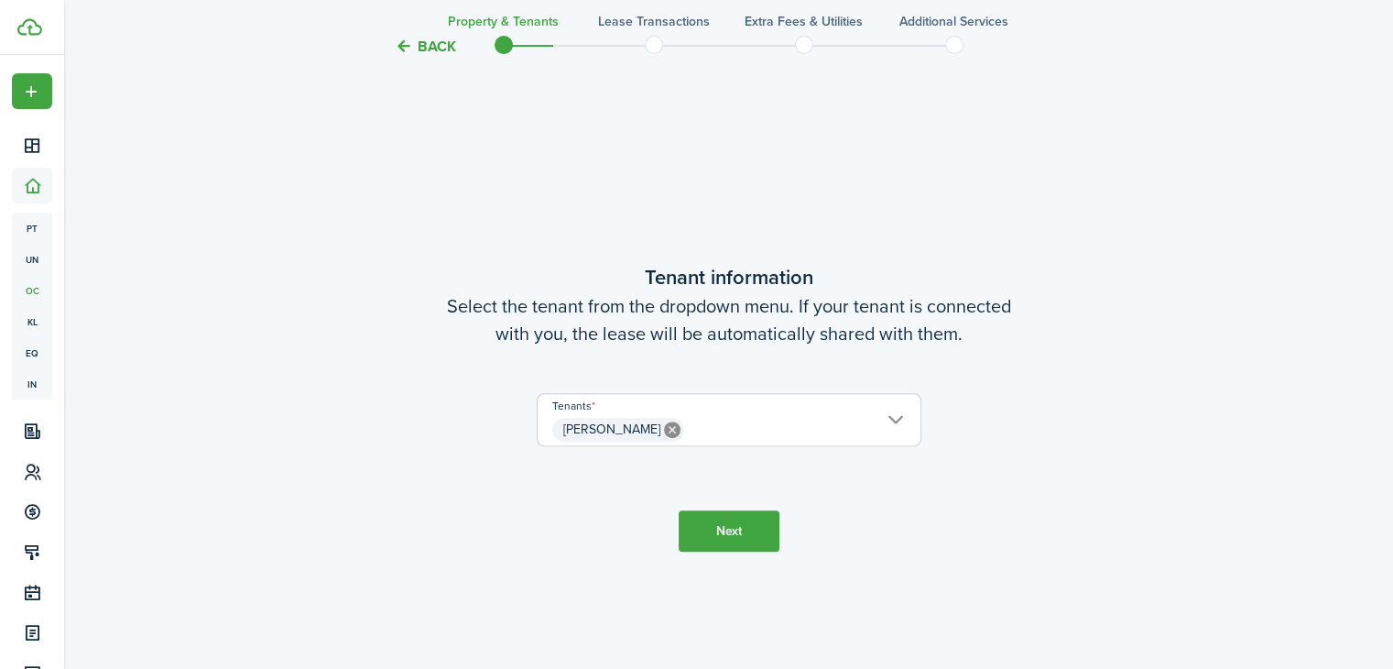
click at [417, 49] on button "Back" at bounding box center [425, 46] width 61 height 19
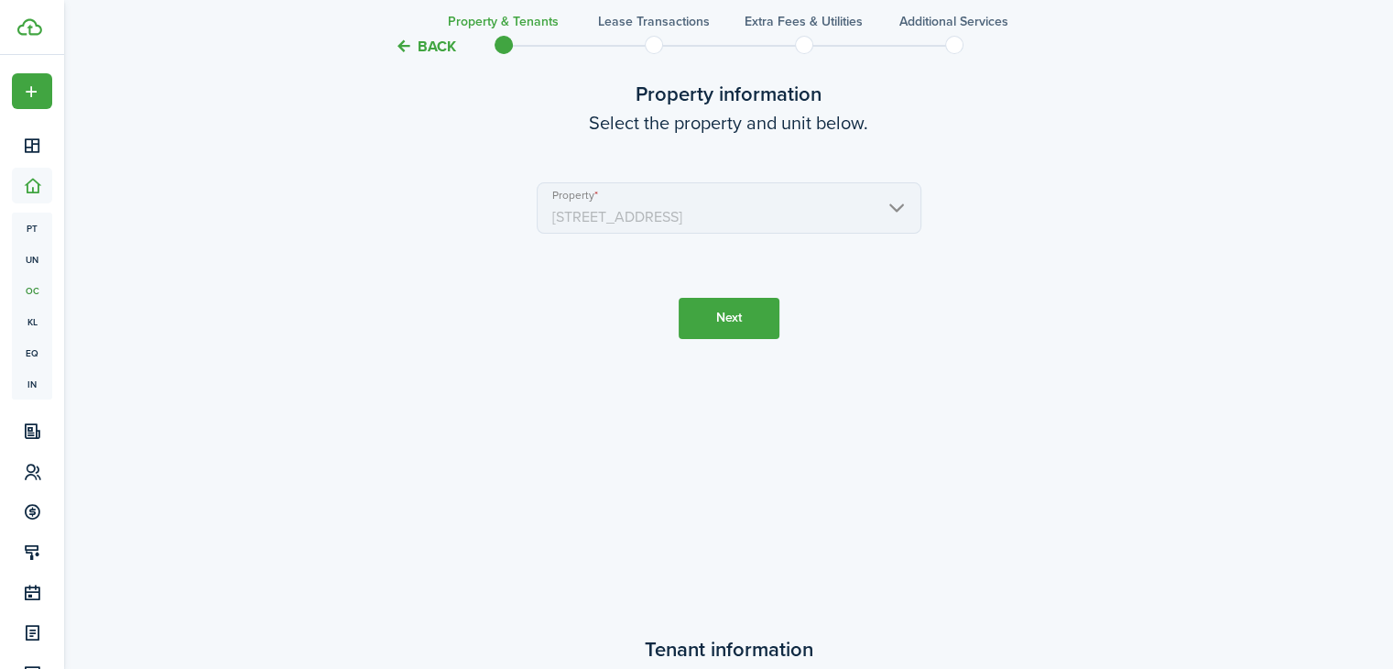
scroll to position [0, 0]
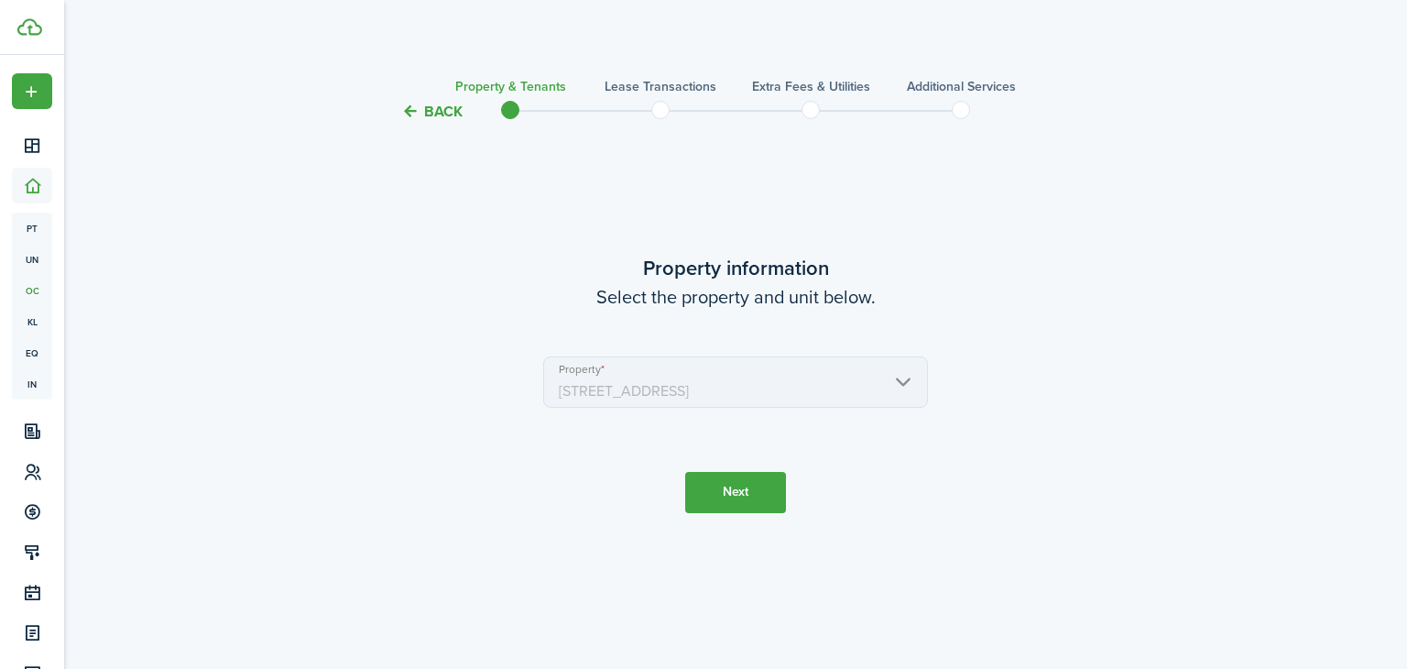
click at [417, 49] on dashboard-content "Back Property & Tenants Lease Transactions Extra fees & Utilities Additional Se…" at bounding box center [735, 334] width 1343 height 669
click at [418, 104] on button "Back" at bounding box center [431, 111] width 61 height 19
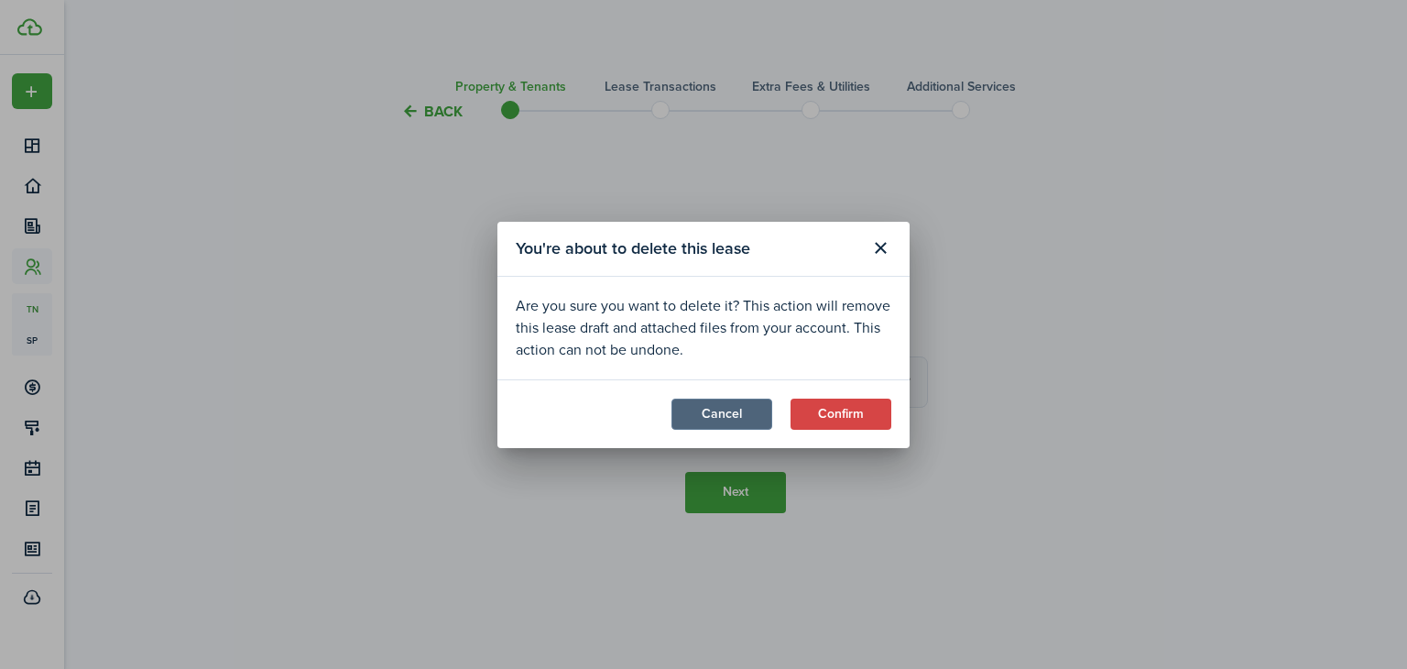
click at [747, 421] on button "Cancel" at bounding box center [721, 413] width 101 height 31
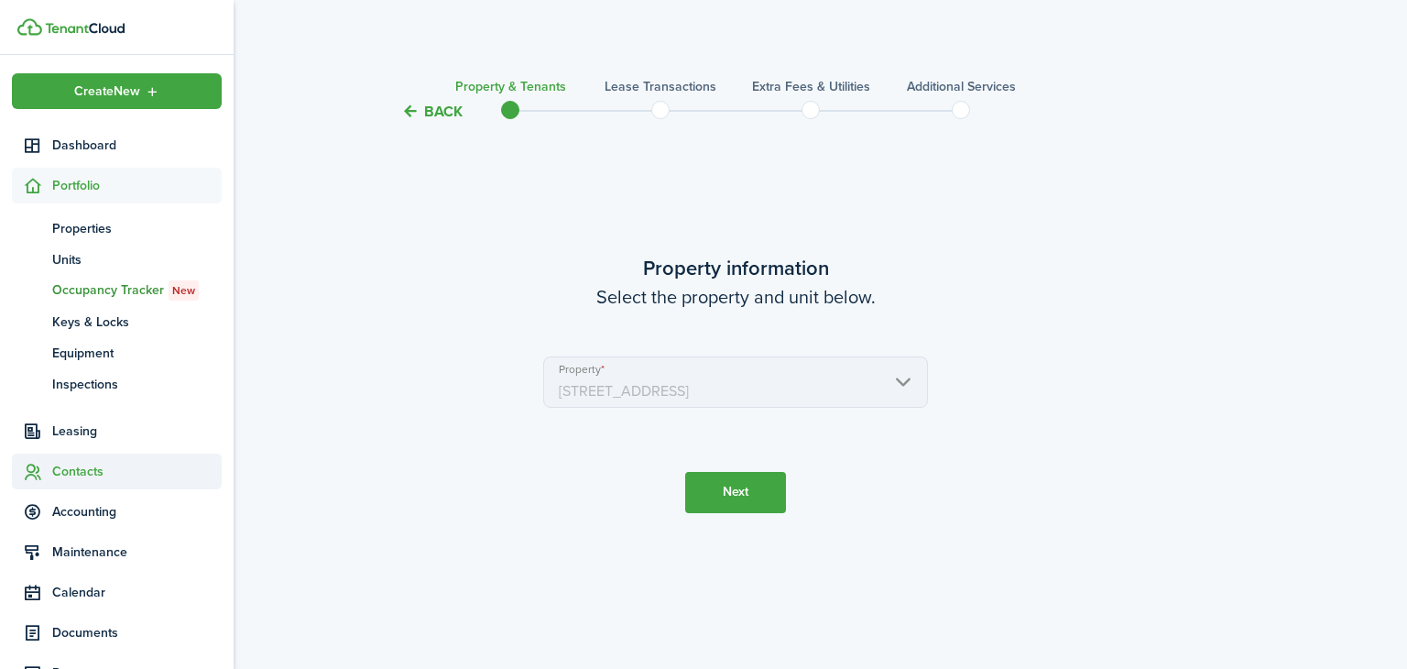
click at [83, 472] on span "Contacts" at bounding box center [136, 471] width 169 height 19
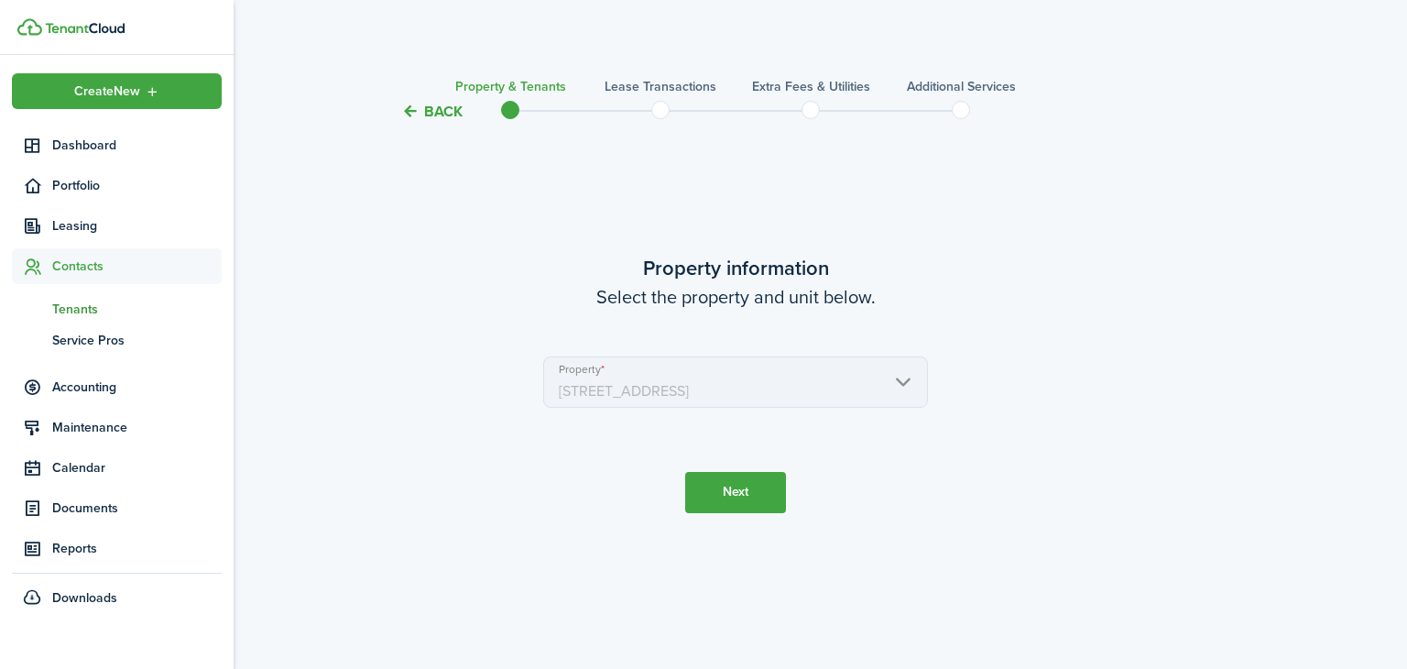
click at [104, 305] on span "Tenants" at bounding box center [136, 309] width 169 height 19
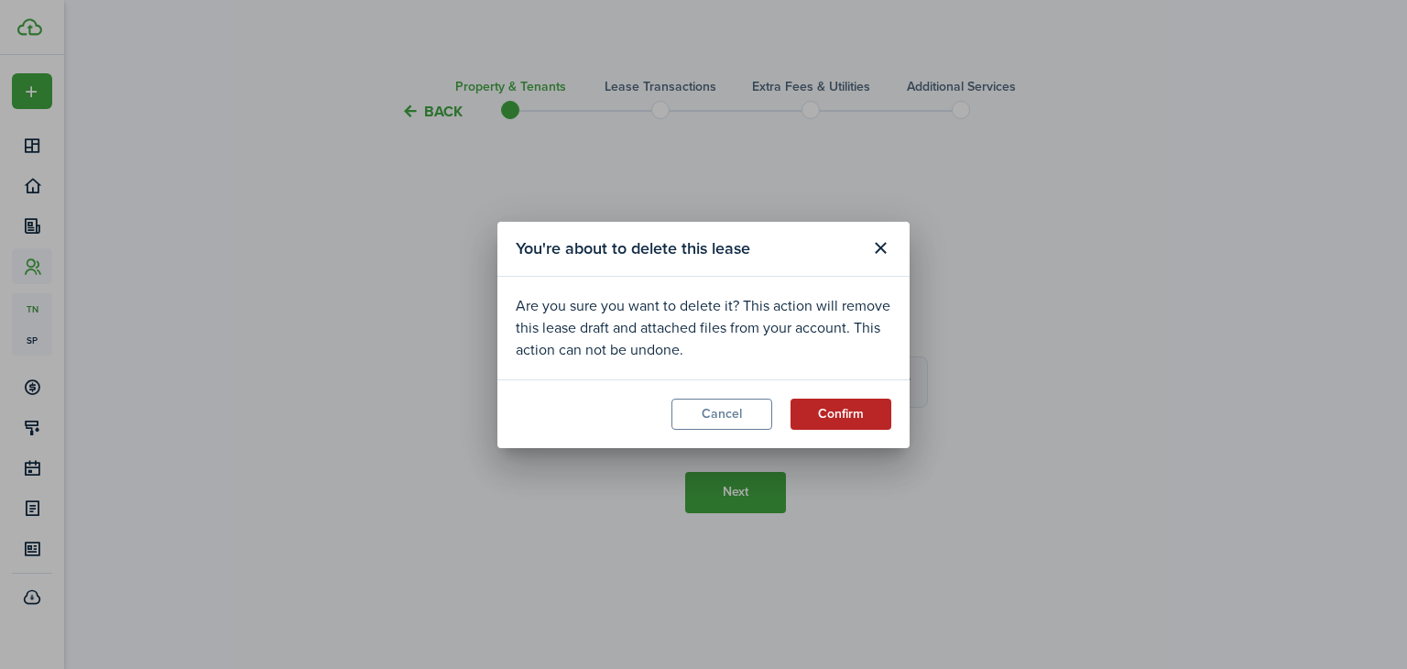
click at [852, 414] on button "Confirm" at bounding box center [840, 413] width 101 height 31
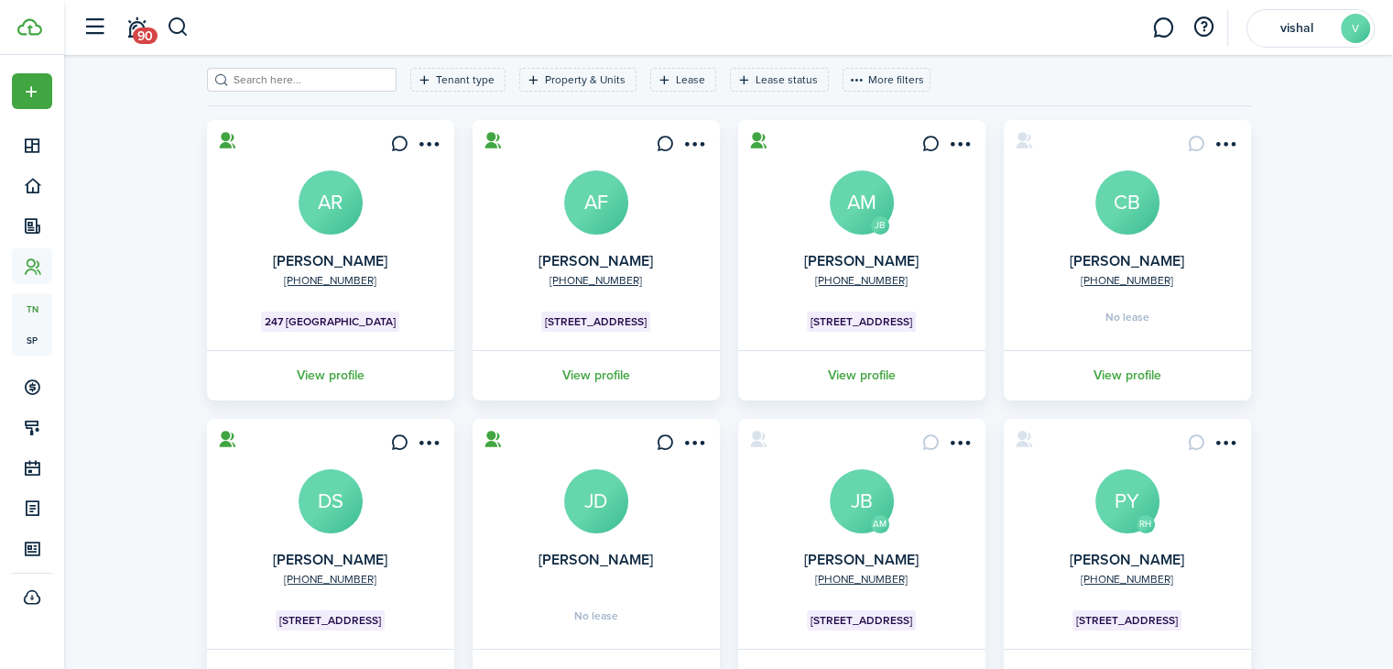
scroll to position [84, 0]
click at [1117, 379] on link "View profile" at bounding box center [1127, 376] width 253 height 50
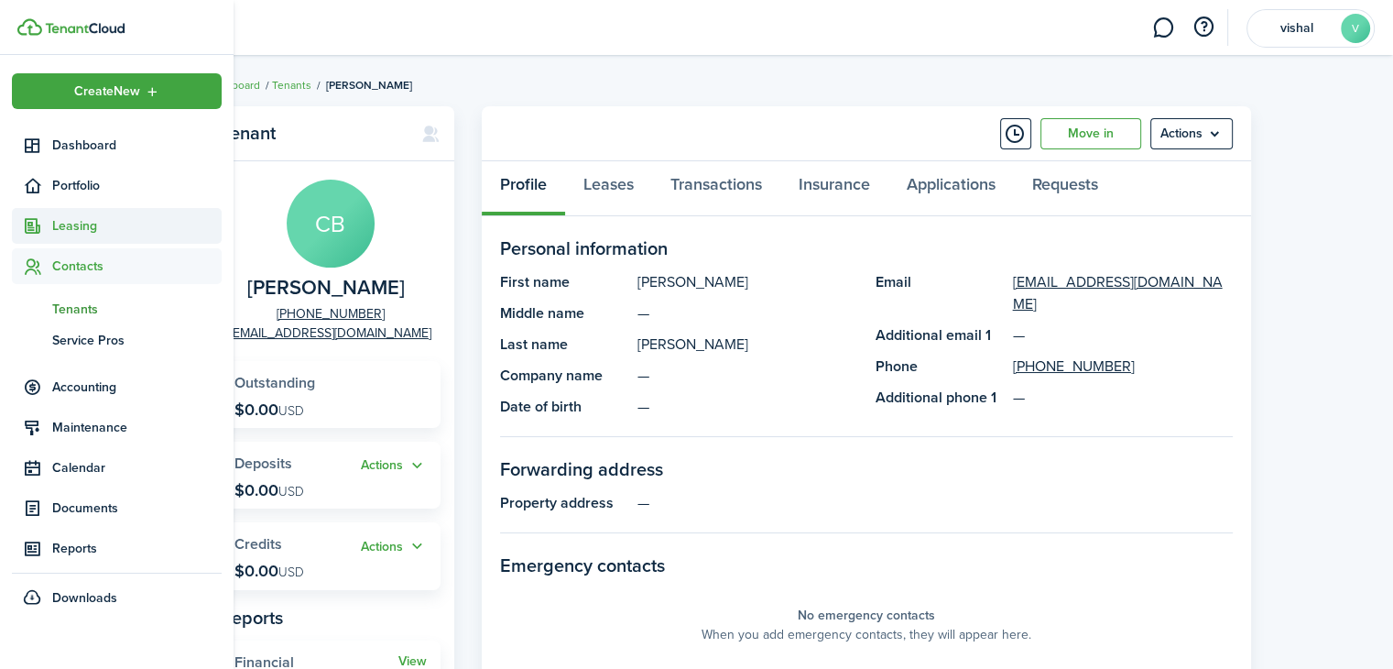
click at [83, 216] on span "Leasing" at bounding box center [136, 225] width 169 height 19
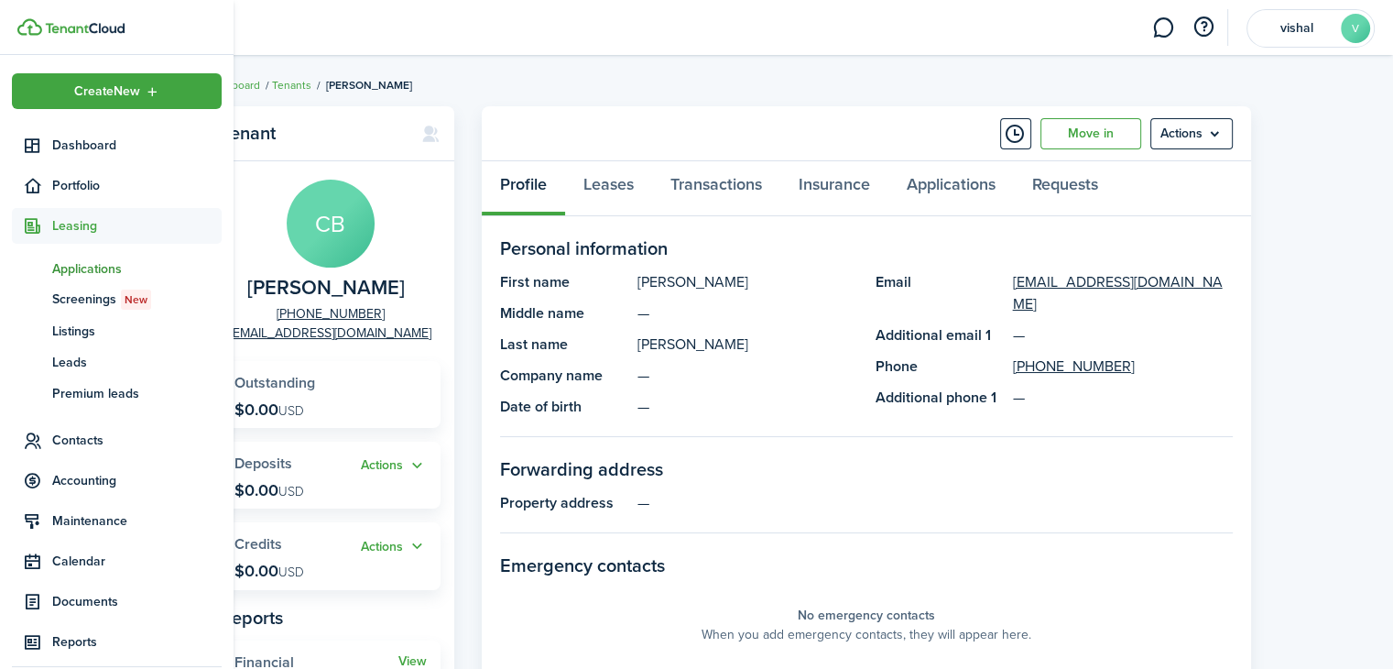
click at [94, 263] on span "Applications" at bounding box center [136, 268] width 169 height 19
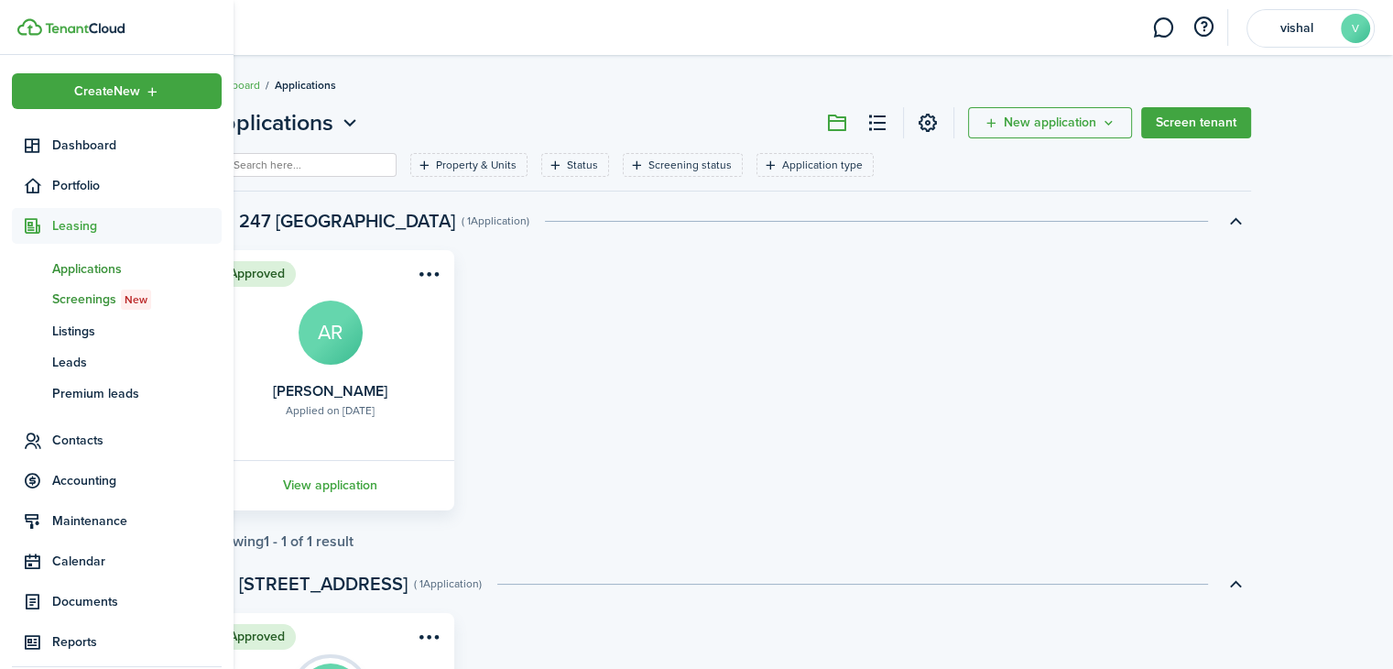
click at [77, 309] on span "Screenings New" at bounding box center [136, 299] width 169 height 20
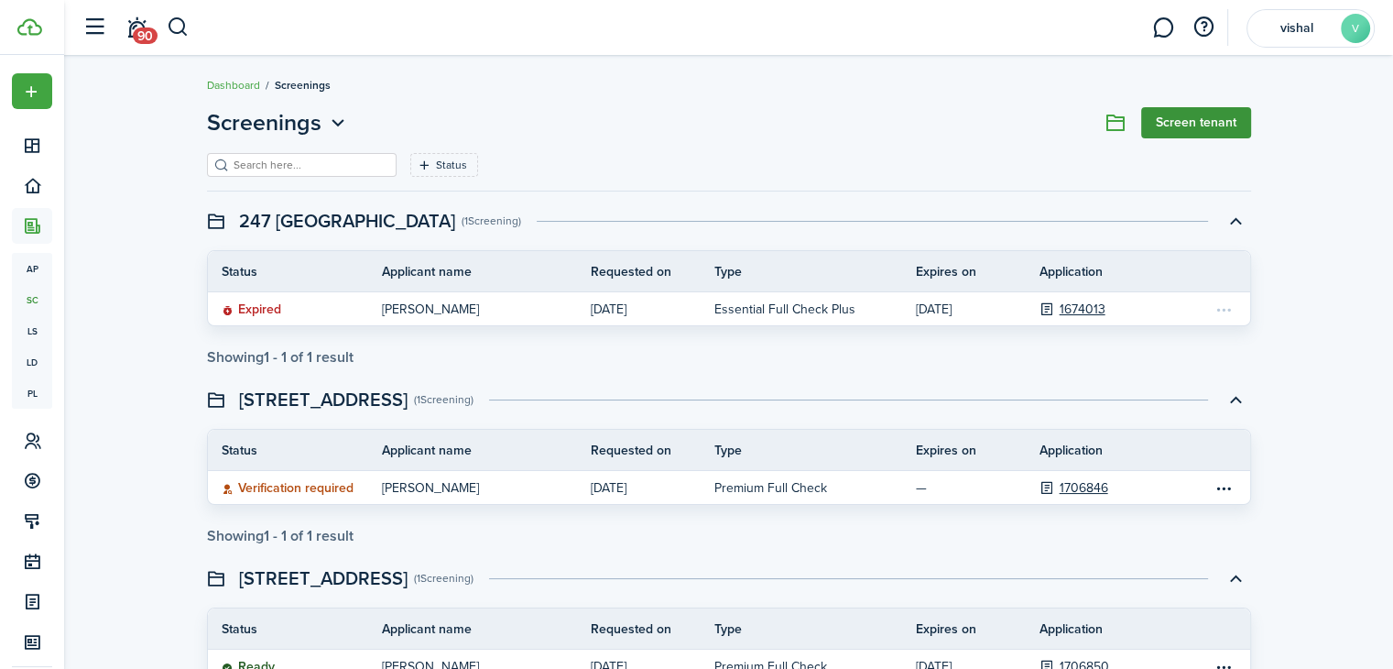
click at [1195, 132] on link "Screen tenant" at bounding box center [1196, 122] width 110 height 31
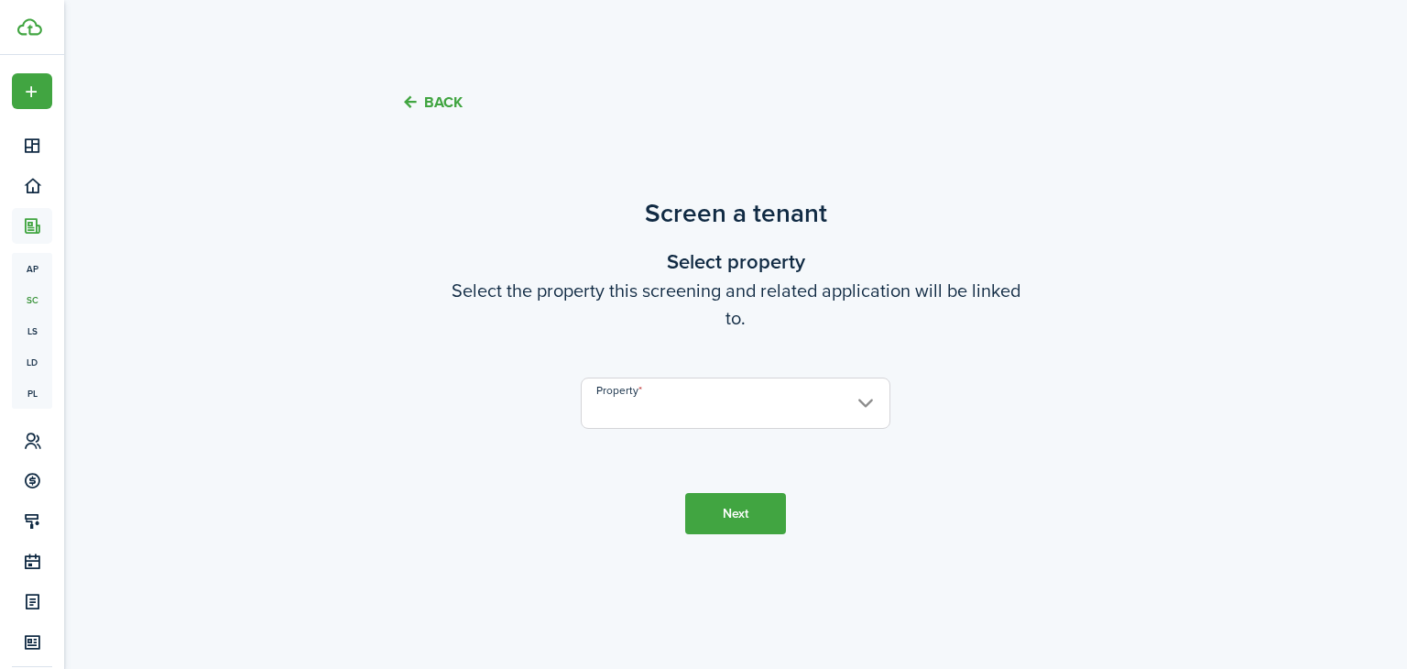
click at [854, 412] on input "Property" at bounding box center [736, 402] width 310 height 51
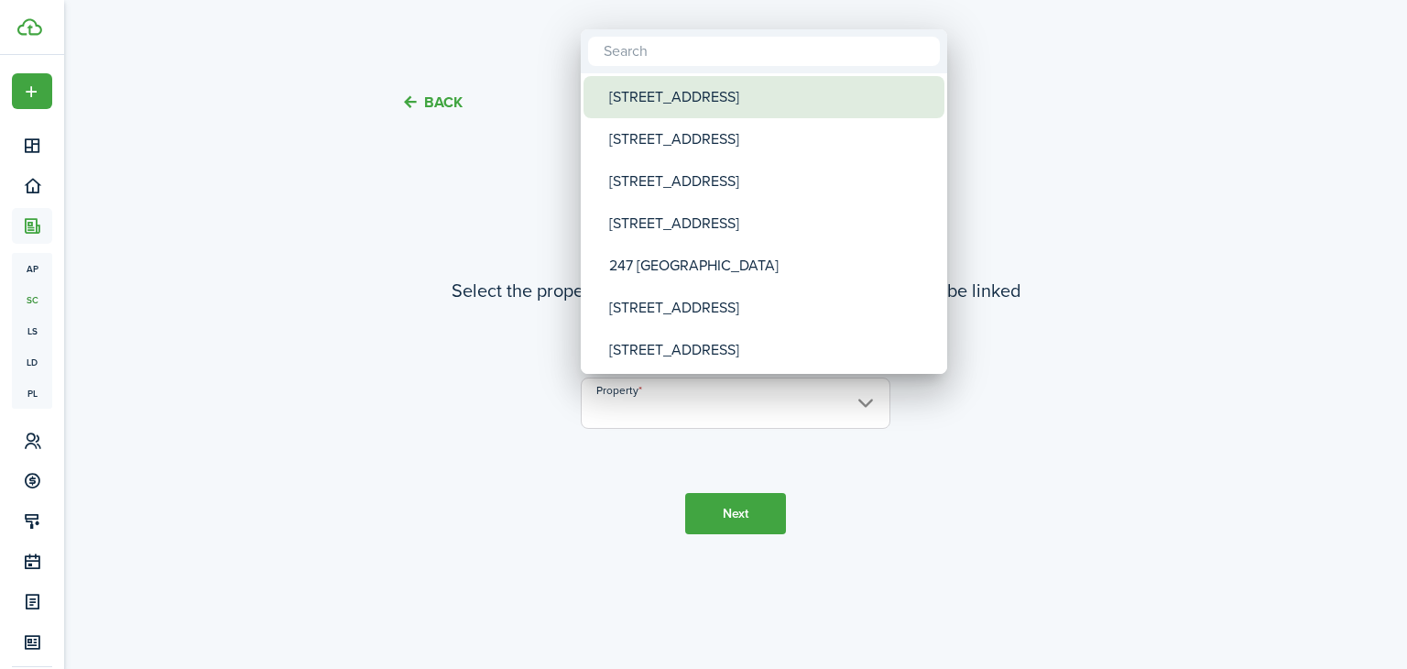
drag, startPoint x: 739, startPoint y: 92, endPoint x: 714, endPoint y: 97, distance: 26.2
click at [714, 97] on div "[STREET_ADDRESS]" at bounding box center [771, 97] width 324 height 42
type input "[STREET_ADDRESS]"
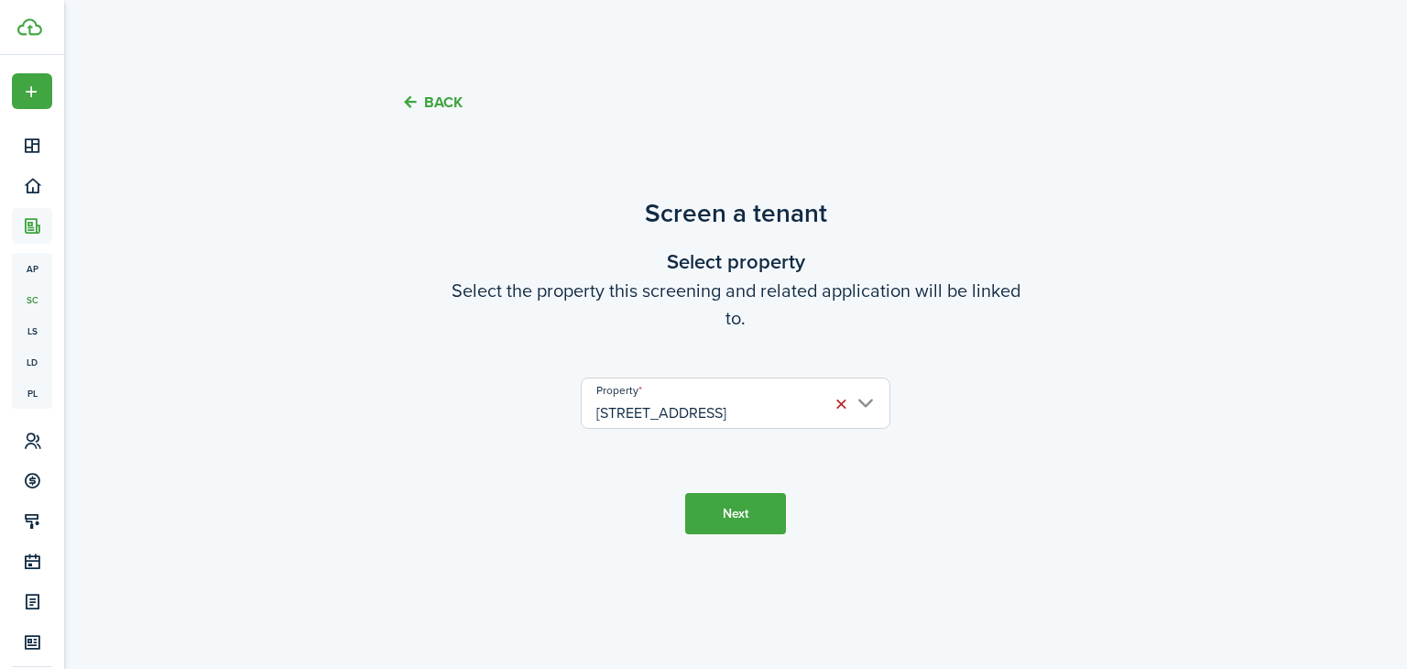
click at [759, 496] on button "Next" at bounding box center [735, 513] width 101 height 41
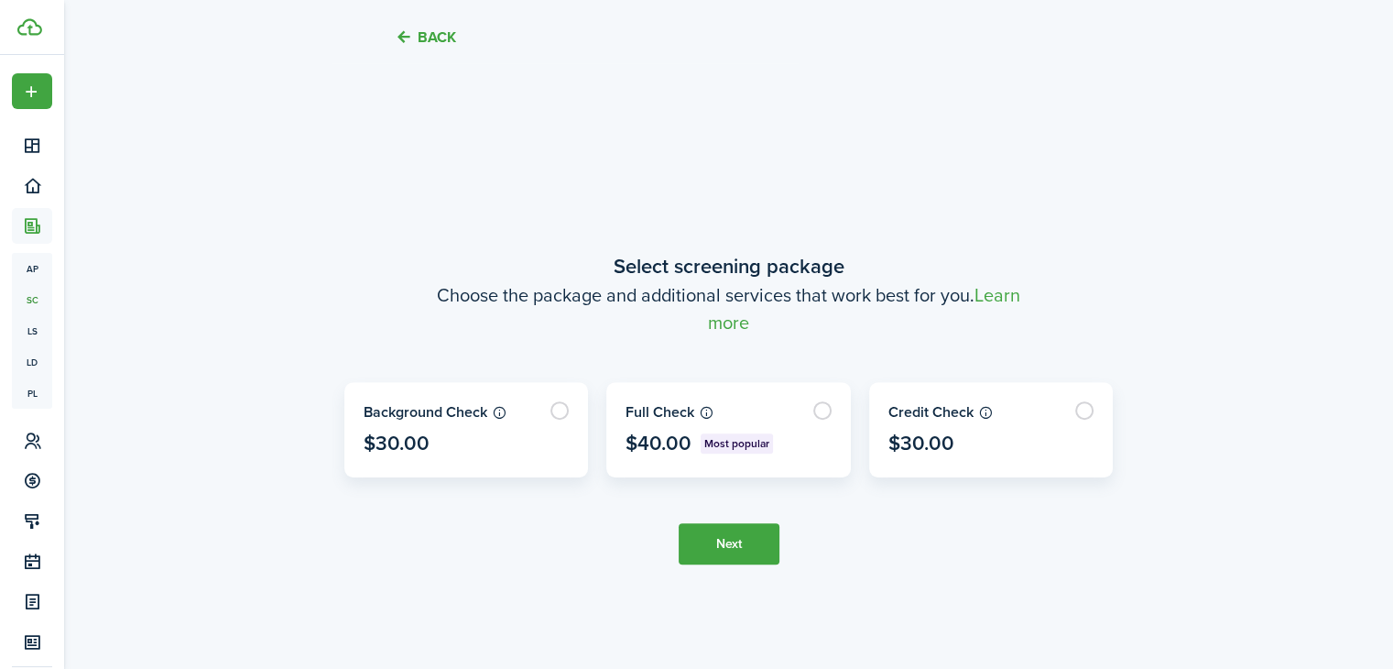
scroll to position [528, 0]
click at [779, 442] on label at bounding box center [728, 428] width 243 height 93
radio input "true"
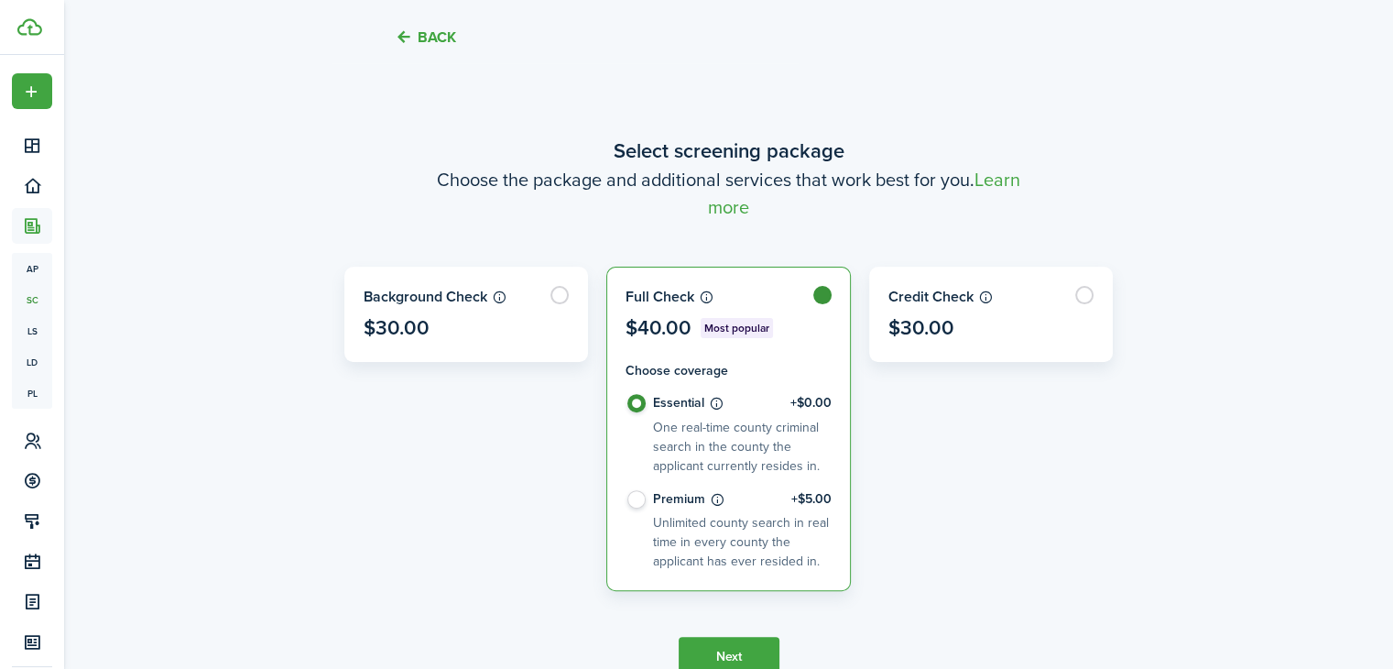
click at [780, 513] on control-radio-card-description "Unlimited county search in real time in every county the applicant has ever res…" at bounding box center [741, 542] width 176 height 59
radio input "false"
radio input "true"
click at [767, 638] on button "Next" at bounding box center [729, 657] width 101 height 41
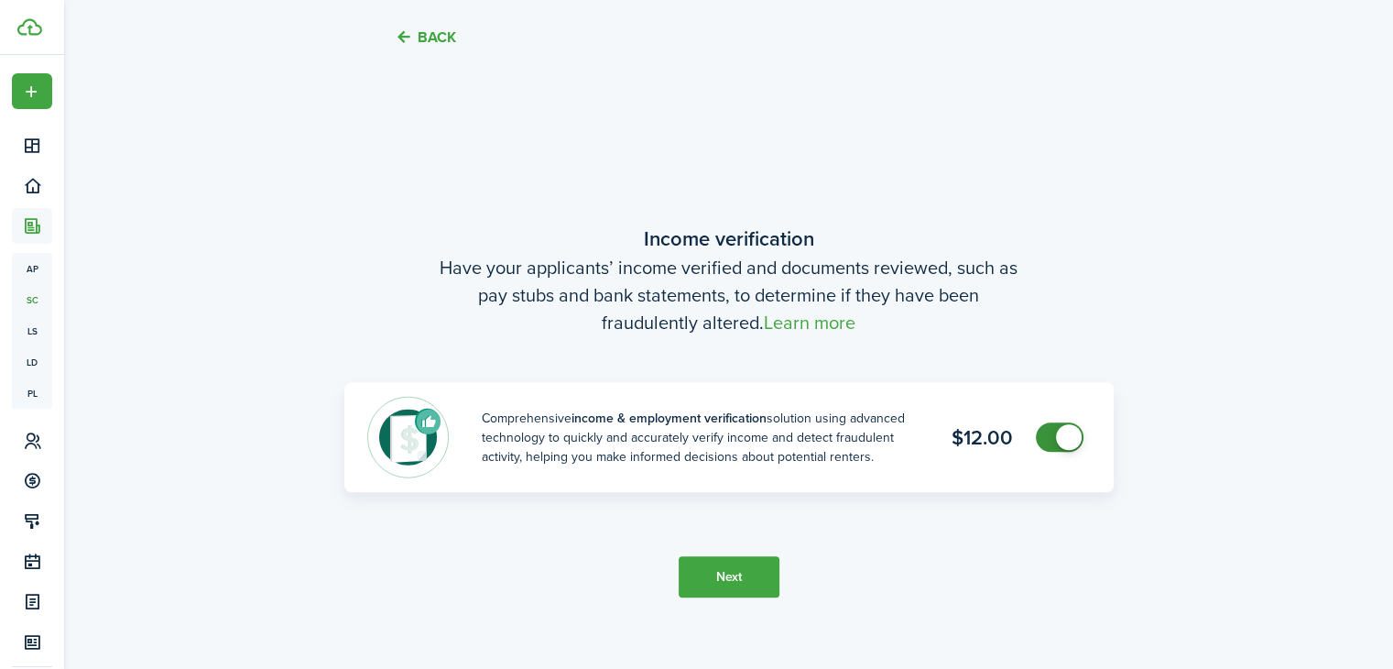
scroll to position [1195, 0]
click at [762, 579] on button "Next" at bounding box center [729, 573] width 101 height 41
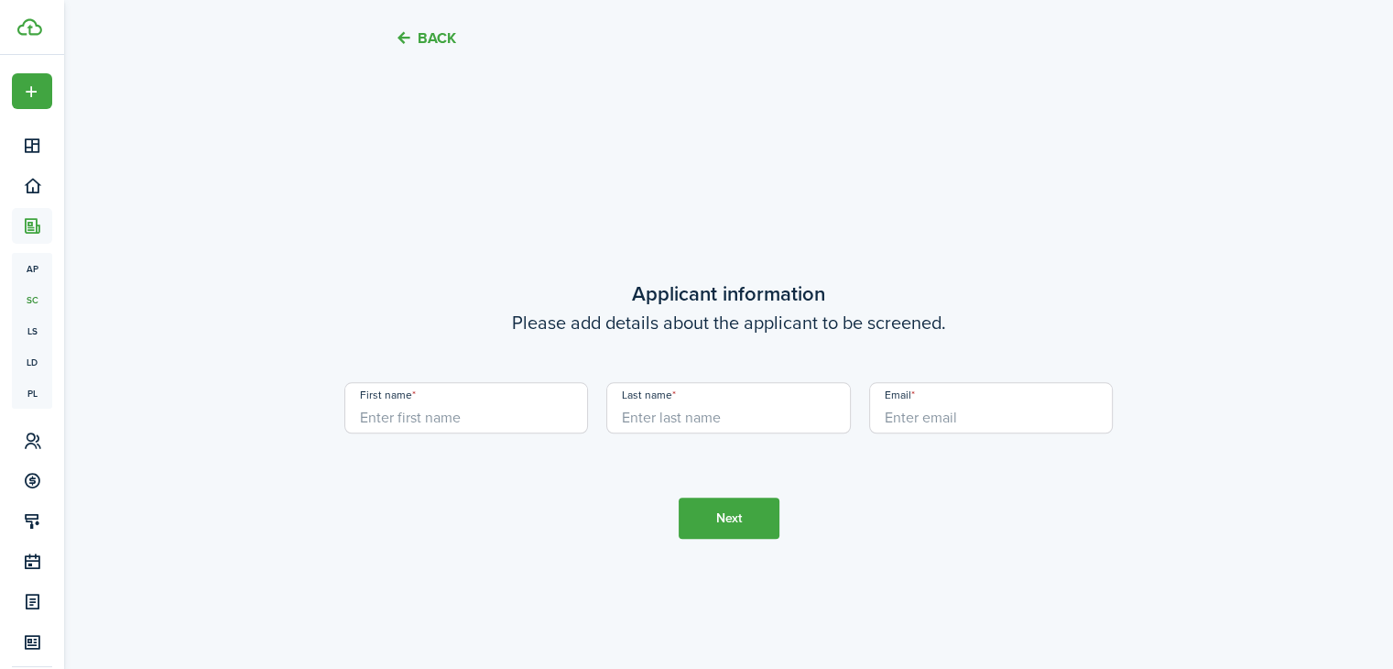
scroll to position [1864, 0]
click at [530, 423] on input "First name" at bounding box center [466, 406] width 245 height 51
paste input "Corey Brinson"
type input "Corey Brinson"
click at [725, 416] on input "Last name" at bounding box center [728, 406] width 245 height 51
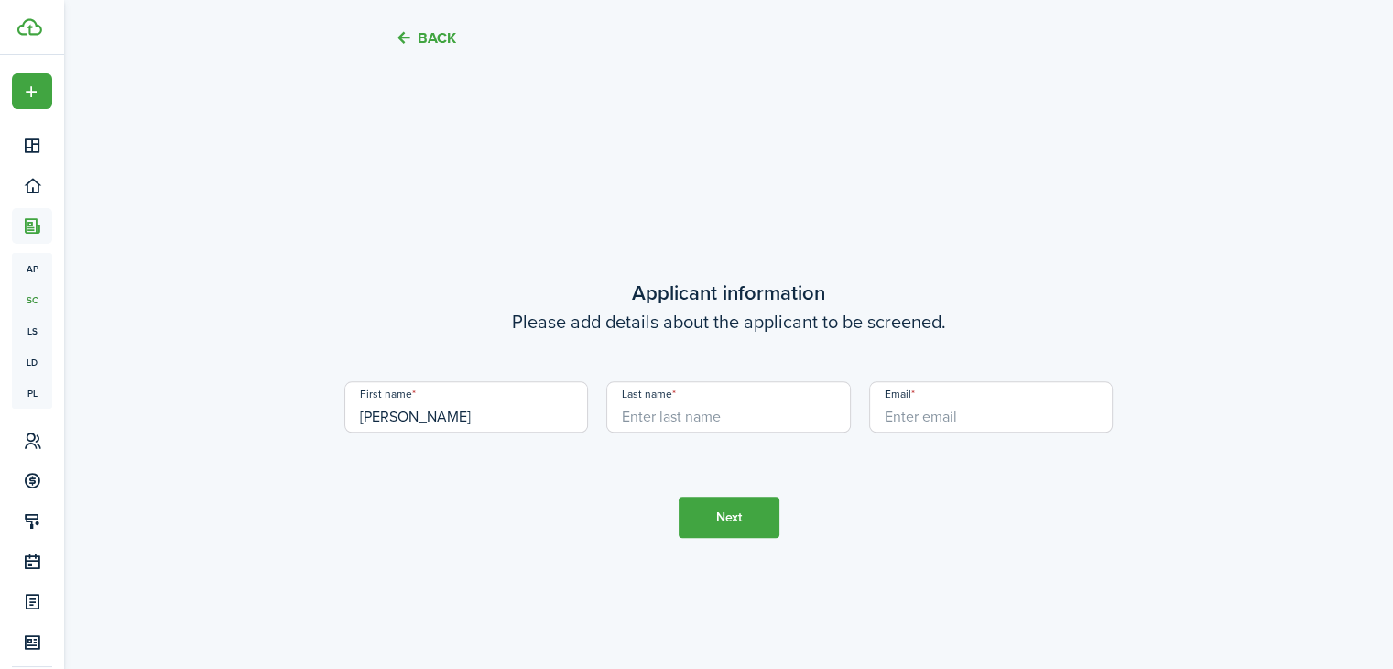
paste input "Corey Brinson"
drag, startPoint x: 658, startPoint y: 417, endPoint x: 506, endPoint y: 418, distance: 152.1
click at [506, 418] on div "First name Corey Brinson Last name Corey Brinson Email" at bounding box center [729, 416] width 788 height 70
type input "Brinson"
click at [467, 420] on input "Corey Brinson" at bounding box center [466, 406] width 245 height 51
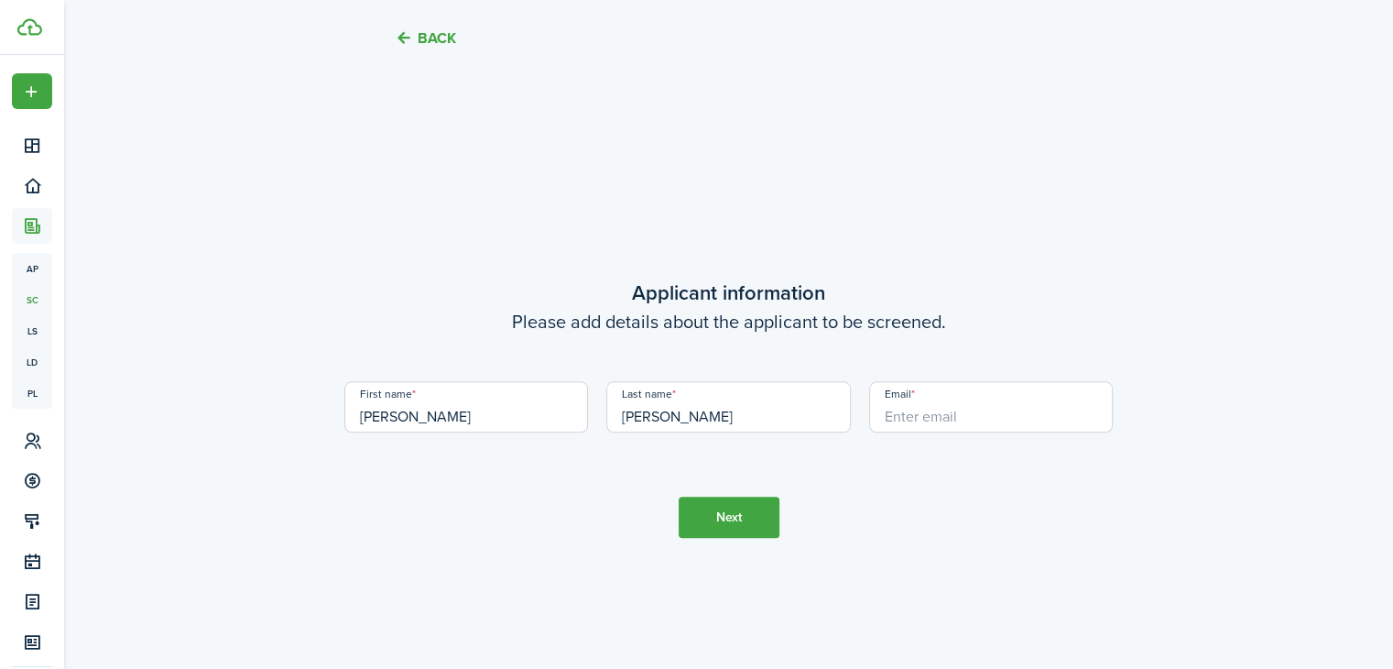
type input "Corey"
click at [916, 418] on input "Email" at bounding box center [991, 406] width 245 height 51
paste input "Cbrinson26136@gmail.com"
type input "Cbrinson26136@gmail.com"
click at [725, 520] on button "Next" at bounding box center [729, 516] width 101 height 41
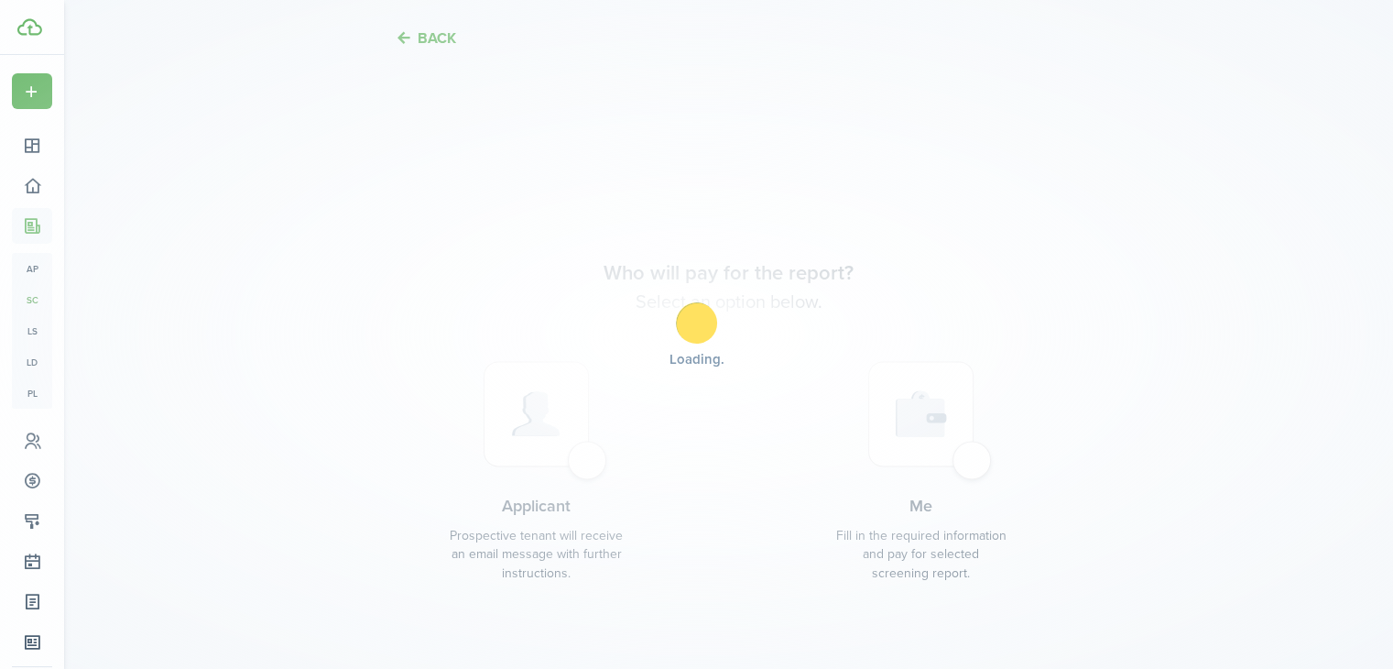
scroll to position [2532, 0]
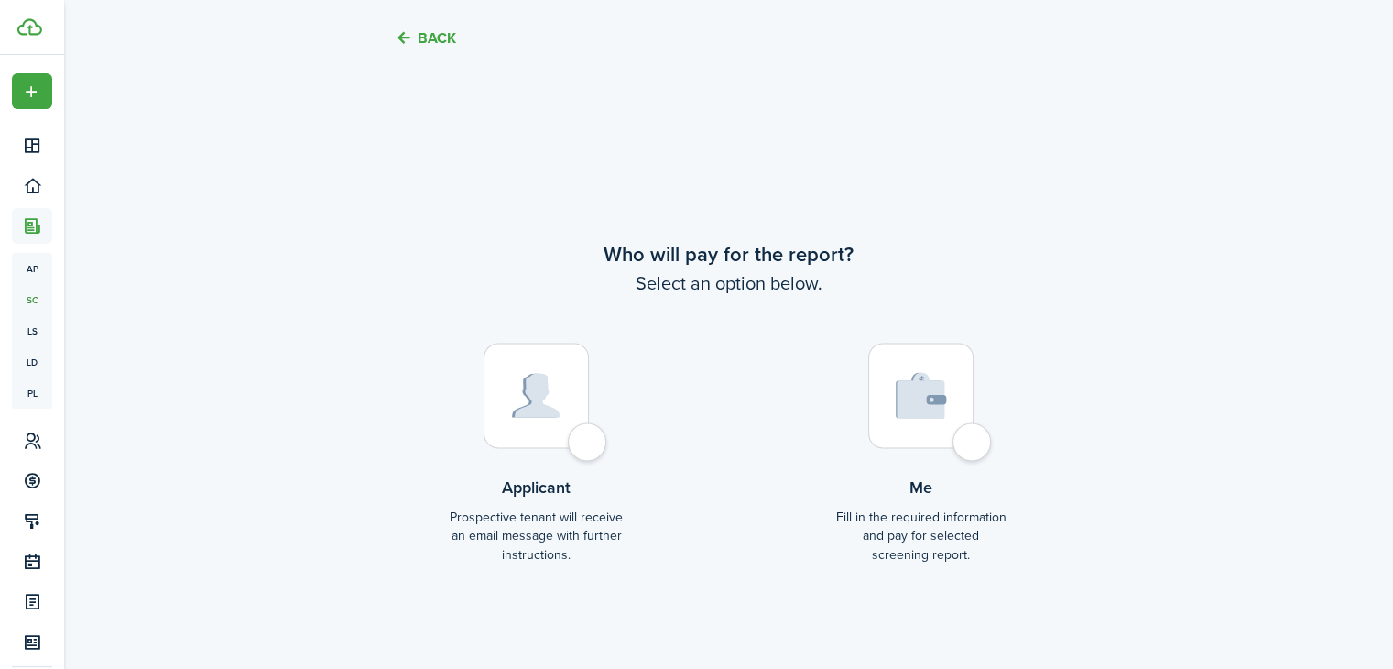
click at [585, 444] on div at bounding box center [536, 395] width 105 height 105
radio input "true"
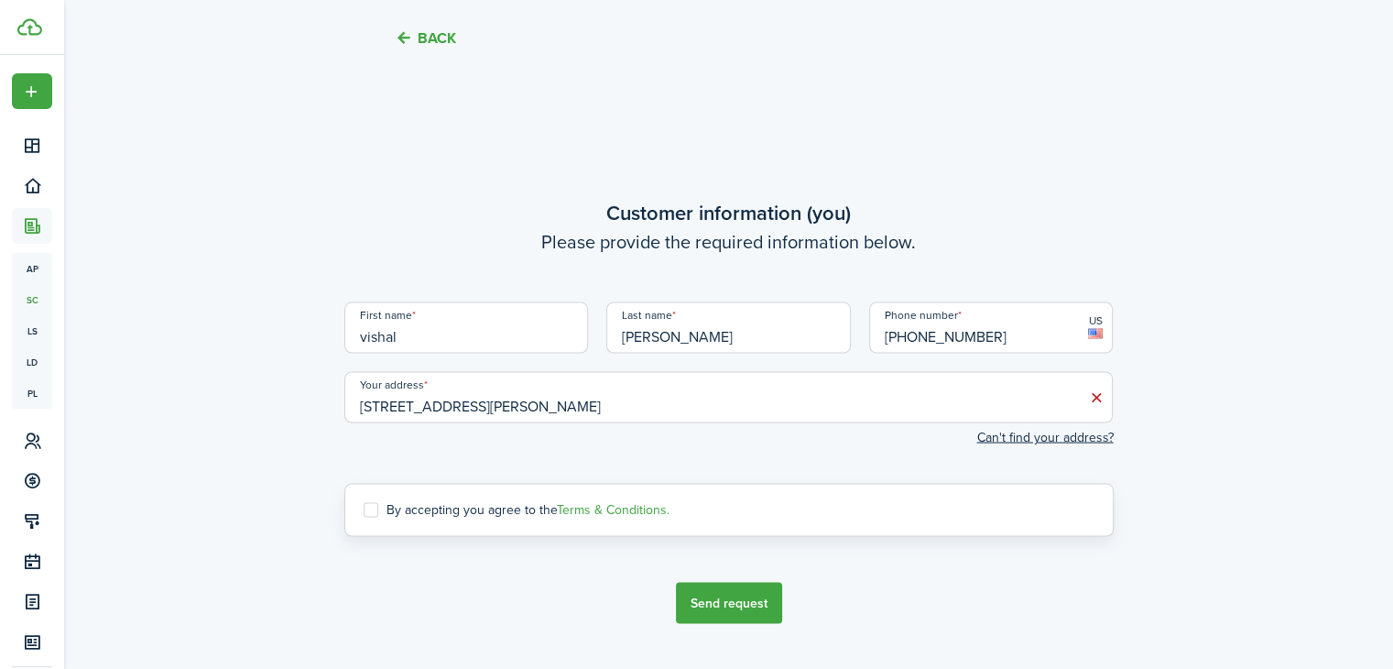
scroll to position [3200, 0]
click at [533, 507] on label "By accepting you agree to the Terms & Conditions." at bounding box center [517, 507] width 306 height 15
click at [364, 507] on input "By accepting you agree to the Terms & Conditions." at bounding box center [363, 507] width 1 height 1
checkbox input "true"
click at [720, 589] on button "Send request" at bounding box center [729, 600] width 106 height 41
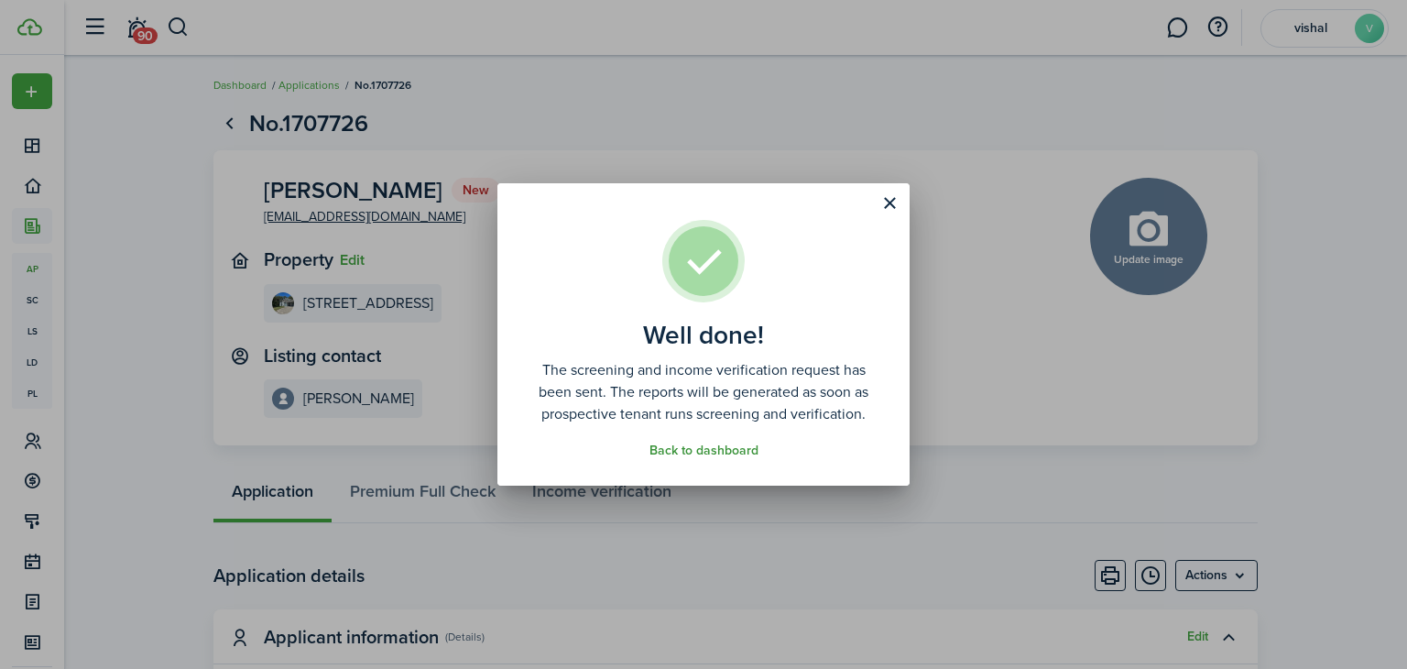
click at [722, 449] on link "Back to dashboard" at bounding box center [703, 450] width 109 height 15
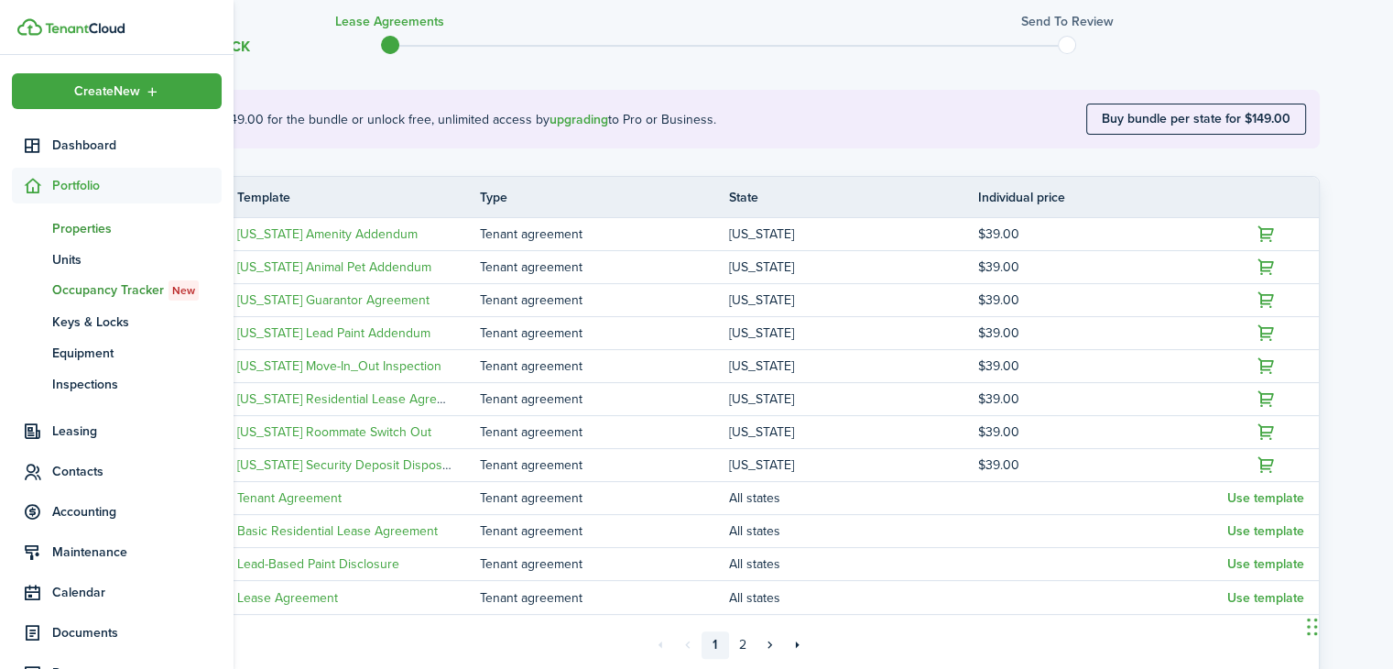
click at [93, 234] on span "Properties" at bounding box center [136, 228] width 169 height 19
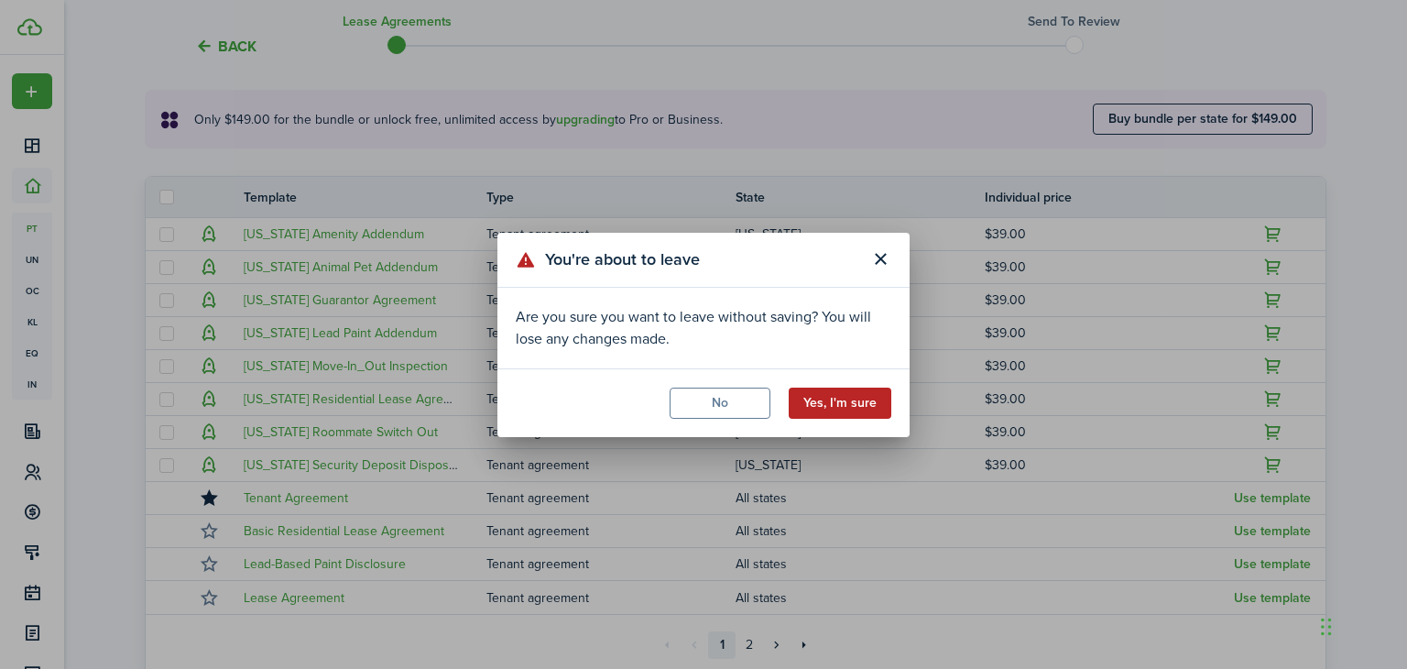
click at [839, 392] on button "Yes, I'm sure" at bounding box center [840, 402] width 103 height 31
